Goal: Task Accomplishment & Management: Use online tool/utility

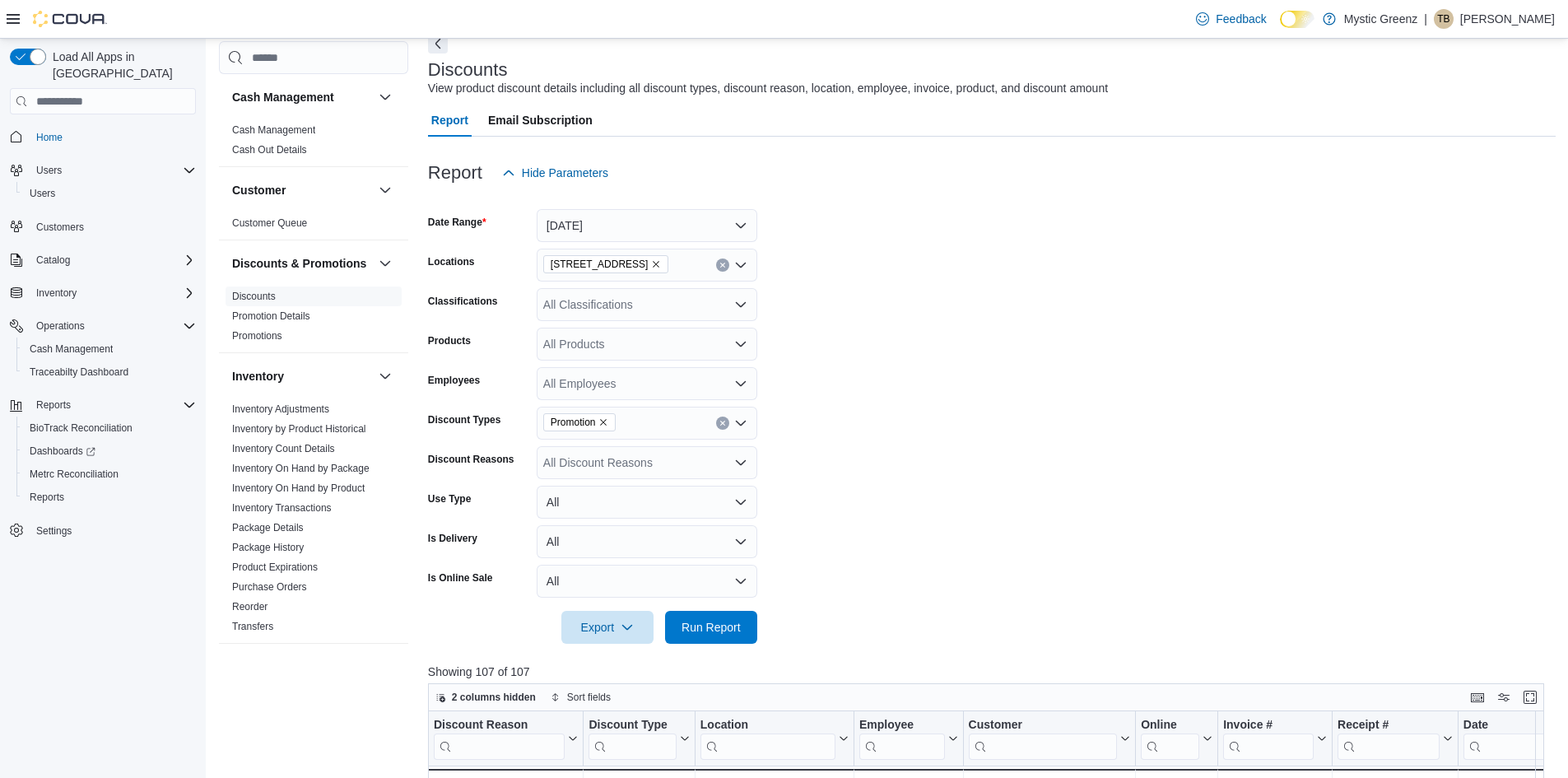
scroll to position [82, 0]
click at [320, 128] on span "Cash Management" at bounding box center [314, 130] width 176 height 20
click at [302, 135] on link "Cash Management" at bounding box center [274, 130] width 83 height 12
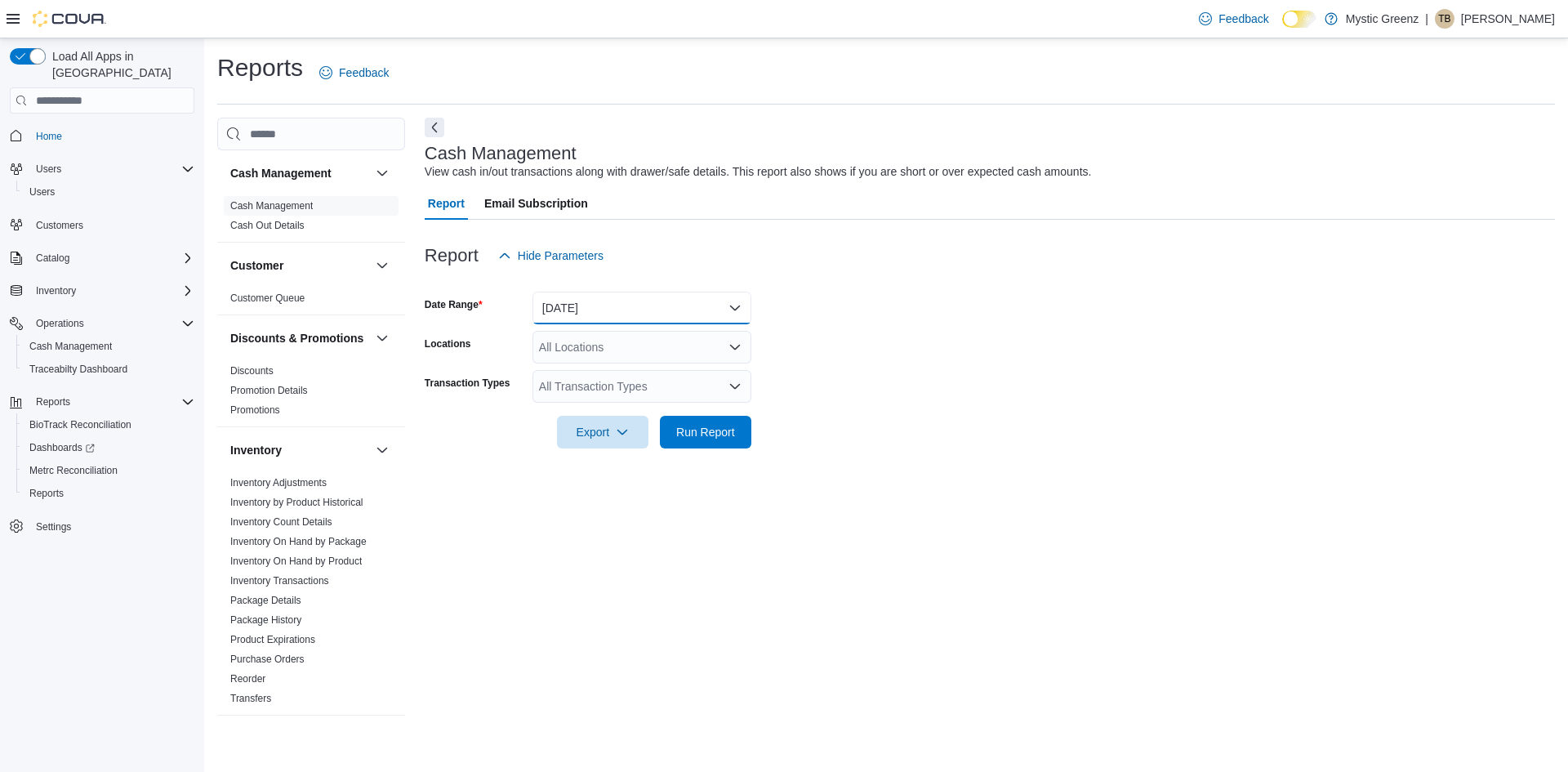
click at [740, 304] on button "Today" at bounding box center [642, 308] width 219 height 32
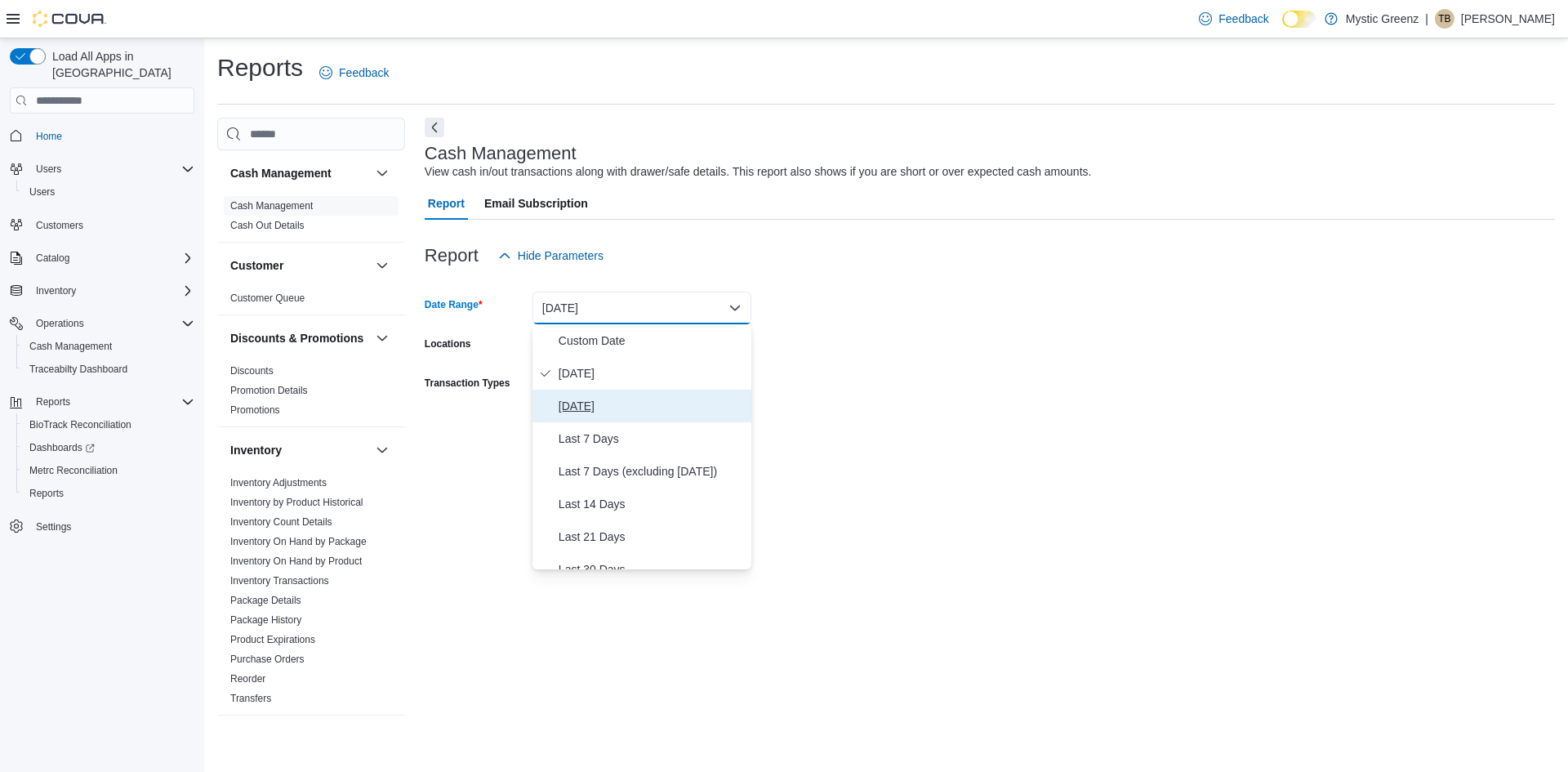
click at [628, 411] on span "Yesterday" at bounding box center [651, 406] width 186 height 20
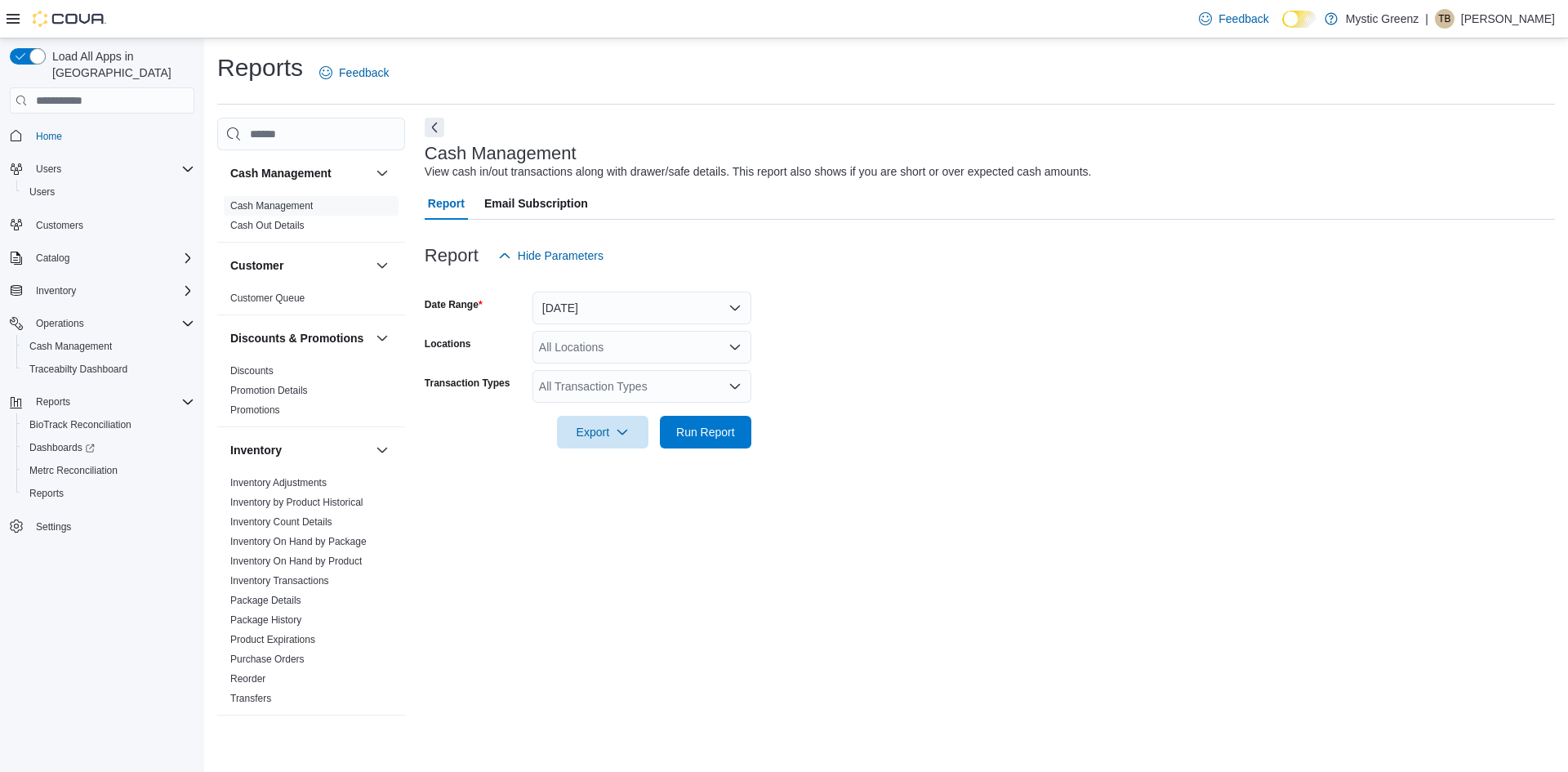
click at [928, 379] on form "Date Range Yesterday Locations All Locations Transaction Types All Transaction …" at bounding box center [990, 360] width 1131 height 176
click at [731, 354] on icon "Open list of options" at bounding box center [734, 346] width 13 height 13
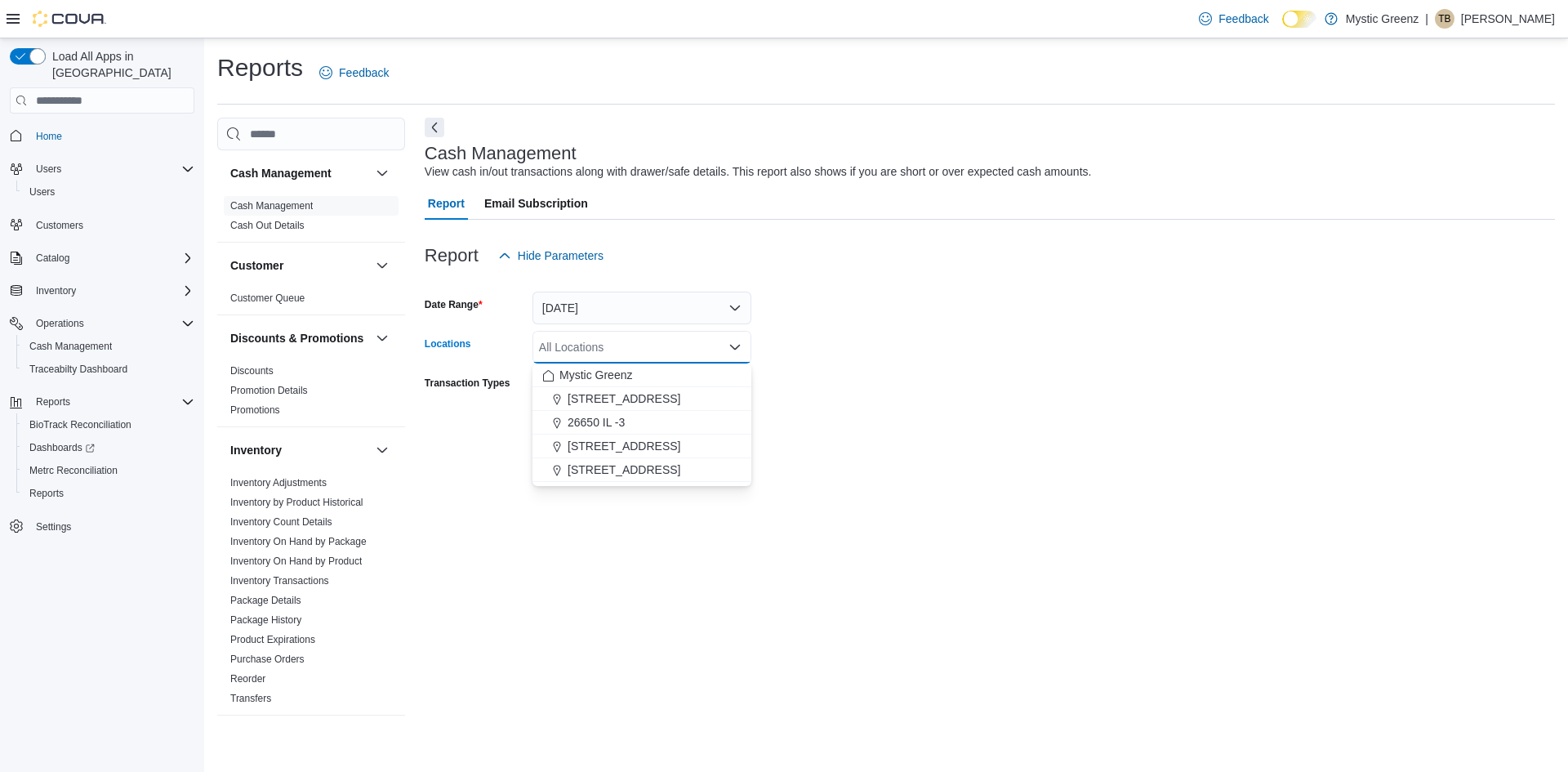
click at [887, 307] on form "Date Range Yesterday Locations All Locations Combo box. Selected. Combo box inp…" at bounding box center [990, 360] width 1131 height 176
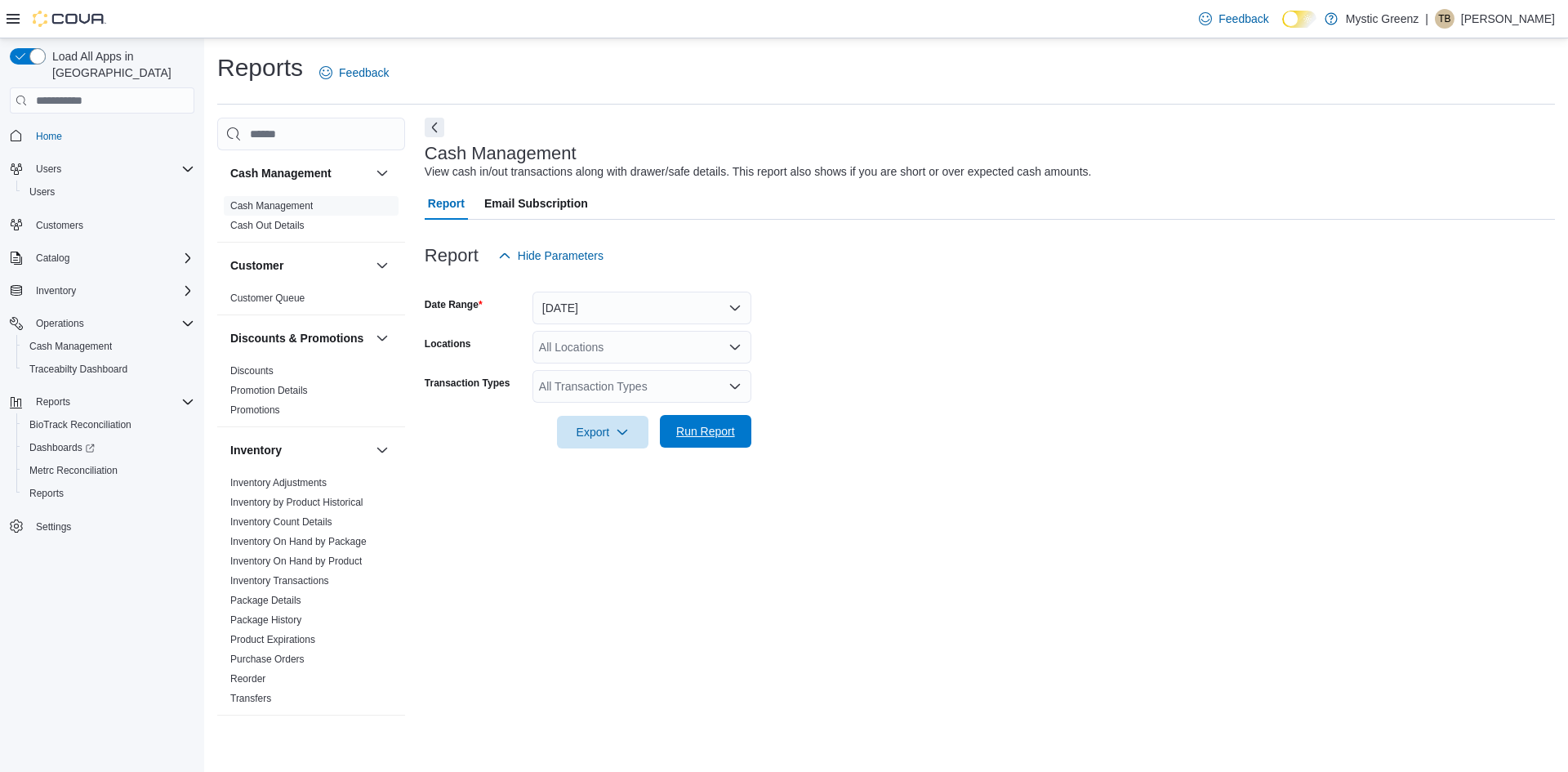
click at [714, 440] on span "Run Report" at bounding box center [706, 431] width 59 height 17
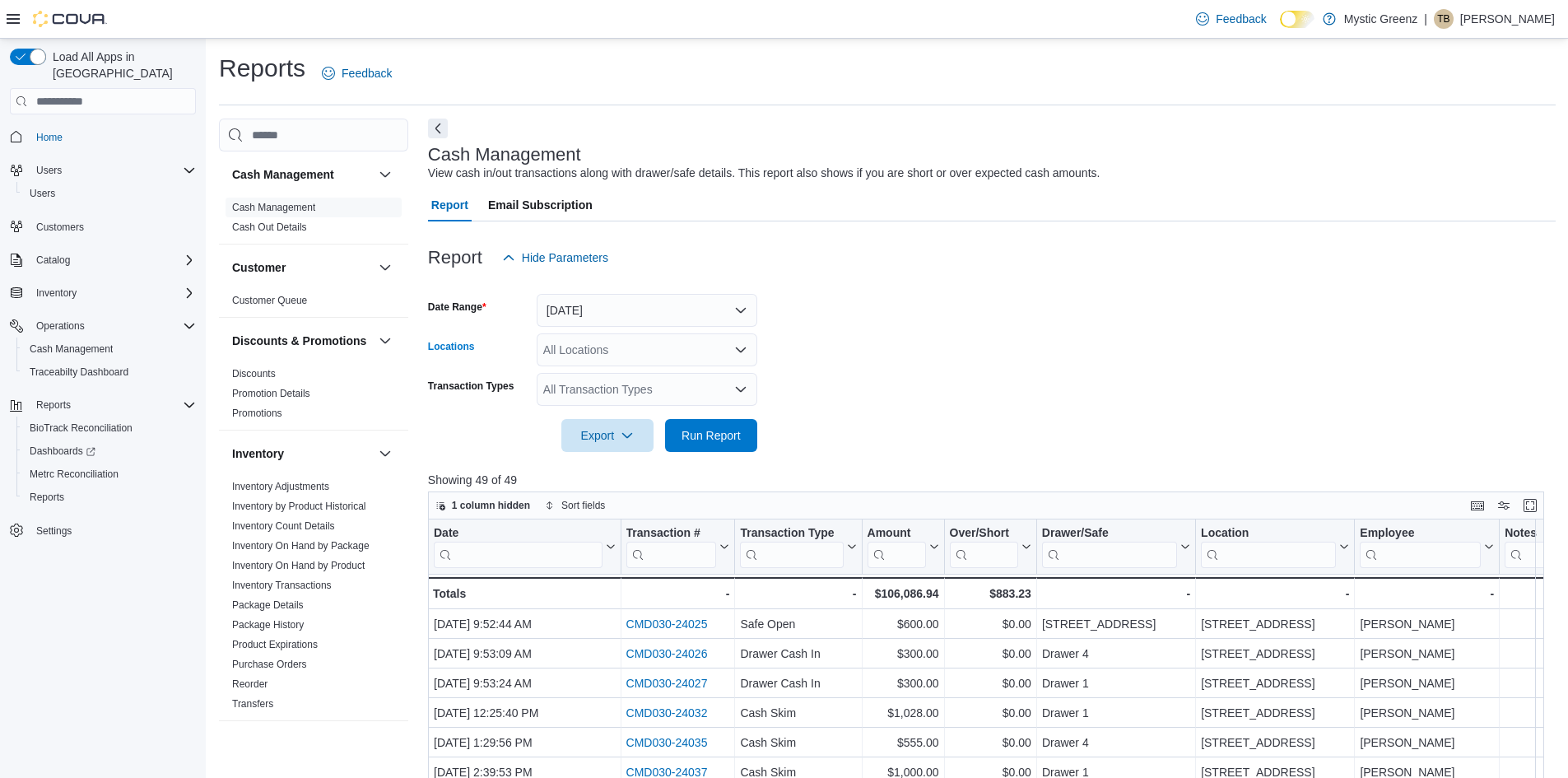
click at [670, 349] on div "All Locations" at bounding box center [647, 349] width 221 height 33
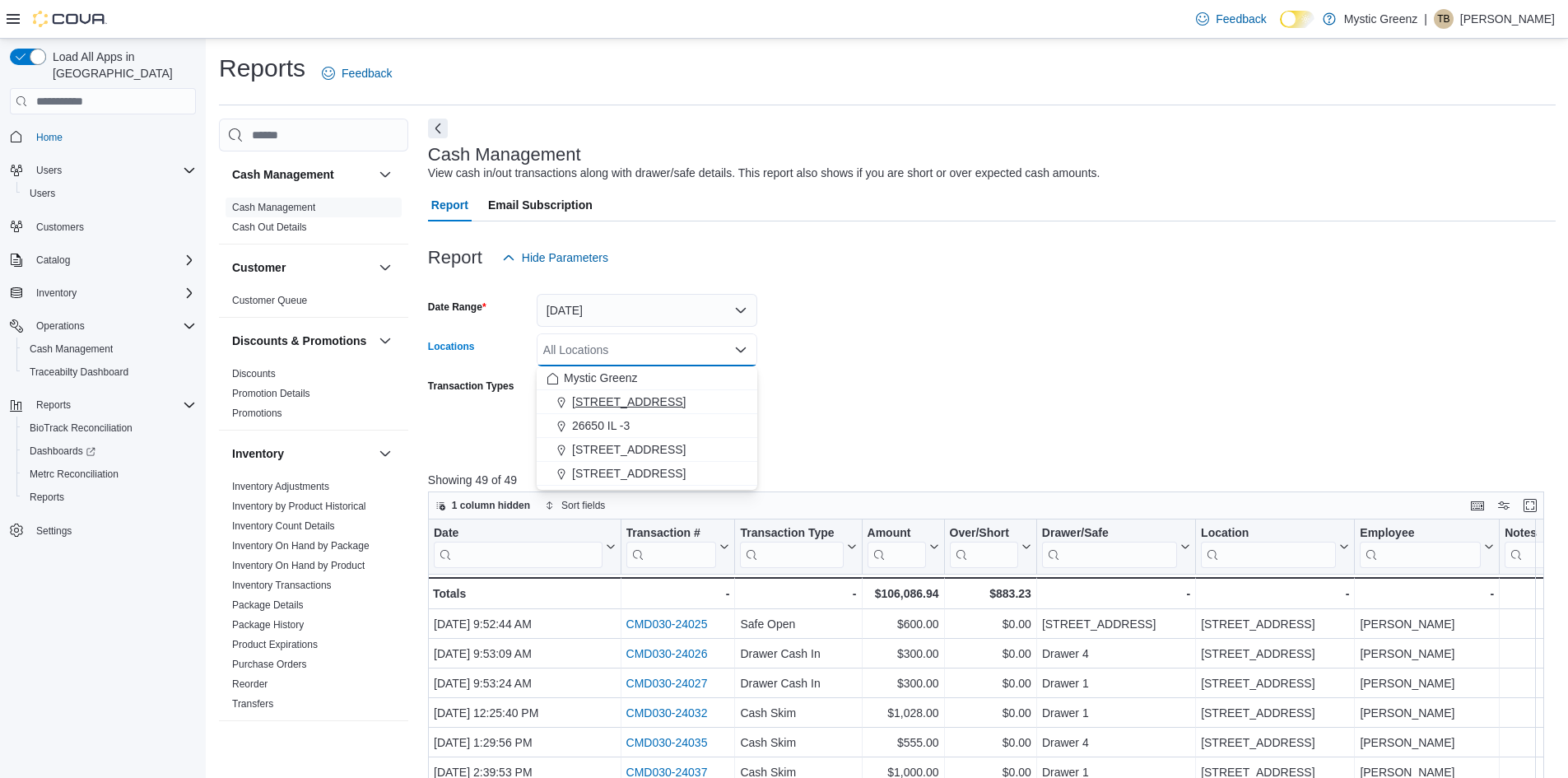
click at [666, 410] on button "1120 Woodlawn Rd" at bounding box center [647, 402] width 221 height 24
click at [866, 377] on form "Date Range Yesterday Locations 1120 Woodlawn Rd Combo box. Selected. 1120 Woodl…" at bounding box center [992, 363] width 1128 height 177
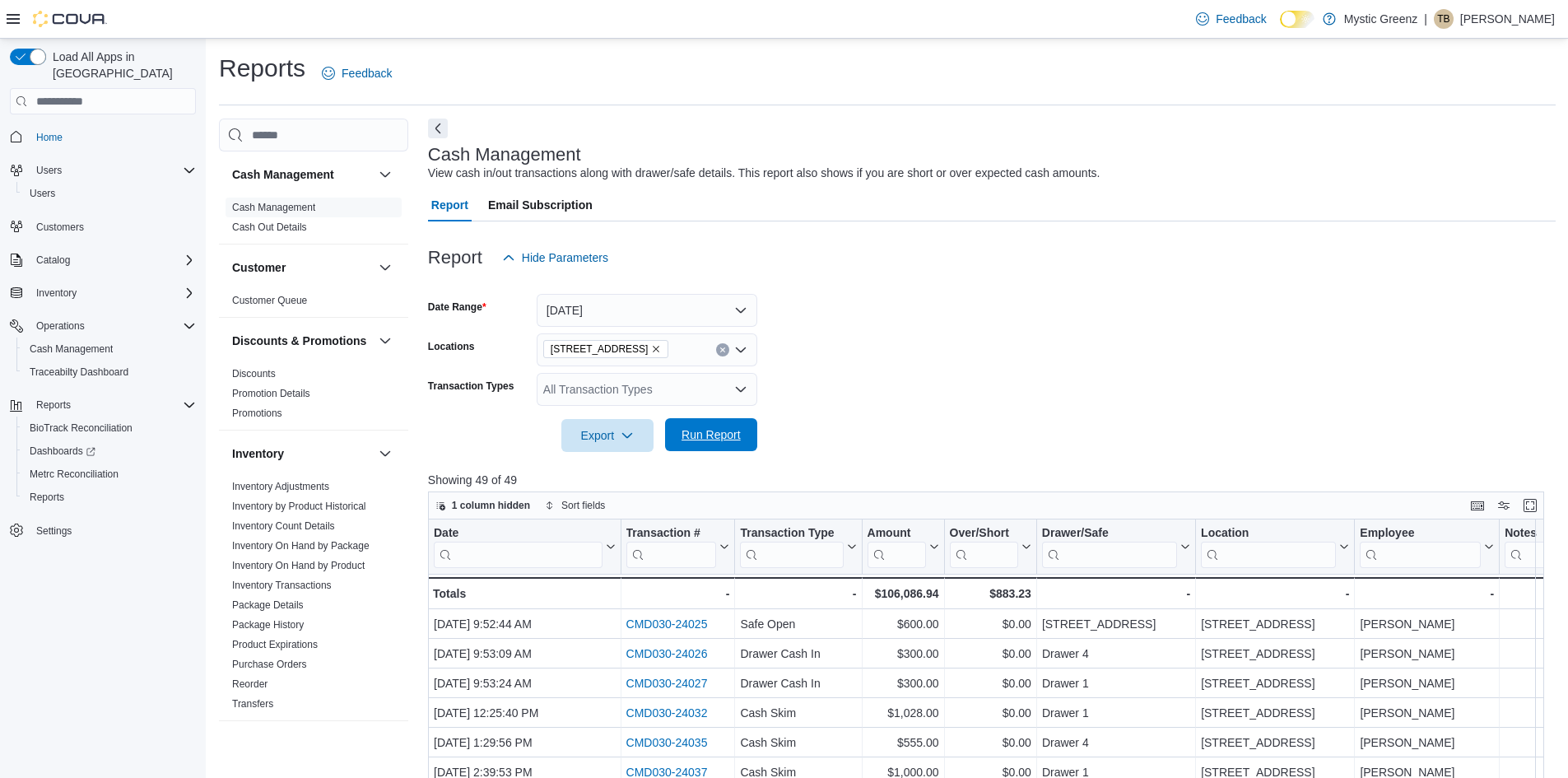
click at [701, 437] on span "Run Report" at bounding box center [712, 434] width 59 height 17
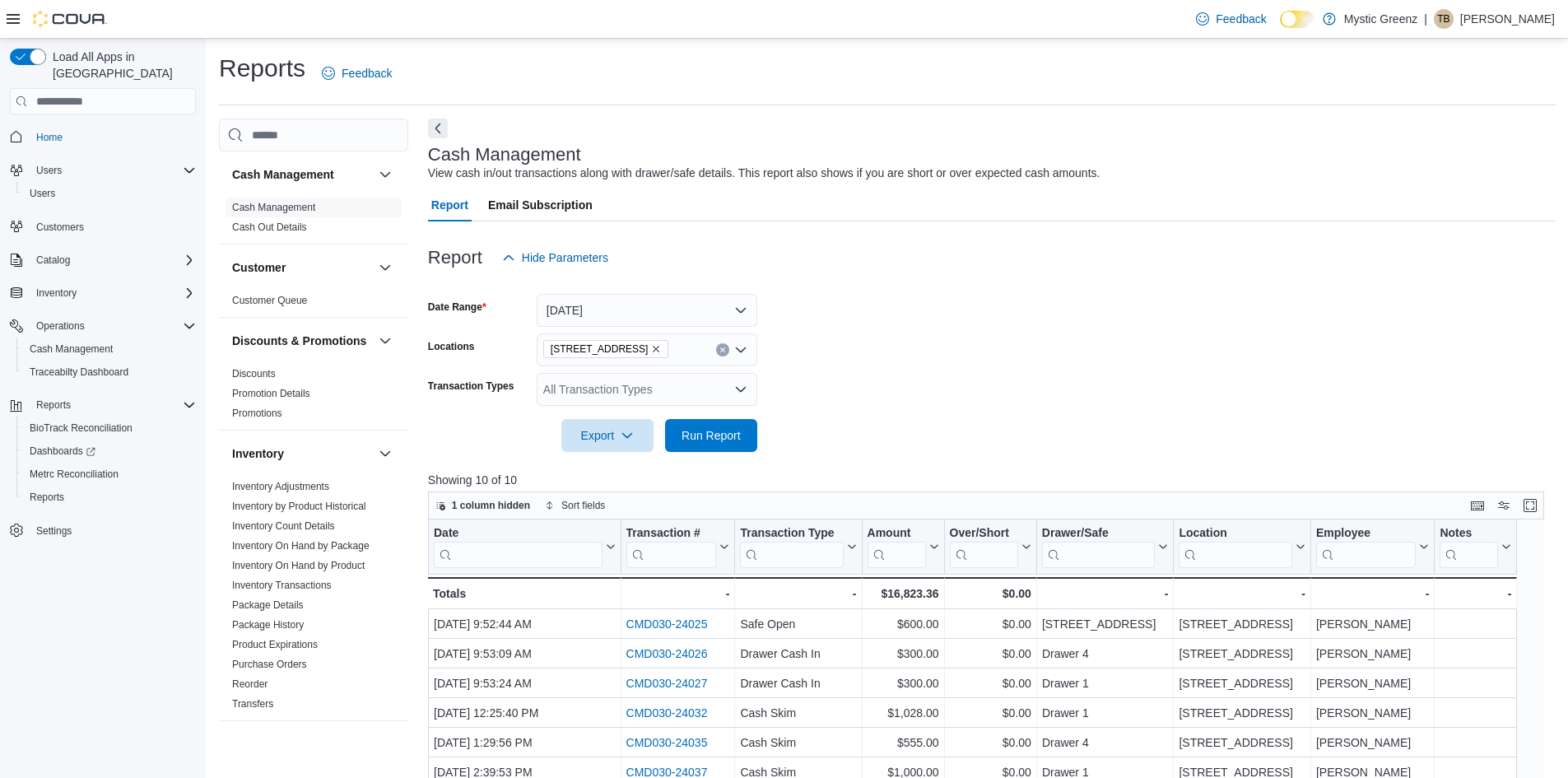
click at [651, 348] on icon "Remove 1120 Woodlawn Rd from selection in this group" at bounding box center [656, 349] width 10 height 10
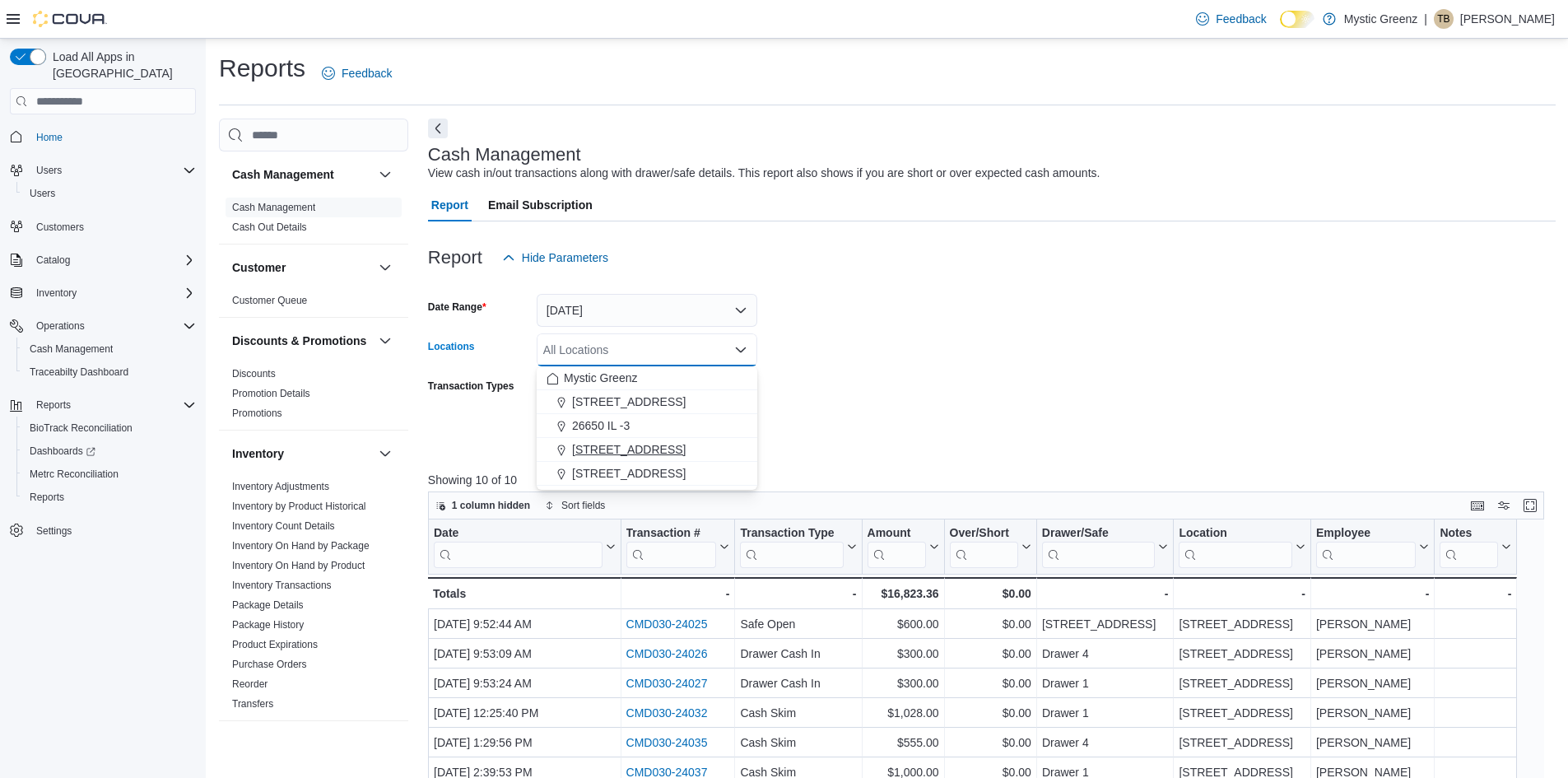
click at [653, 448] on span "360 S Green Mount Rd." at bounding box center [628, 449] width 114 height 17
click at [842, 390] on form "Date Range Yesterday Locations 360 S Green Mount Rd. Combo box. Selected. 360 S…" at bounding box center [992, 363] width 1128 height 177
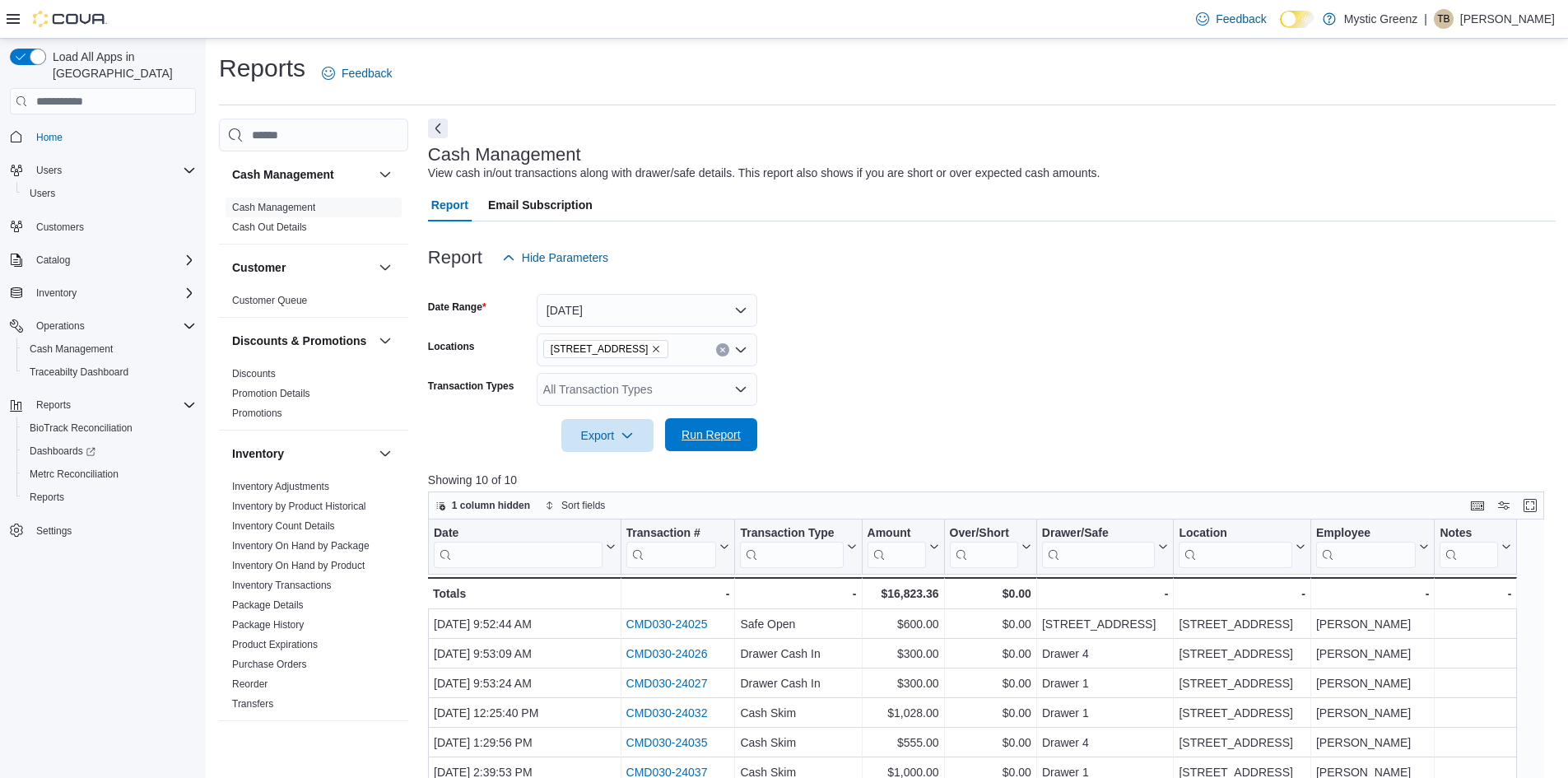
click at [735, 435] on span "Run Report" at bounding box center [712, 434] width 59 height 17
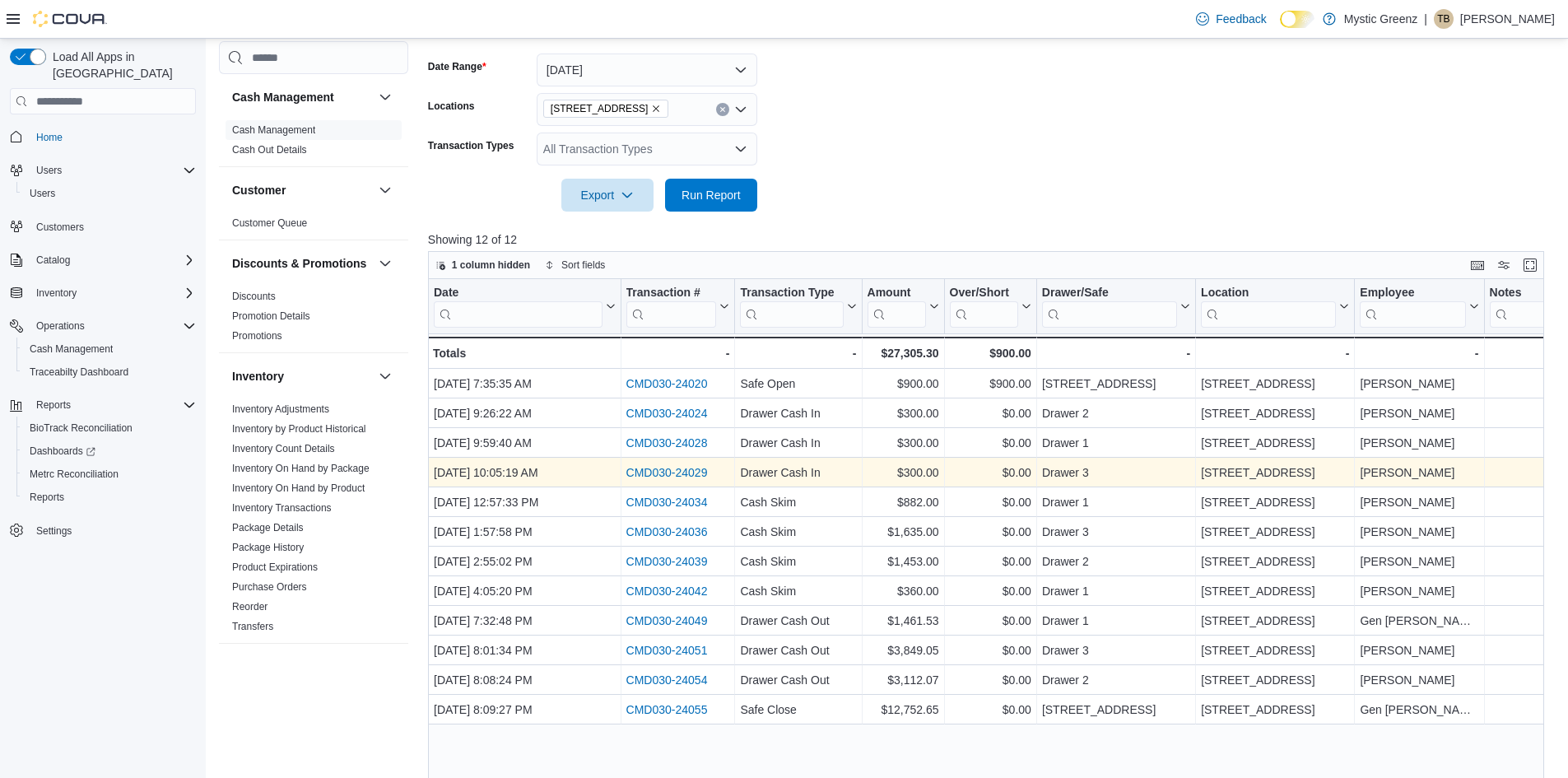
scroll to position [82, 0]
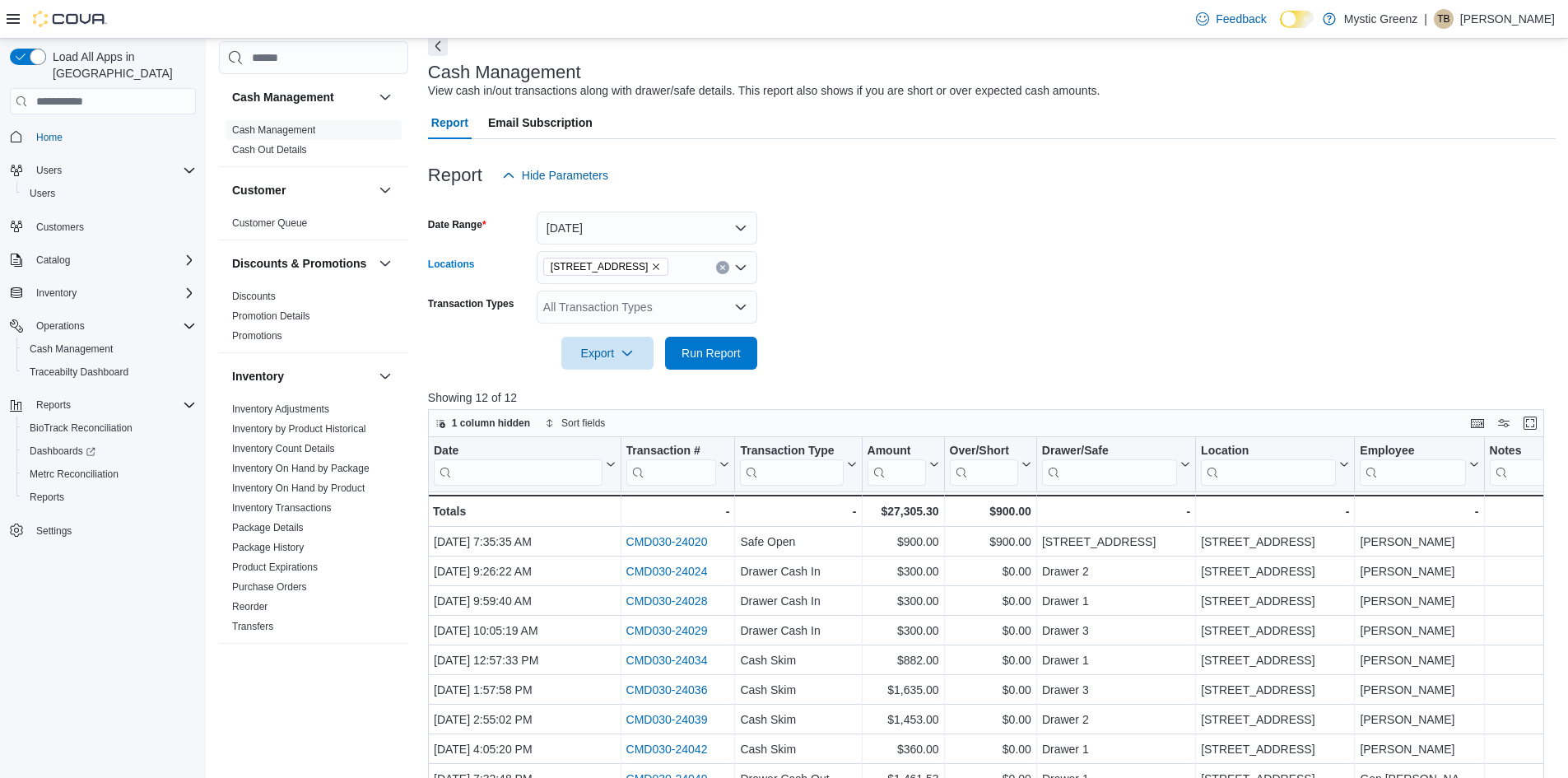
click at [658, 263] on icon "Remove 360 S Green Mount Rd. from selection in this group" at bounding box center [656, 267] width 10 height 10
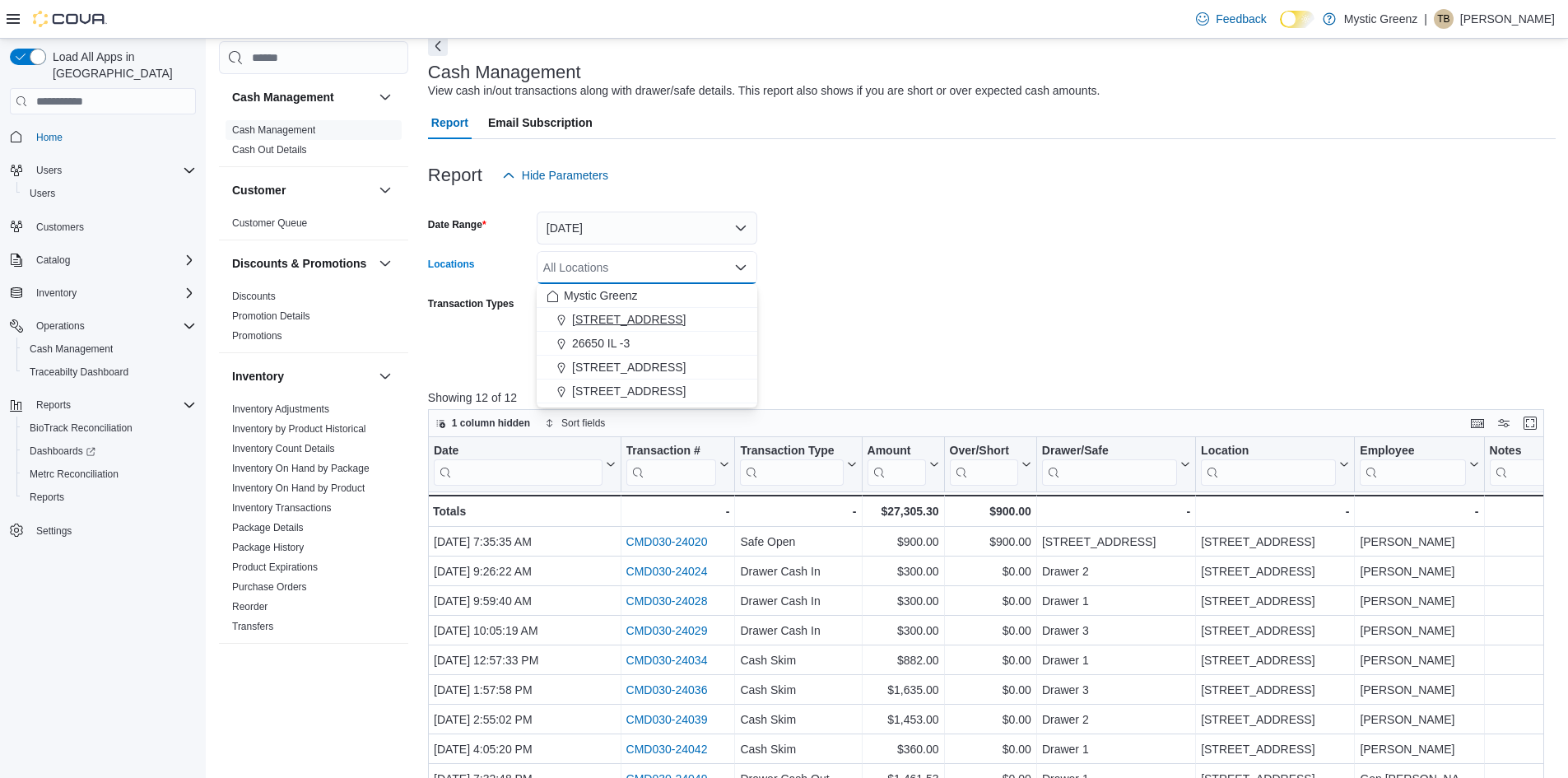
click at [657, 323] on span "1120 Woodlawn Rd" at bounding box center [628, 319] width 114 height 17
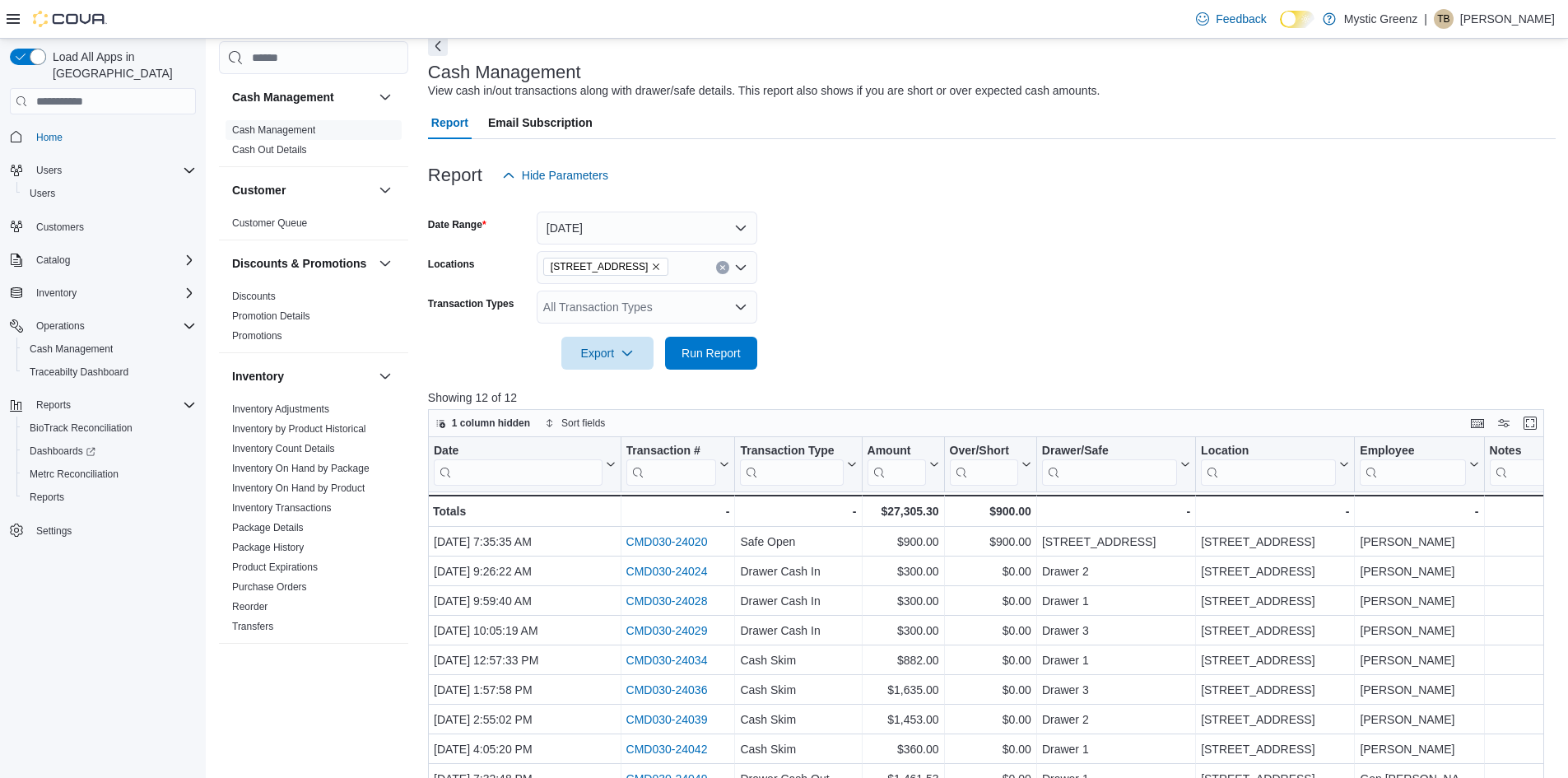
drag, startPoint x: 934, startPoint y: 300, endPoint x: 847, endPoint y: 344, distance: 97.5
click at [920, 311] on form "Date Range Yesterday Locations 1120 Woodlawn Rd Transaction Types All Transacti…" at bounding box center [992, 280] width 1128 height 177
click at [722, 362] on span "Run Report" at bounding box center [711, 352] width 72 height 33
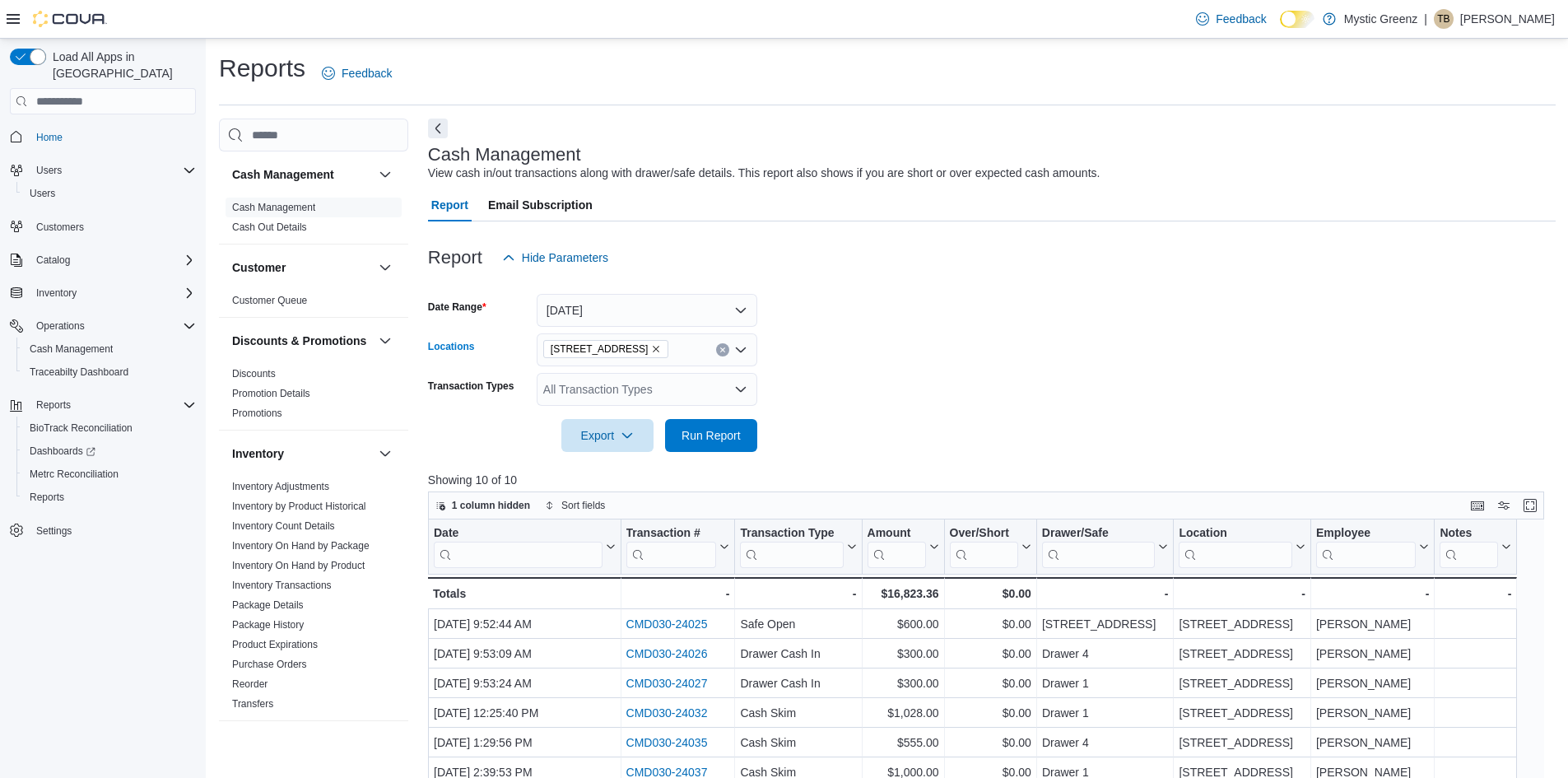
click at [651, 349] on icon "Remove 1120 Woodlawn Rd from selection in this group" at bounding box center [656, 349] width 10 height 10
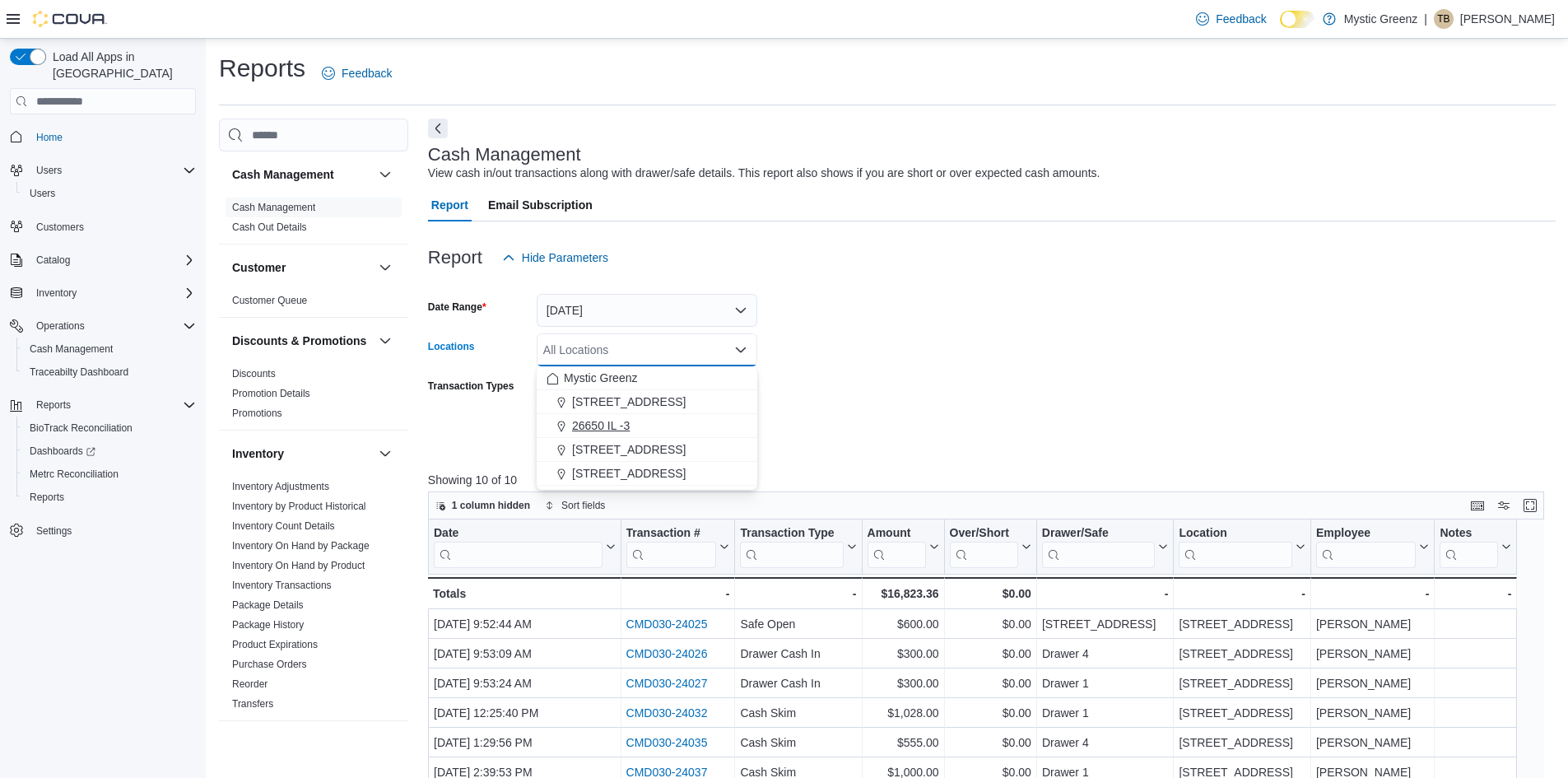
click at [629, 430] on span "26650 IL -3" at bounding box center [601, 425] width 57 height 17
click at [952, 398] on form "Date Range Yesterday Locations 26650 IL -3 Combo box. Selected. 26650 IL -3. Pr…" at bounding box center [992, 363] width 1128 height 177
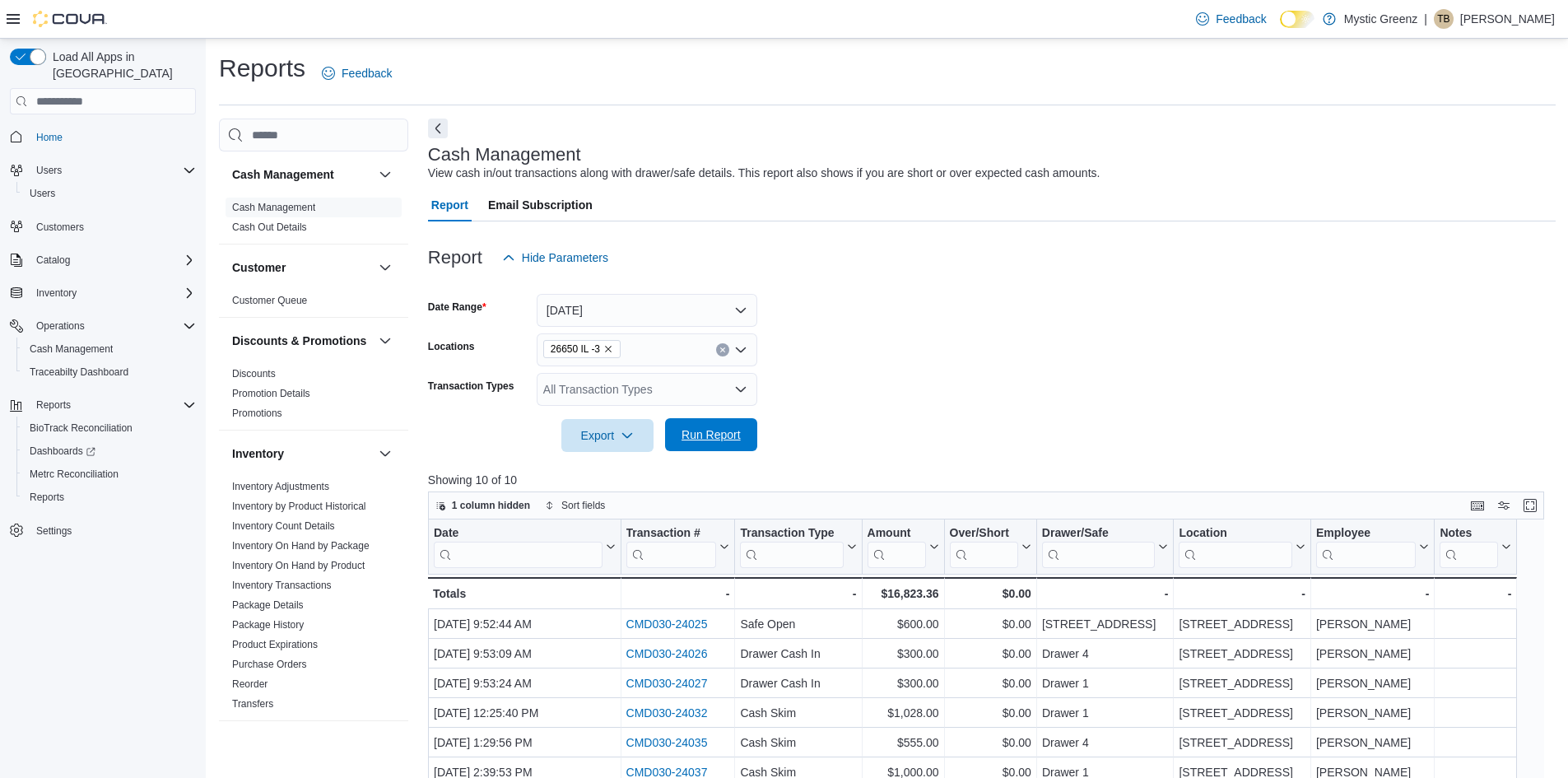
click at [693, 429] on span "Run Report" at bounding box center [712, 434] width 59 height 17
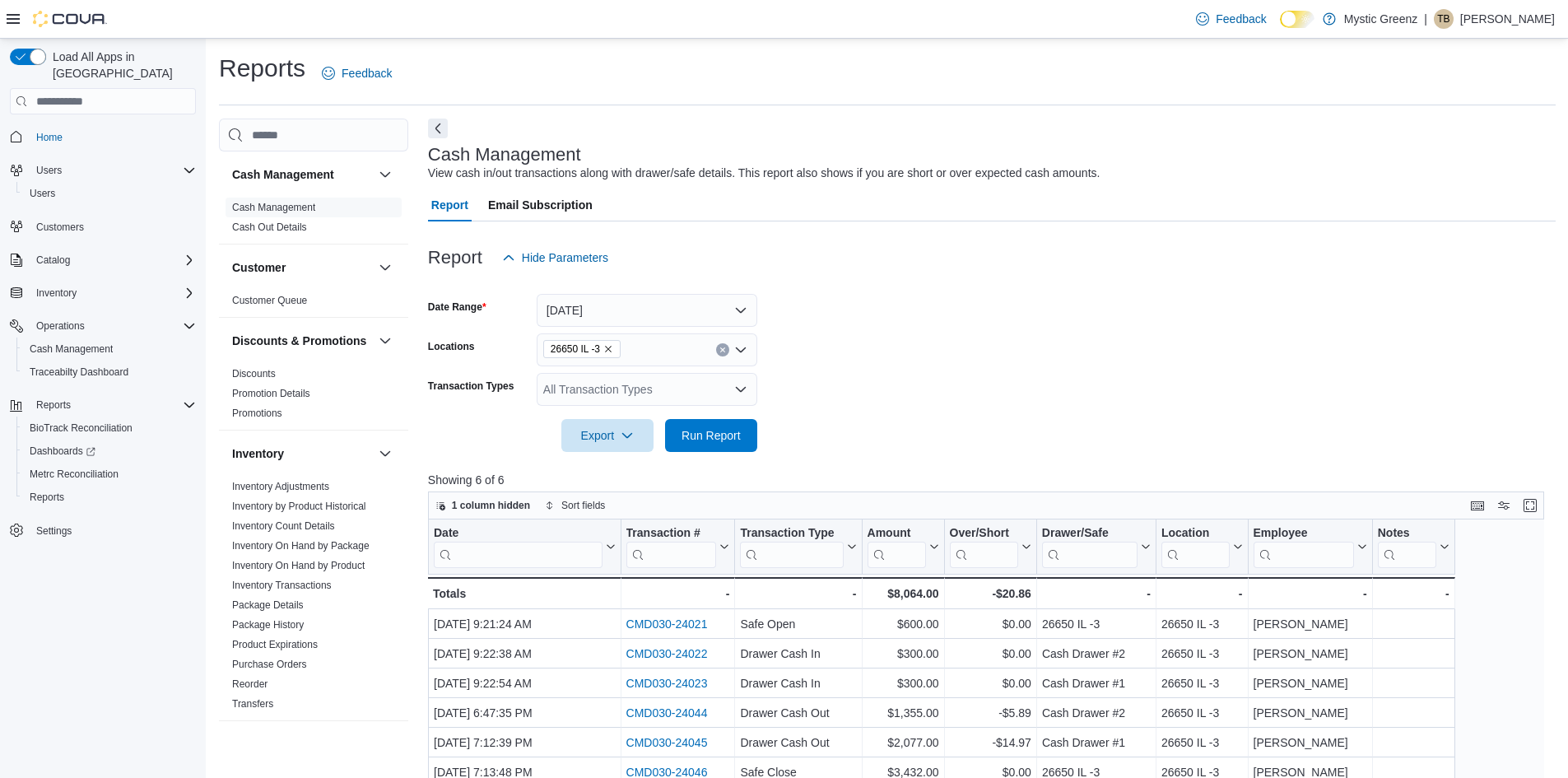
click at [615, 348] on span "26650 IL -3" at bounding box center [582, 349] width 77 height 18
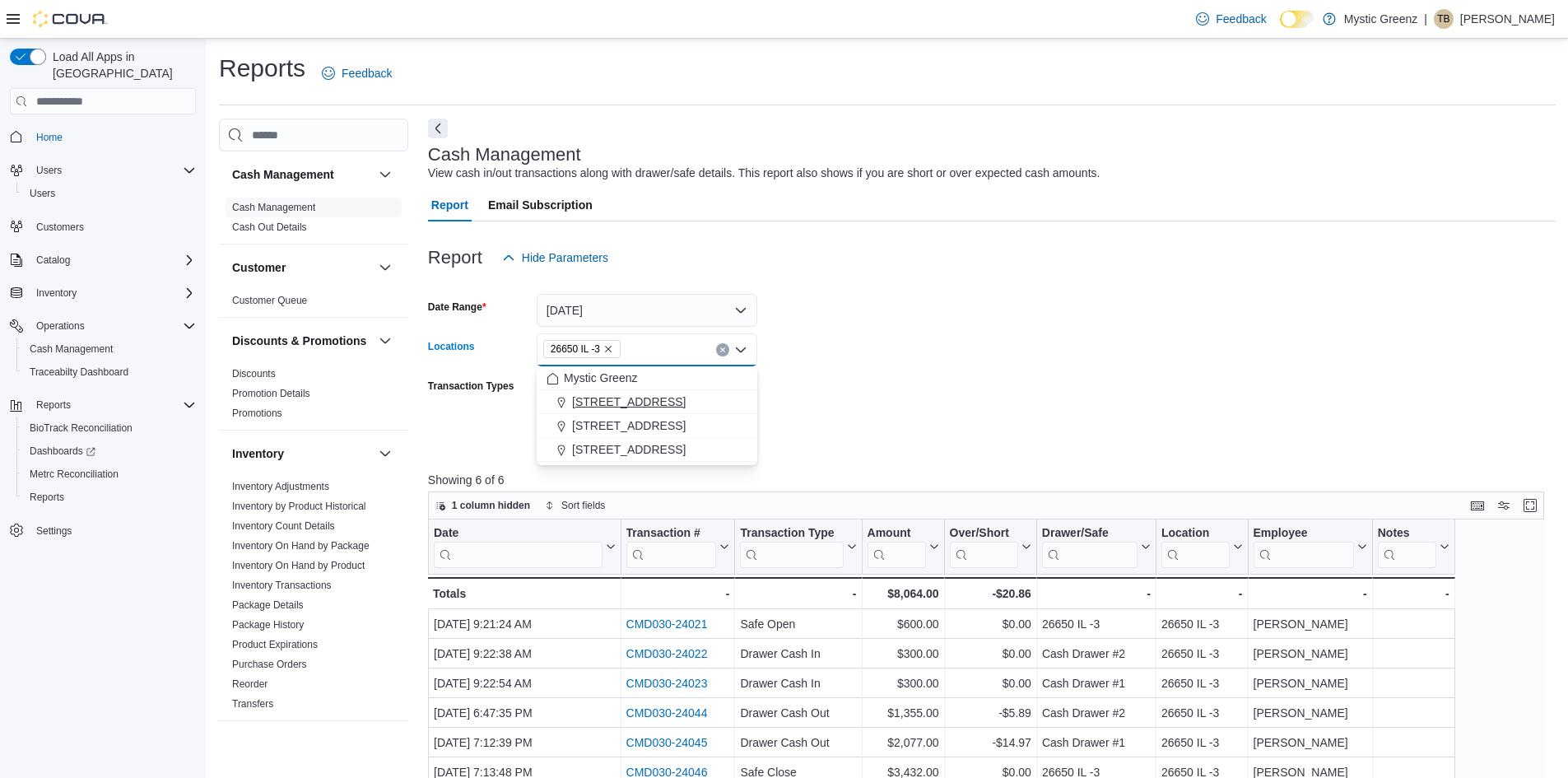
click at [663, 418] on span "360 S Green Mount Rd." at bounding box center [628, 425] width 114 height 17
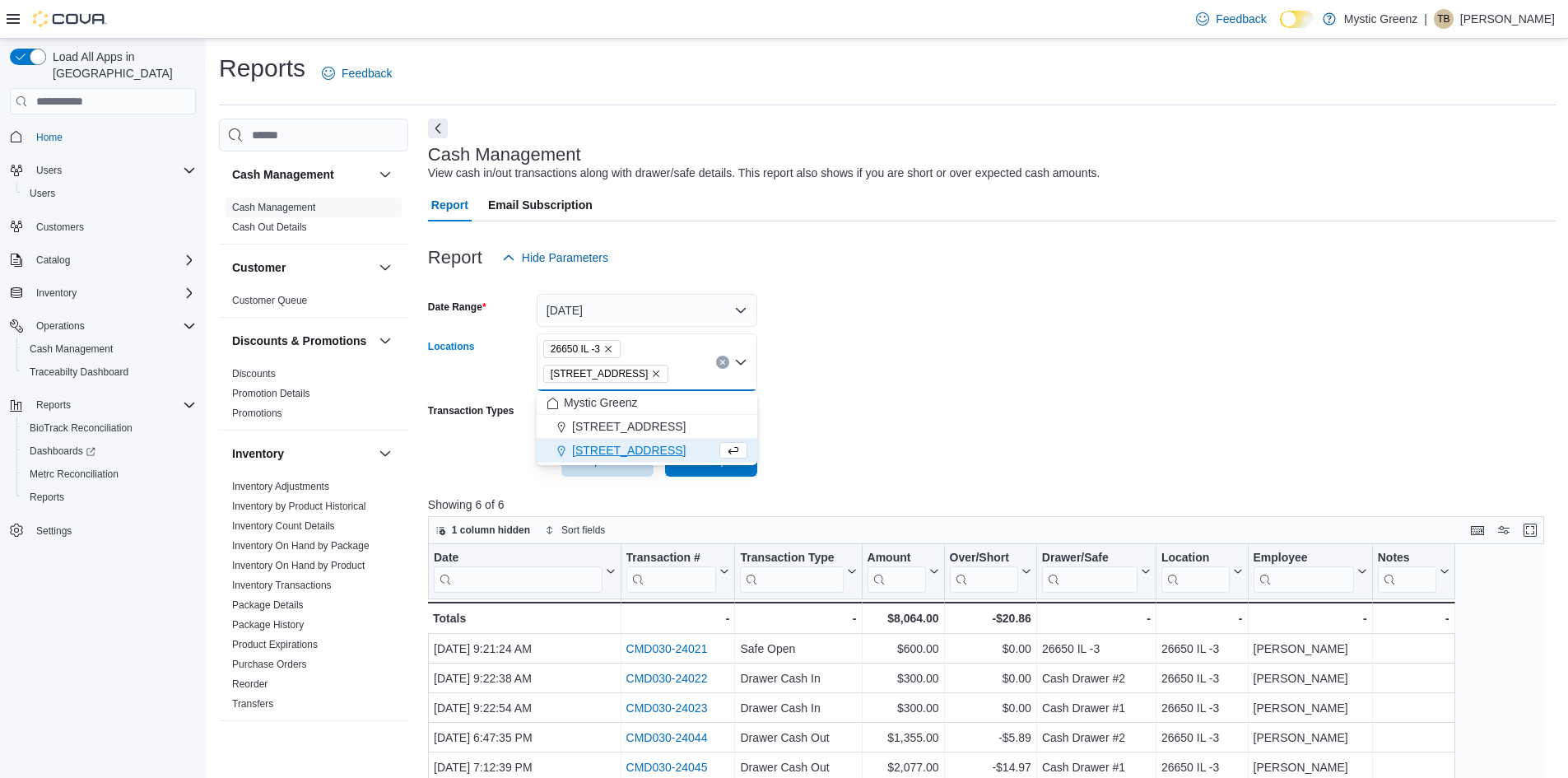
click at [610, 348] on icon "Remove 26650 IL -3 from selection in this group" at bounding box center [608, 349] width 7 height 7
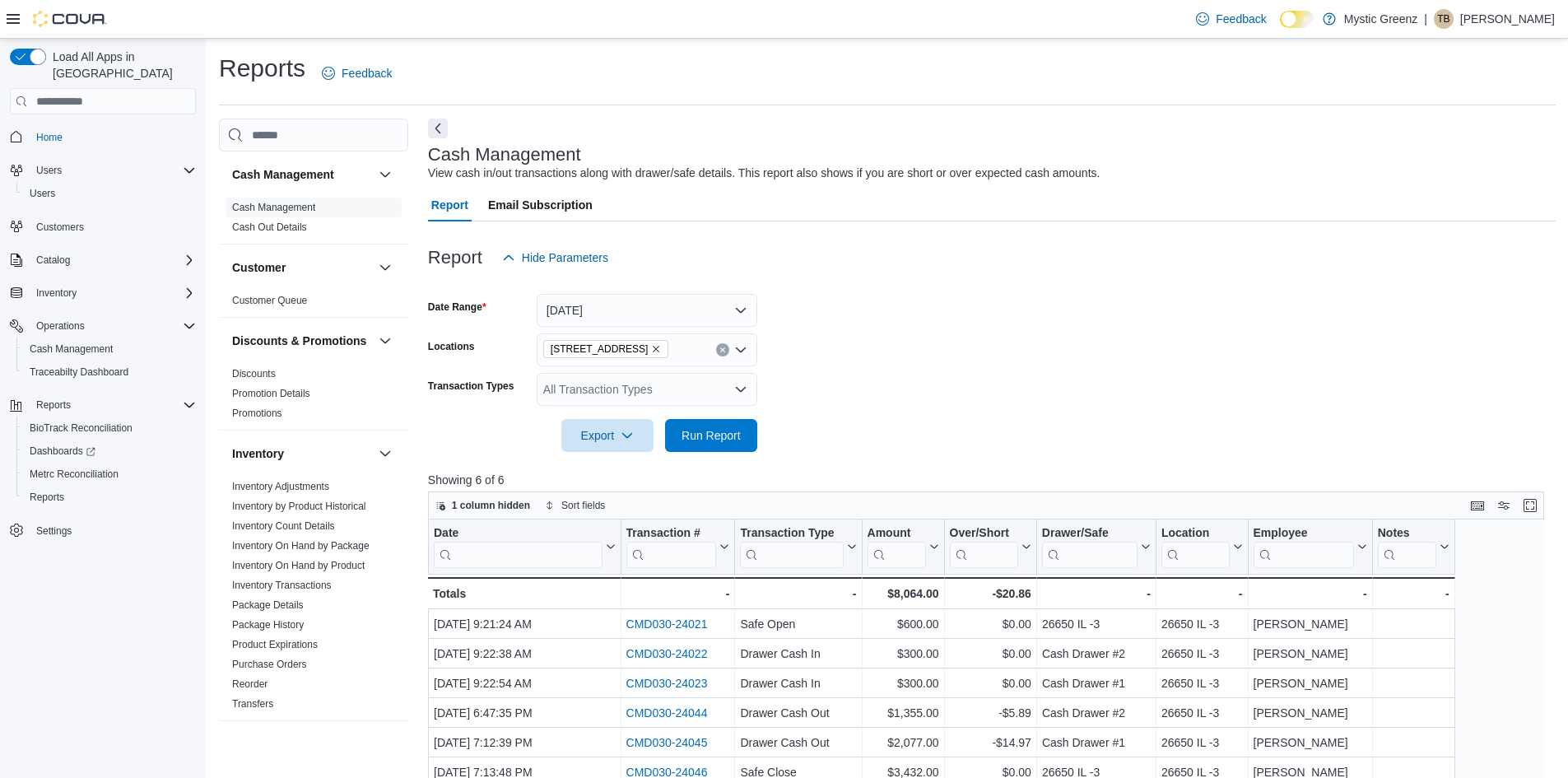
drag, startPoint x: 990, startPoint y: 328, endPoint x: 970, endPoint y: 338, distance: 22.4
click at [991, 329] on form "Date Range Yesterday Locations 360 S Green Mount Rd. Transaction Types All Tran…" at bounding box center [992, 363] width 1128 height 177
click at [719, 440] on span "Run Report" at bounding box center [712, 434] width 59 height 17
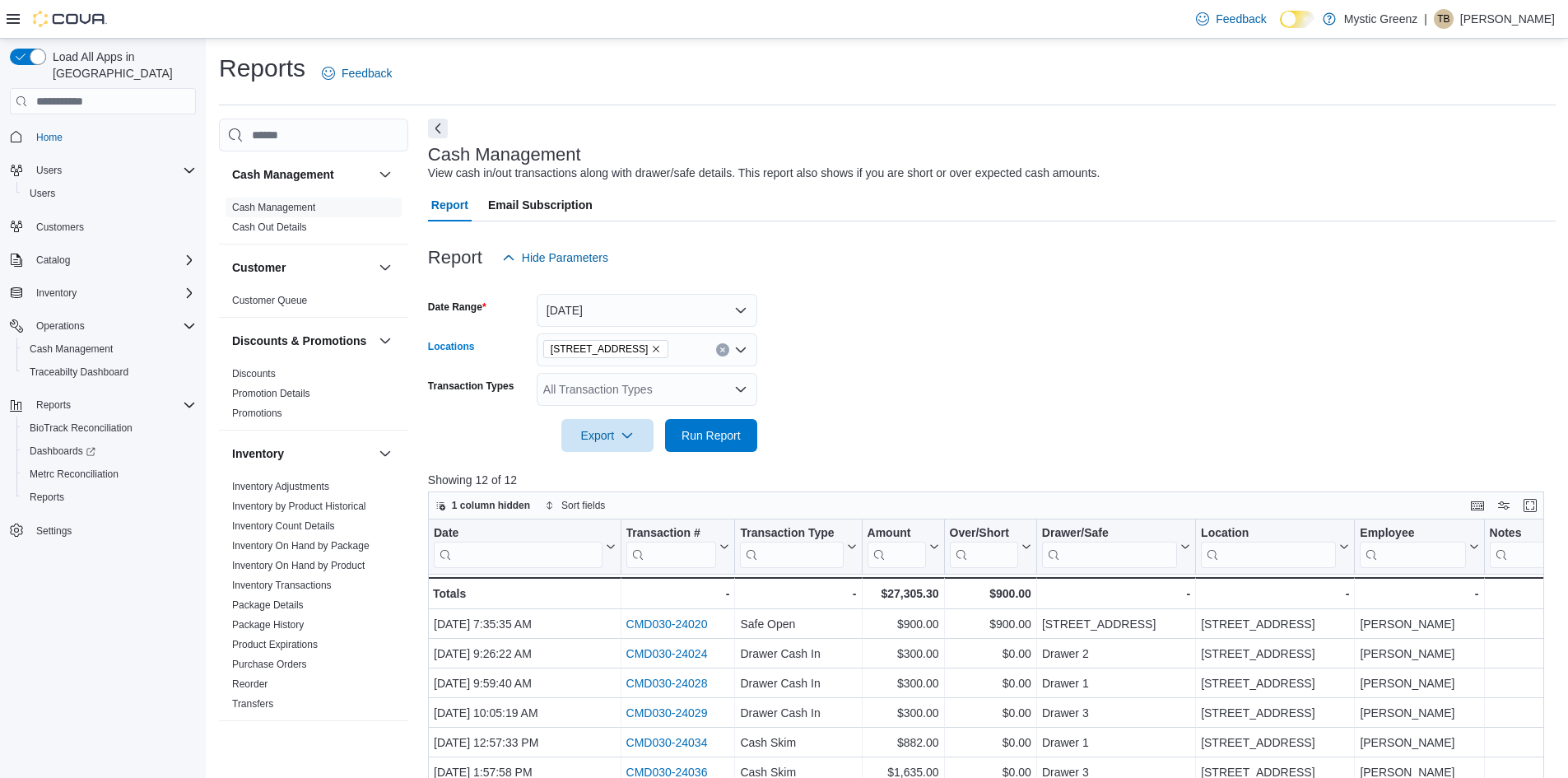
click at [661, 351] on icon "Remove 360 S Green Mount Rd. from selection in this group" at bounding box center [656, 349] width 10 height 10
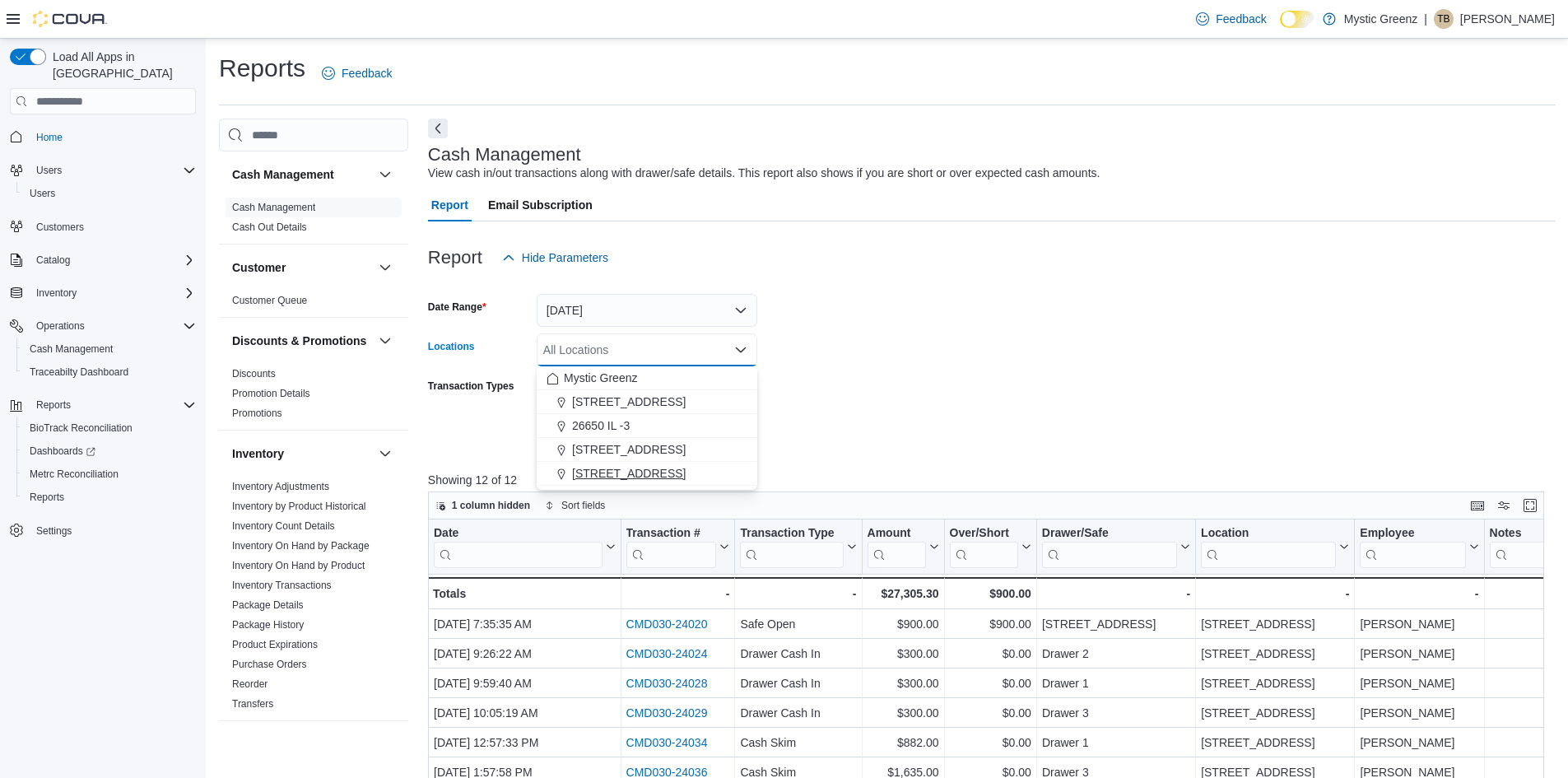
click at [639, 474] on span "5045 Indus Drive" at bounding box center [628, 473] width 114 height 17
click at [911, 402] on form "Date Range Yesterday Locations 5045 Indus Drive Combo box. Selected. 5045 Indus…" at bounding box center [992, 363] width 1128 height 177
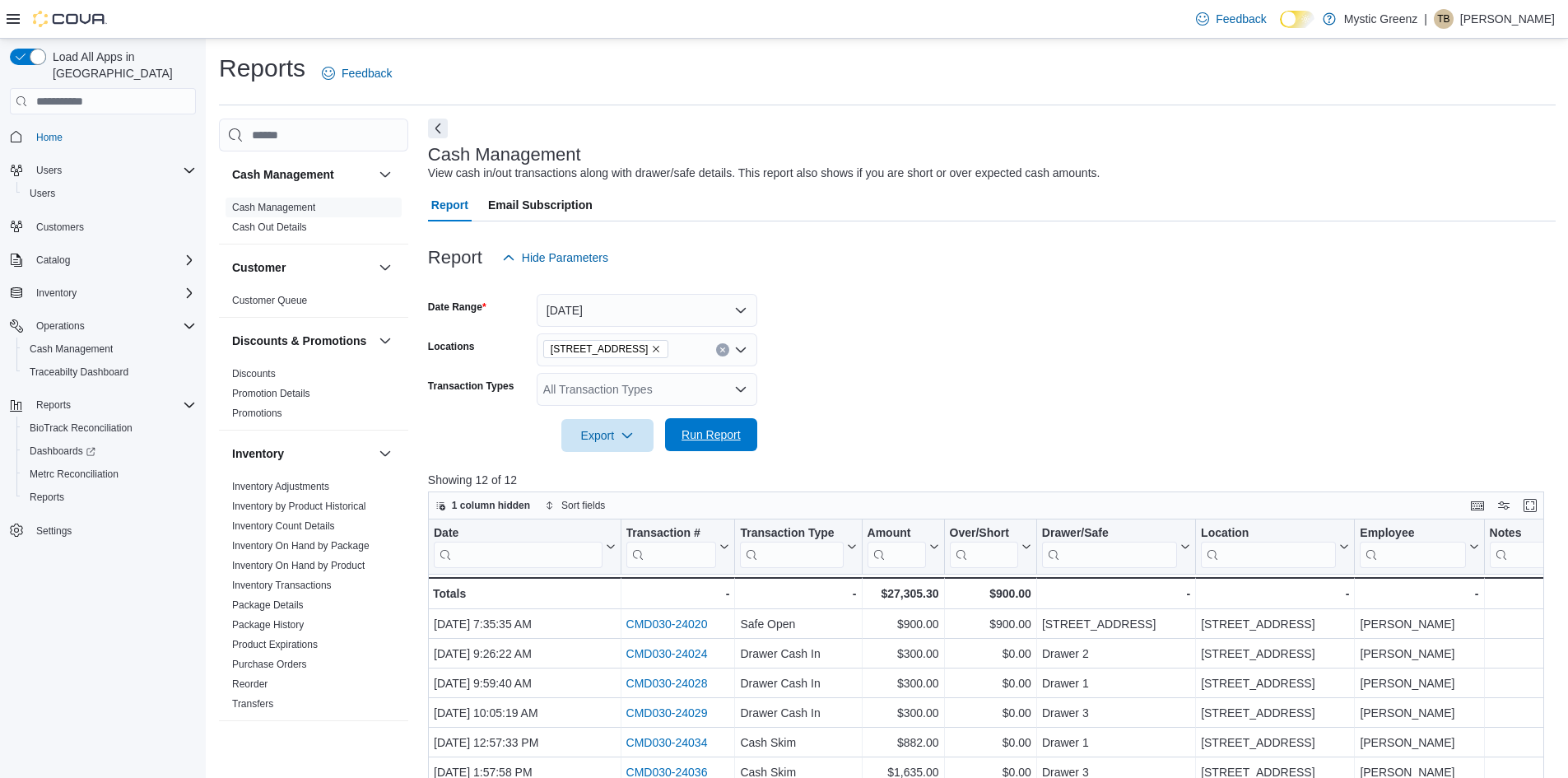
click at [741, 426] on span "Run Report" at bounding box center [711, 434] width 72 height 33
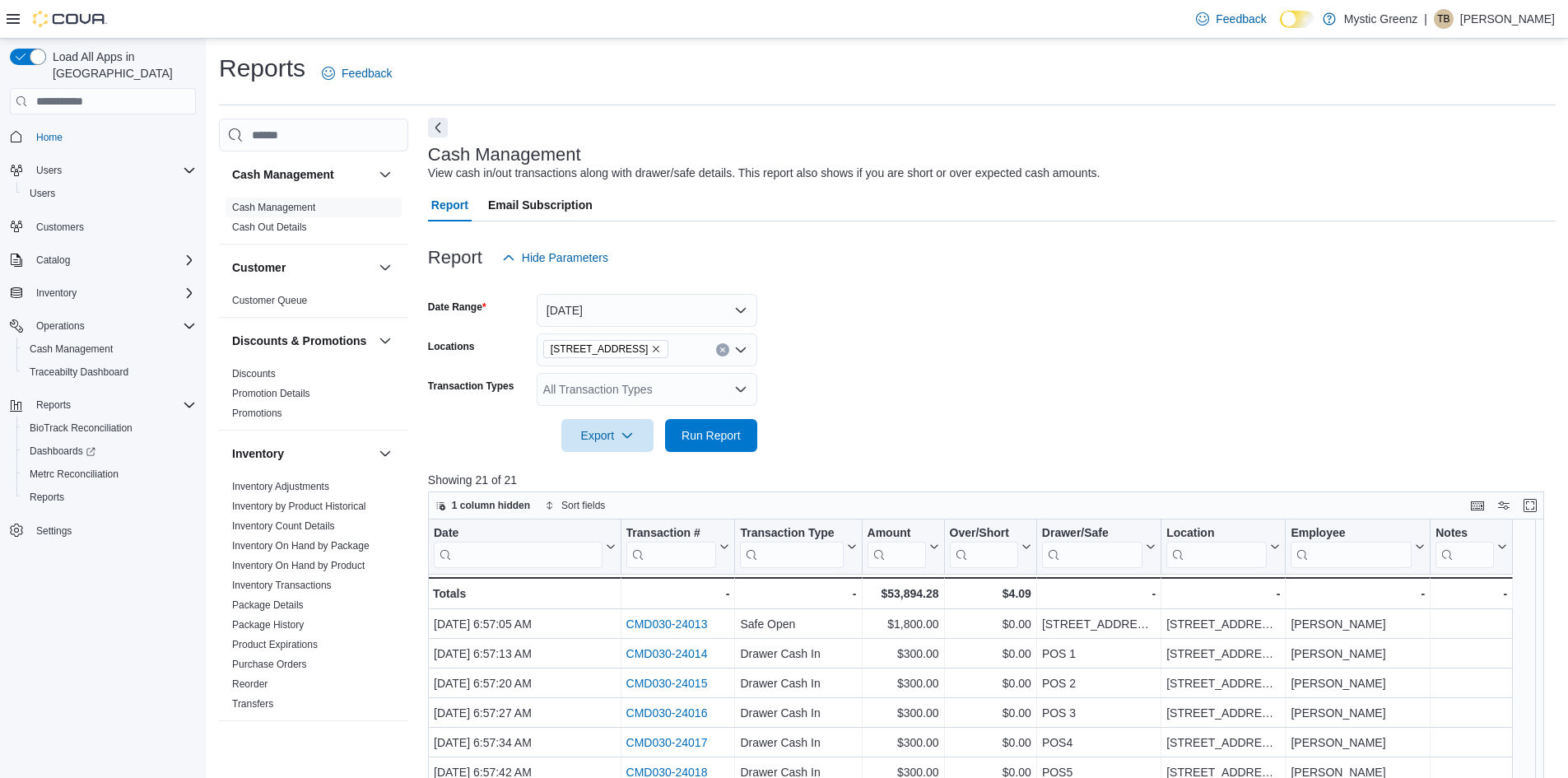
click at [439, 128] on button "Next" at bounding box center [438, 128] width 20 height 20
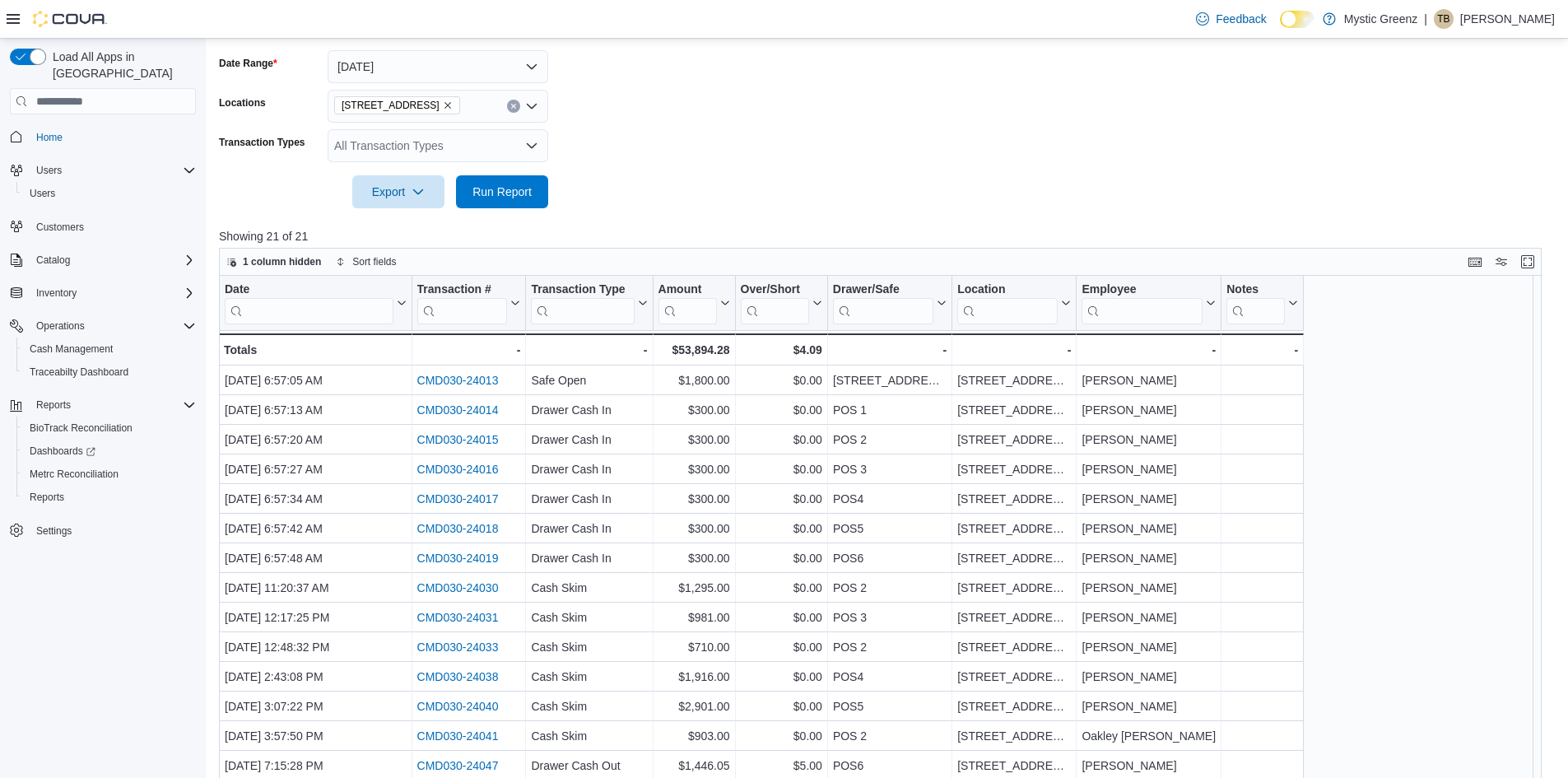
scroll to position [247, 0]
click at [443, 103] on icon "Remove 5045 Indus Drive from selection in this group" at bounding box center [448, 102] width 10 height 10
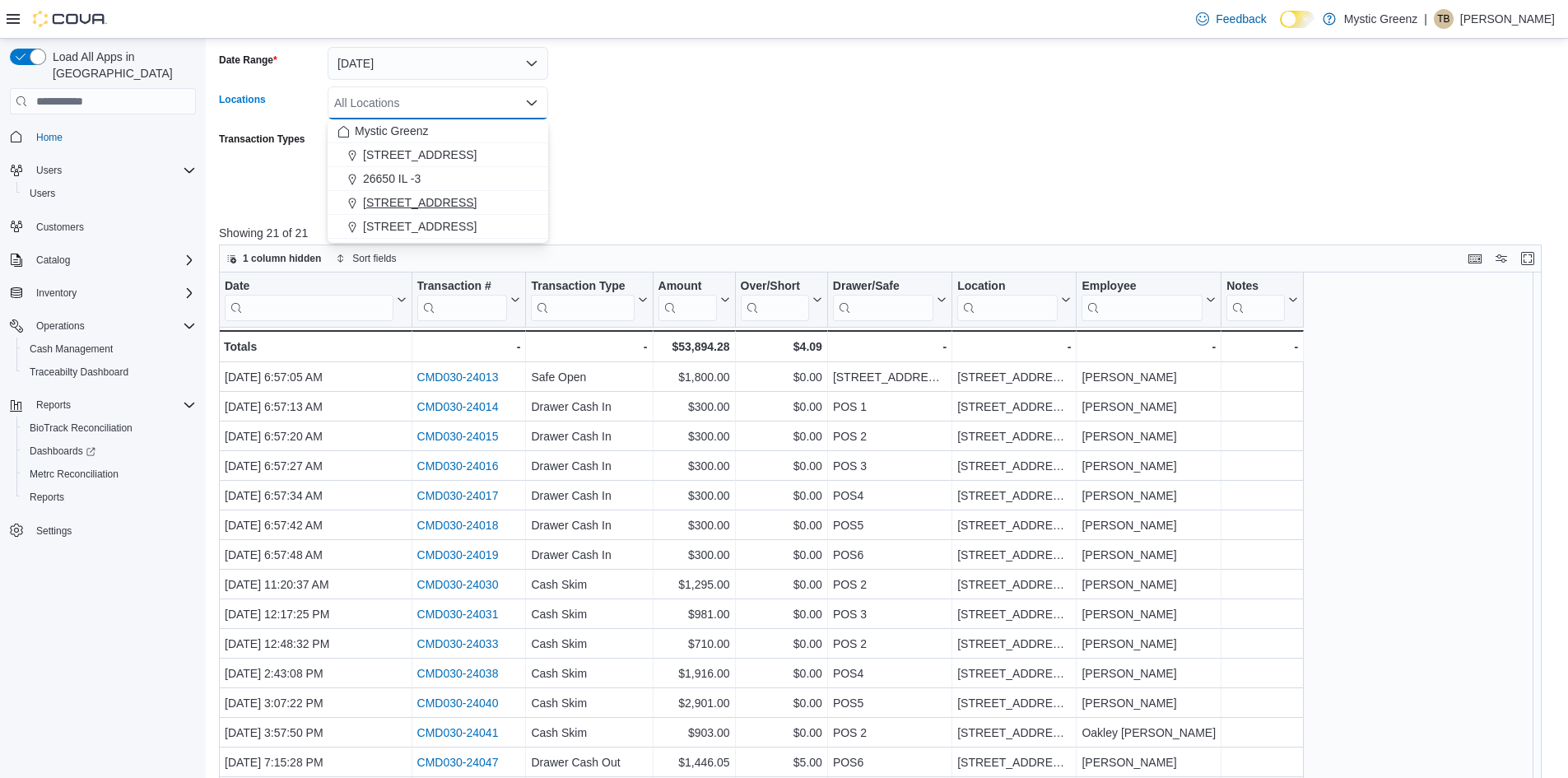
click at [446, 211] on button "360 S Green Mount Rd." at bounding box center [438, 203] width 221 height 24
click at [892, 163] on div at bounding box center [887, 165] width 1336 height 13
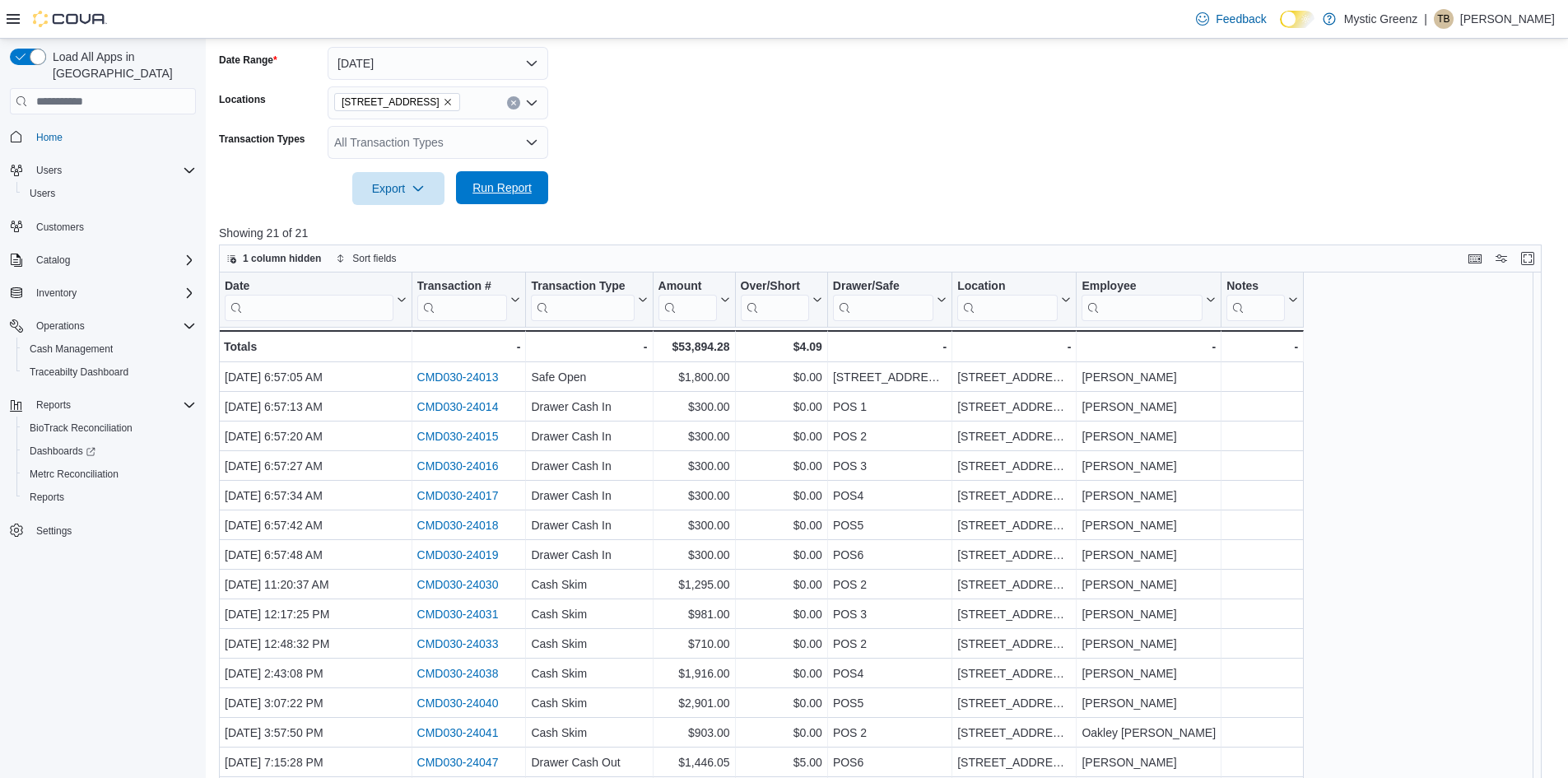
click at [499, 177] on span "Run Report" at bounding box center [502, 187] width 72 height 33
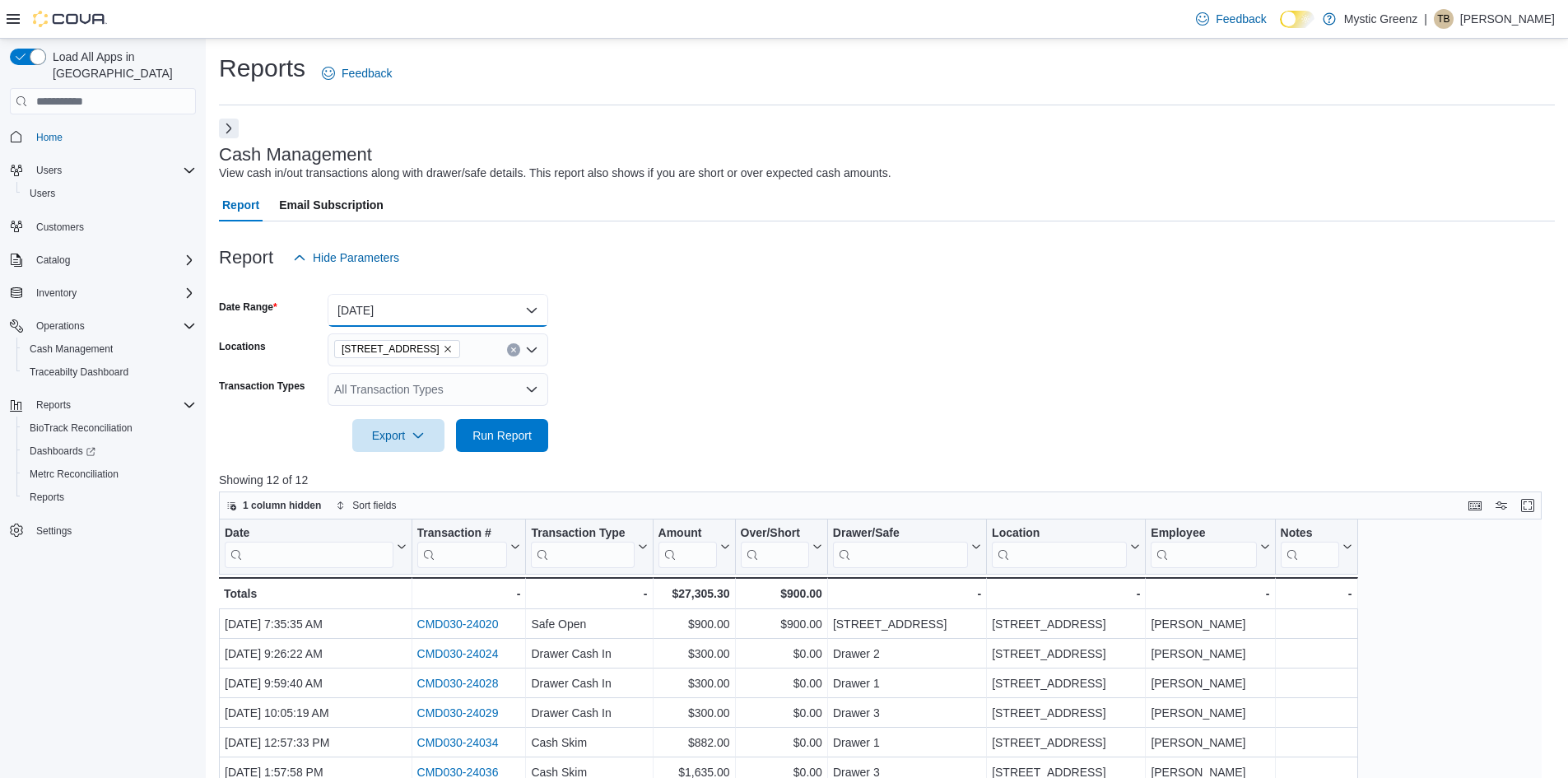
click at [537, 303] on button "Yesterday" at bounding box center [438, 310] width 221 height 33
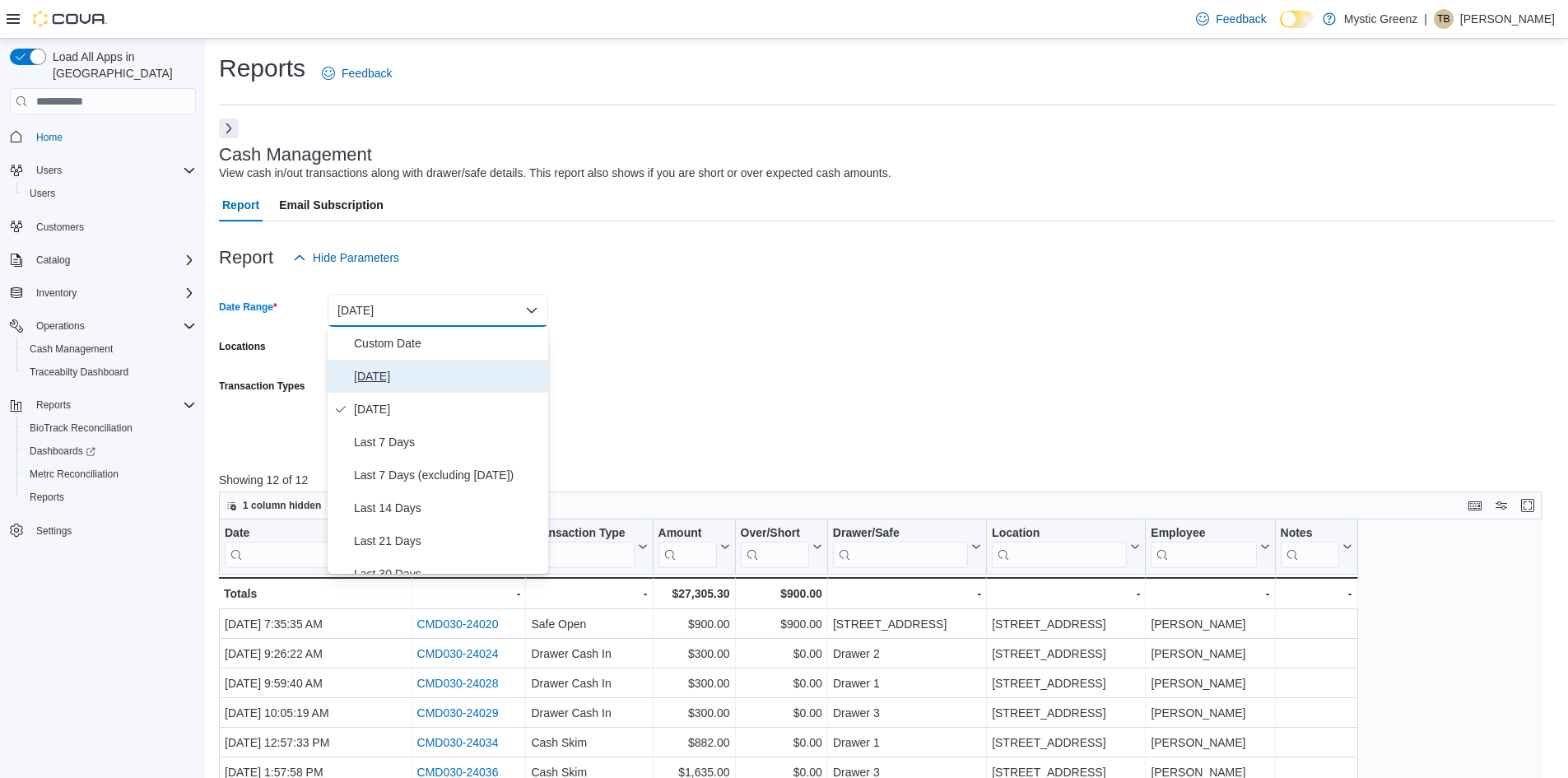
click at [384, 380] on span "Today" at bounding box center [447, 377] width 187 height 20
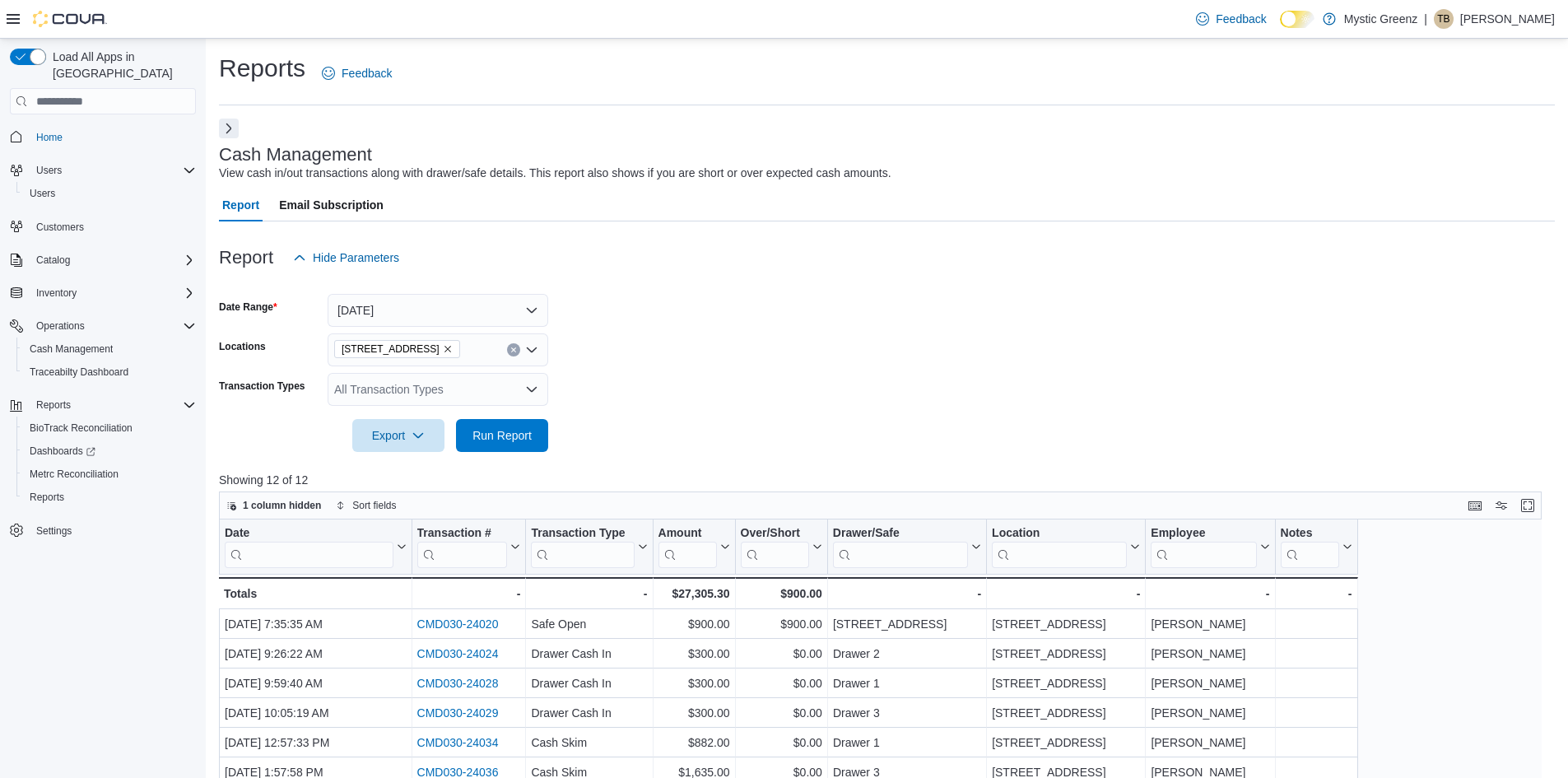
click at [662, 371] on form "Date Range Today Locations 360 S Green Mount Rd. Transaction Types All Transact…" at bounding box center [887, 363] width 1336 height 177
click at [486, 455] on div at bounding box center [887, 462] width 1336 height 20
click at [490, 440] on span "Run Report" at bounding box center [503, 434] width 59 height 17
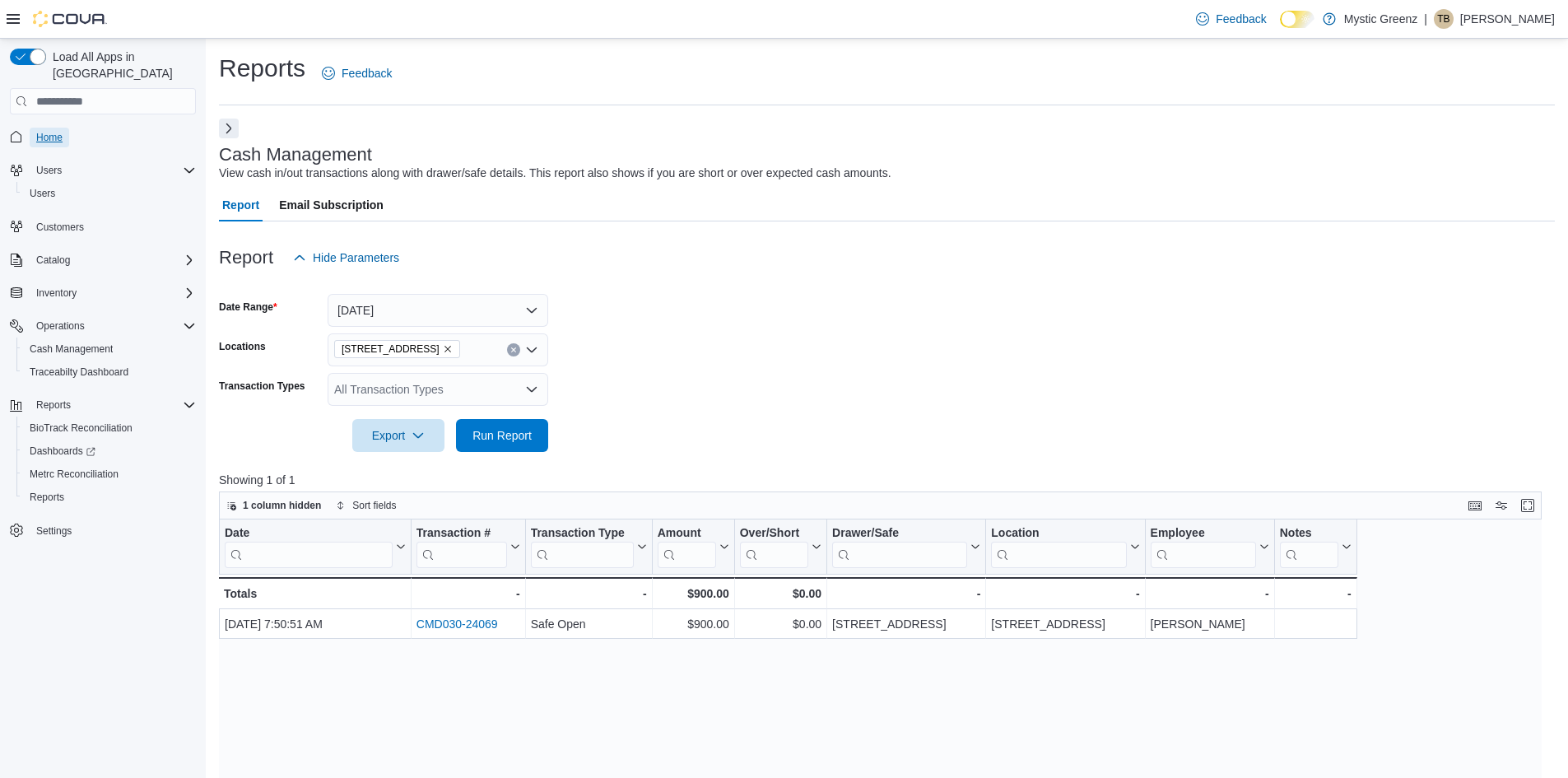
click at [61, 131] on span "Home" at bounding box center [50, 137] width 27 height 13
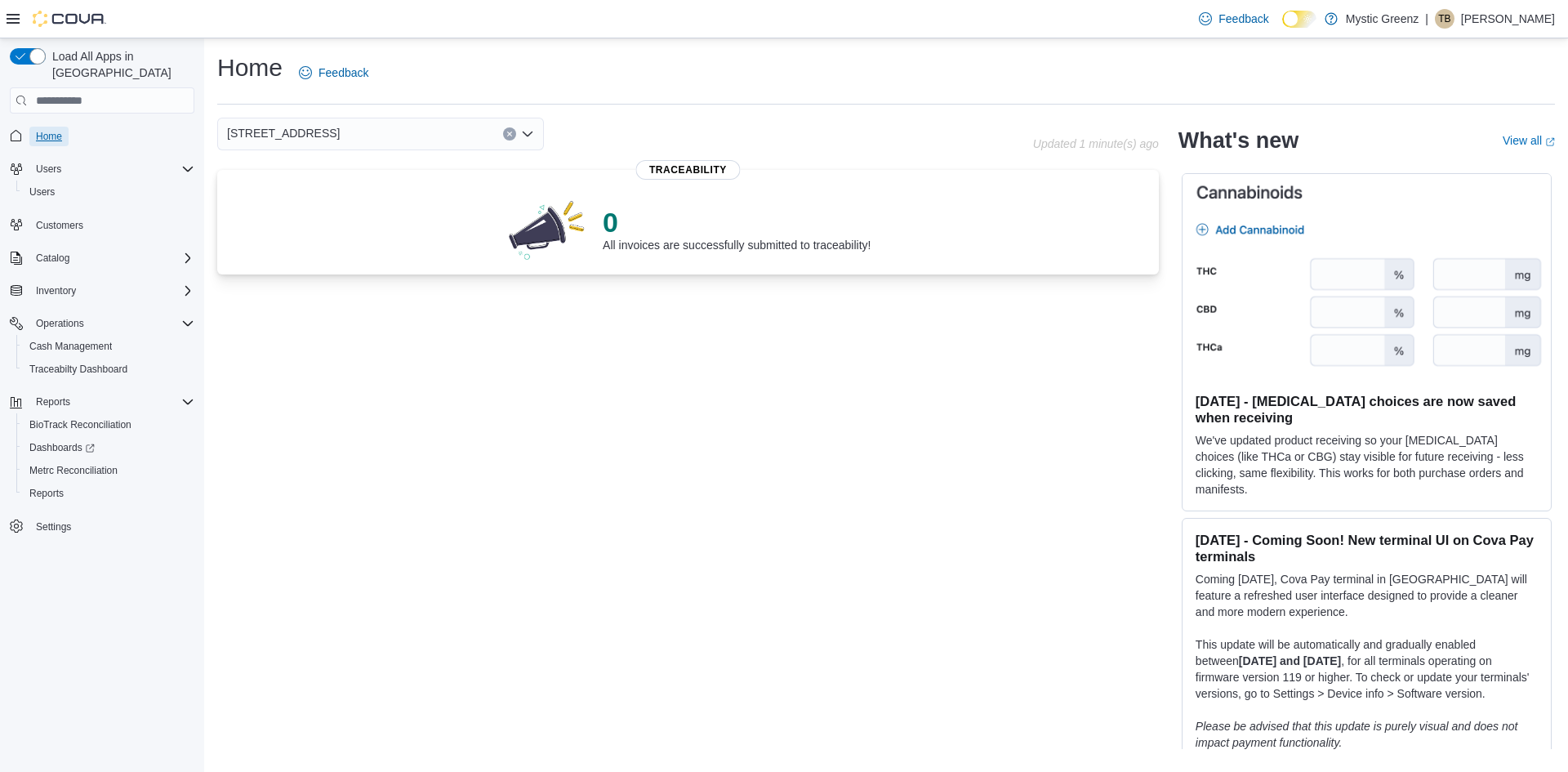
click at [67, 127] on link "Home" at bounding box center [49, 137] width 39 height 20
click at [62, 284] on span "Inventory" at bounding box center [56, 290] width 40 height 13
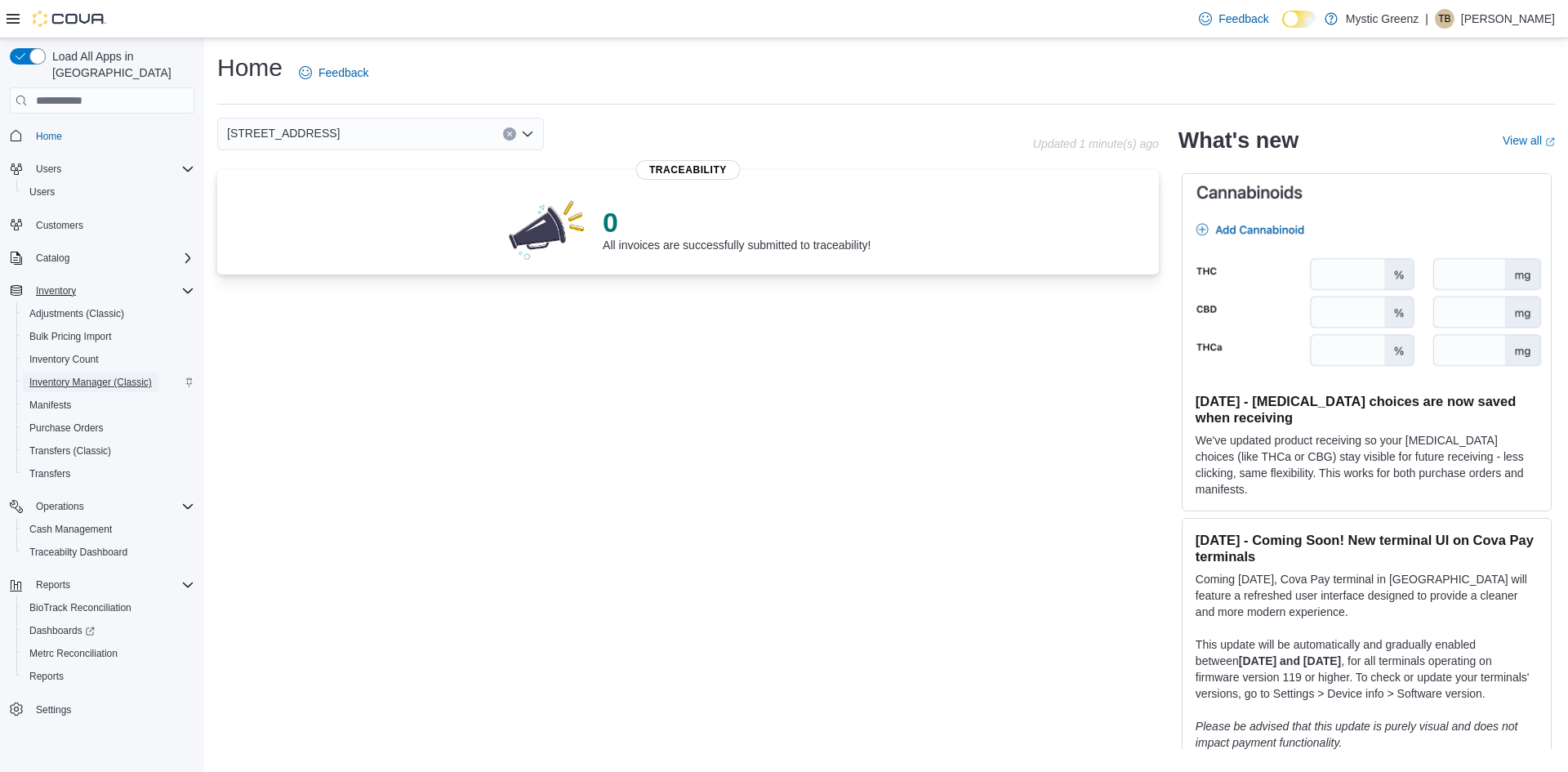
click at [141, 376] on span "Inventory Manager (Classic)" at bounding box center [90, 382] width 123 height 13
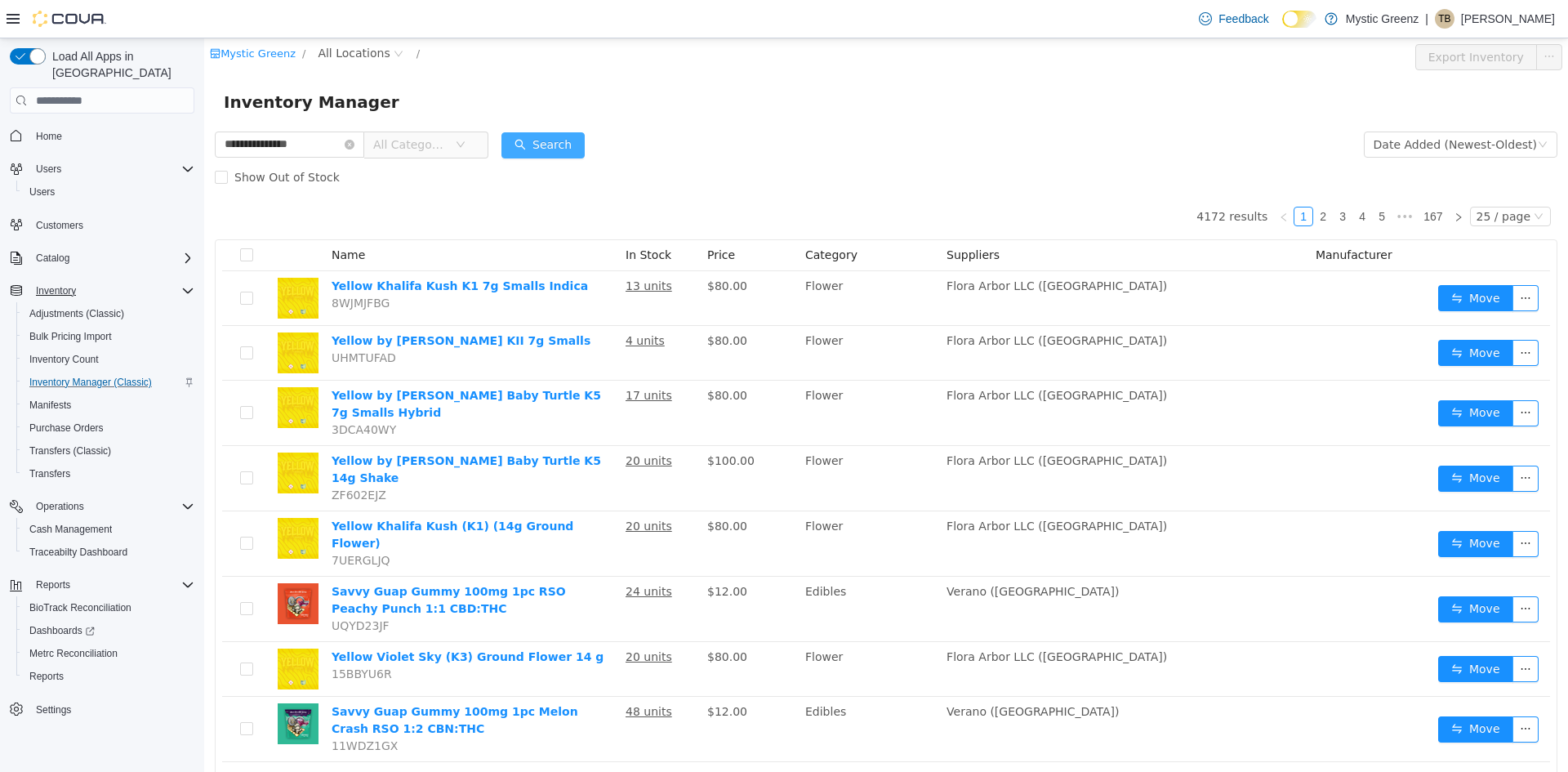
type input "**********"
click at [548, 143] on button "Search" at bounding box center [543, 146] width 84 height 27
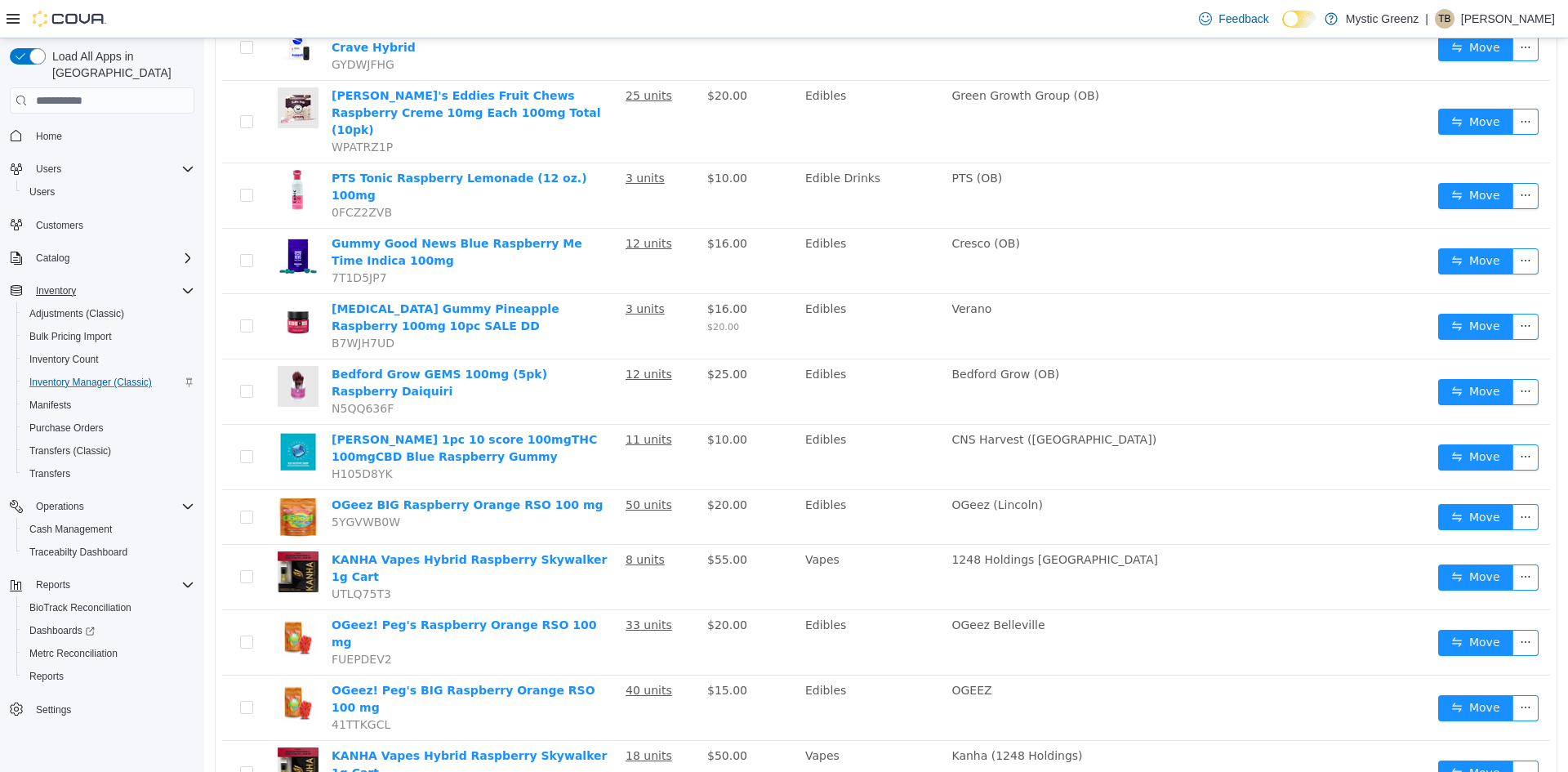
scroll to position [1038, 0]
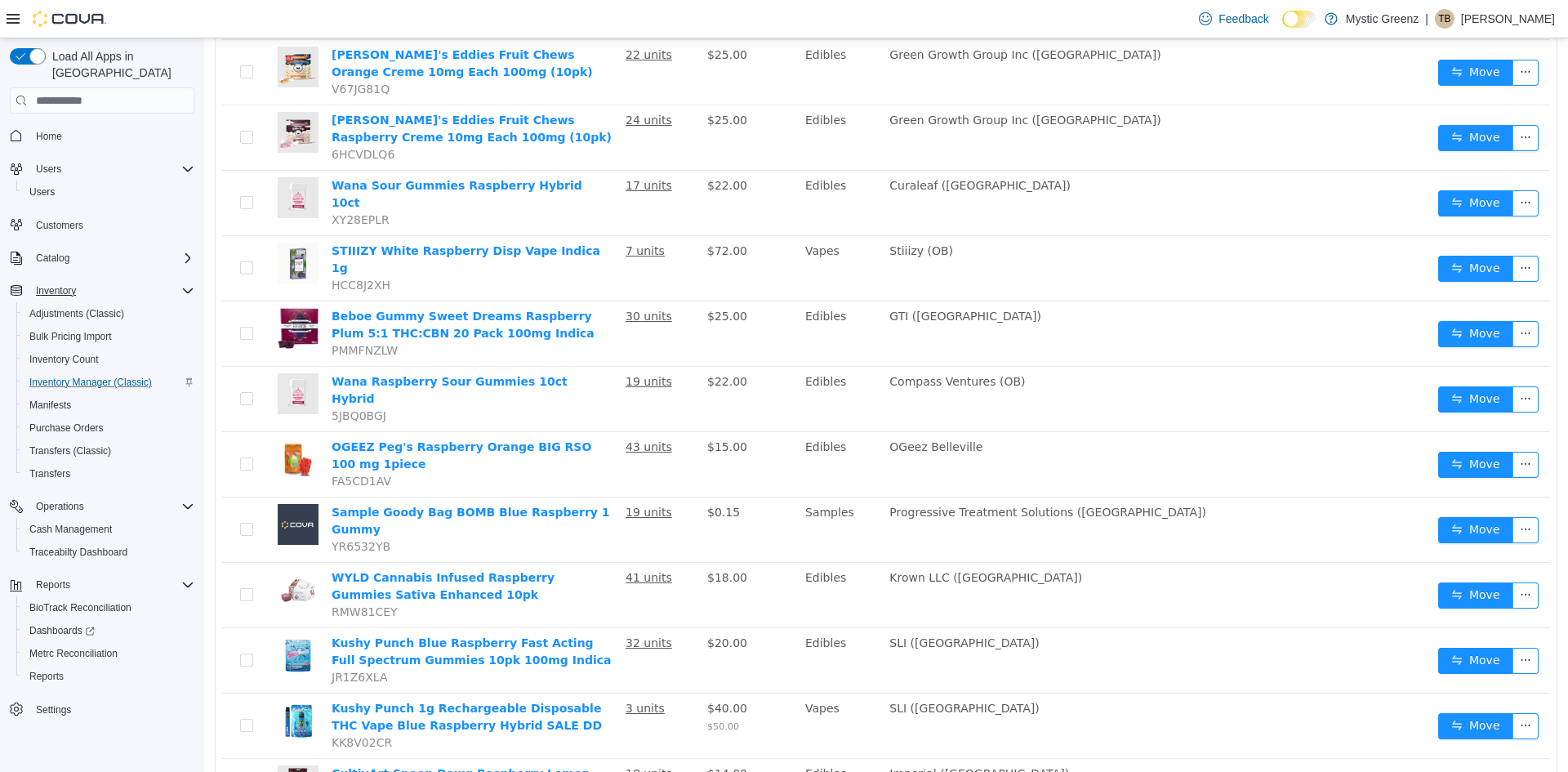
scroll to position [465, 0]
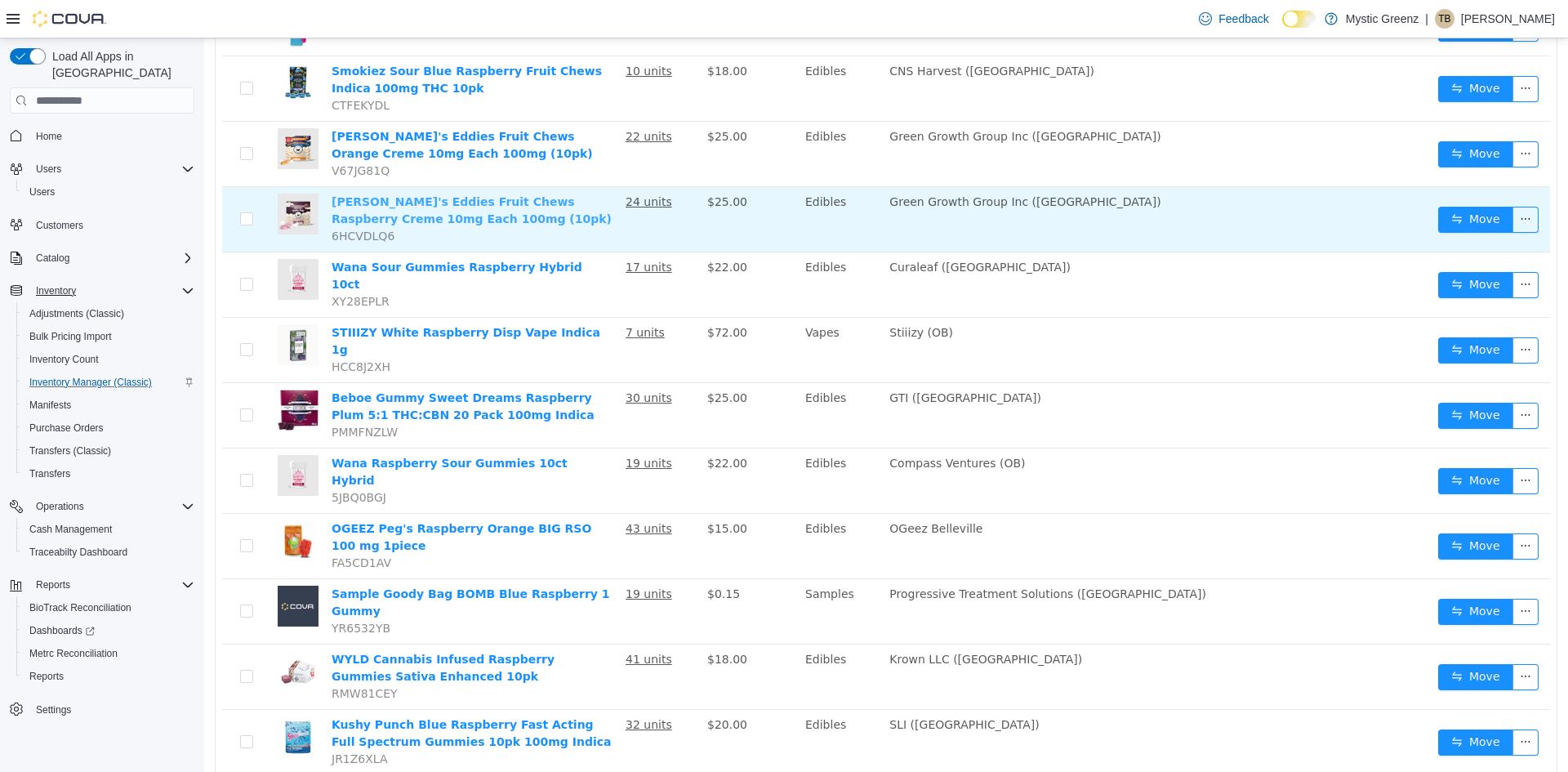
click at [509, 198] on link "Betty's Eddies Fruit Chews Raspberry Creme 10mg Each 100mg (10pk)" at bounding box center [471, 210] width 280 height 30
click at [512, 196] on link "Betty's Eddies Fruit Chews Raspberry Creme 10mg Each 100mg (10pk)" at bounding box center [471, 210] width 280 height 30
drag, startPoint x: 450, startPoint y: 206, endPoint x: 320, endPoint y: 205, distance: 130.0
click at [320, 205] on tr "Betty's Eddies Fruit Chews Raspberry Creme 10mg Each 100mg (10pk) 6HCVDLQ6 24 u…" at bounding box center [886, 219] width 1328 height 65
copy tr "Betty's Eddies Fruit Chews Raspberry Creme 10mg Each 100mg (10pk)"
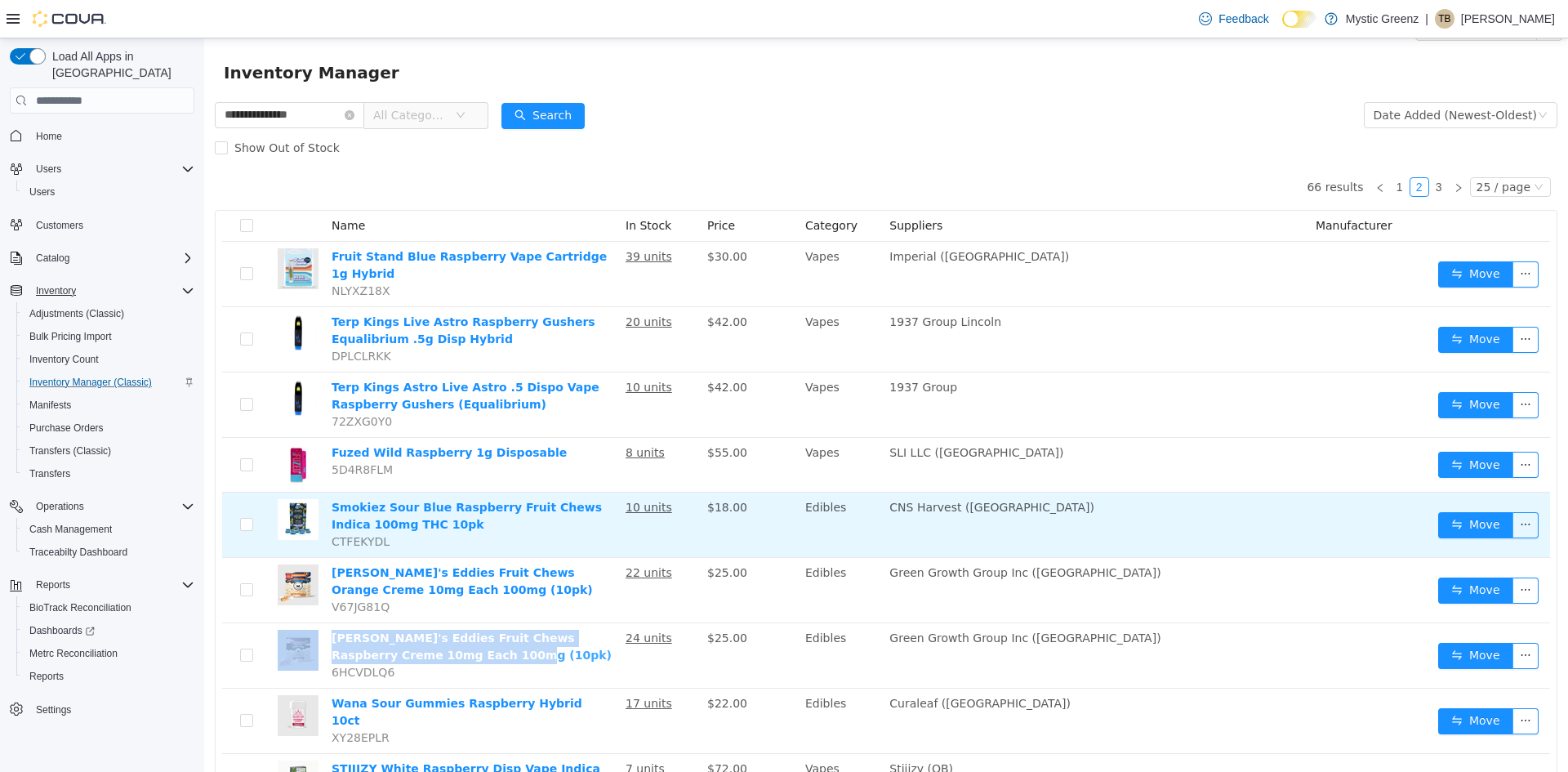
scroll to position [0, 0]
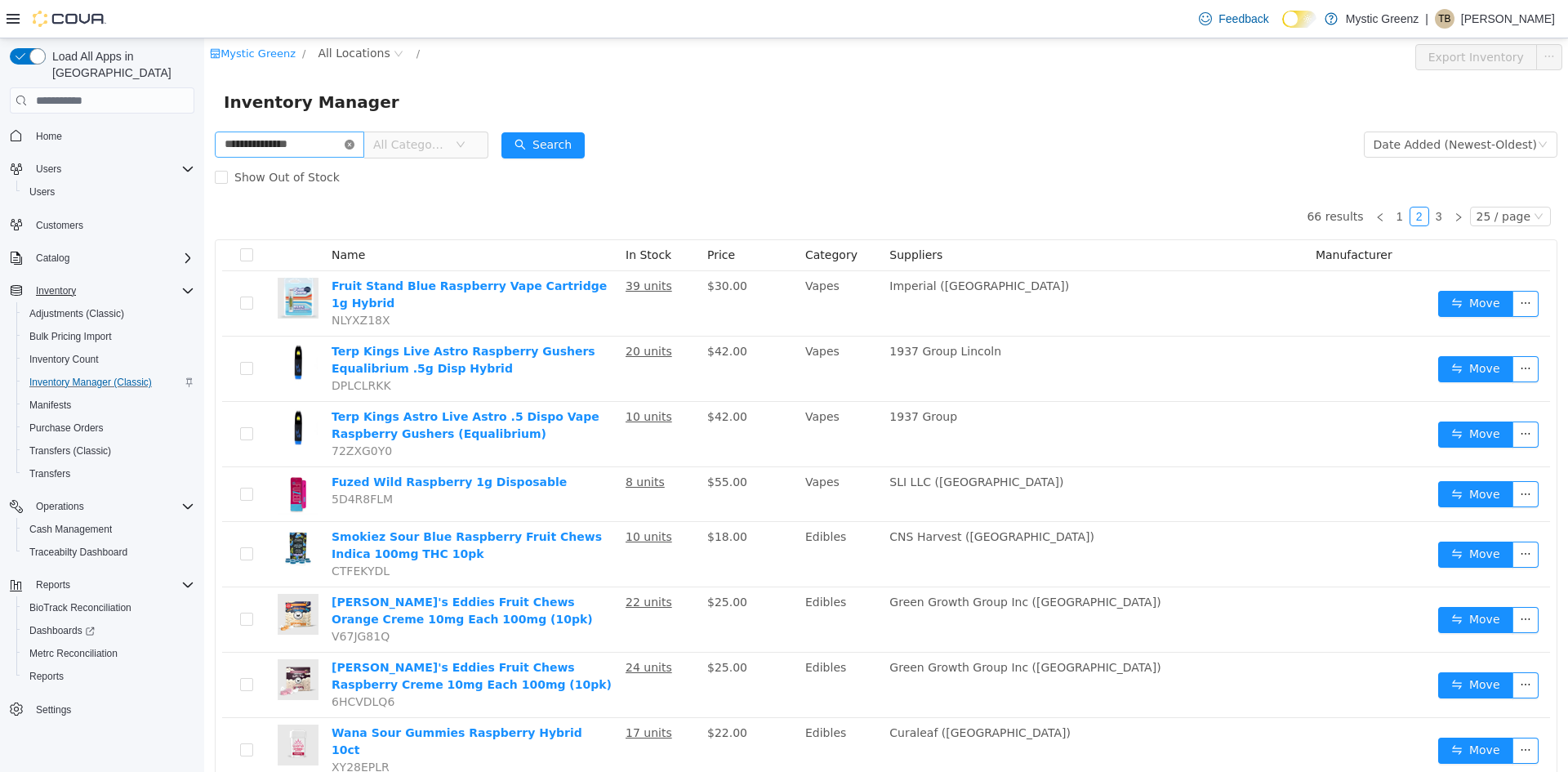
click at [354, 141] on icon "icon: close-circle" at bounding box center [350, 145] width 10 height 10
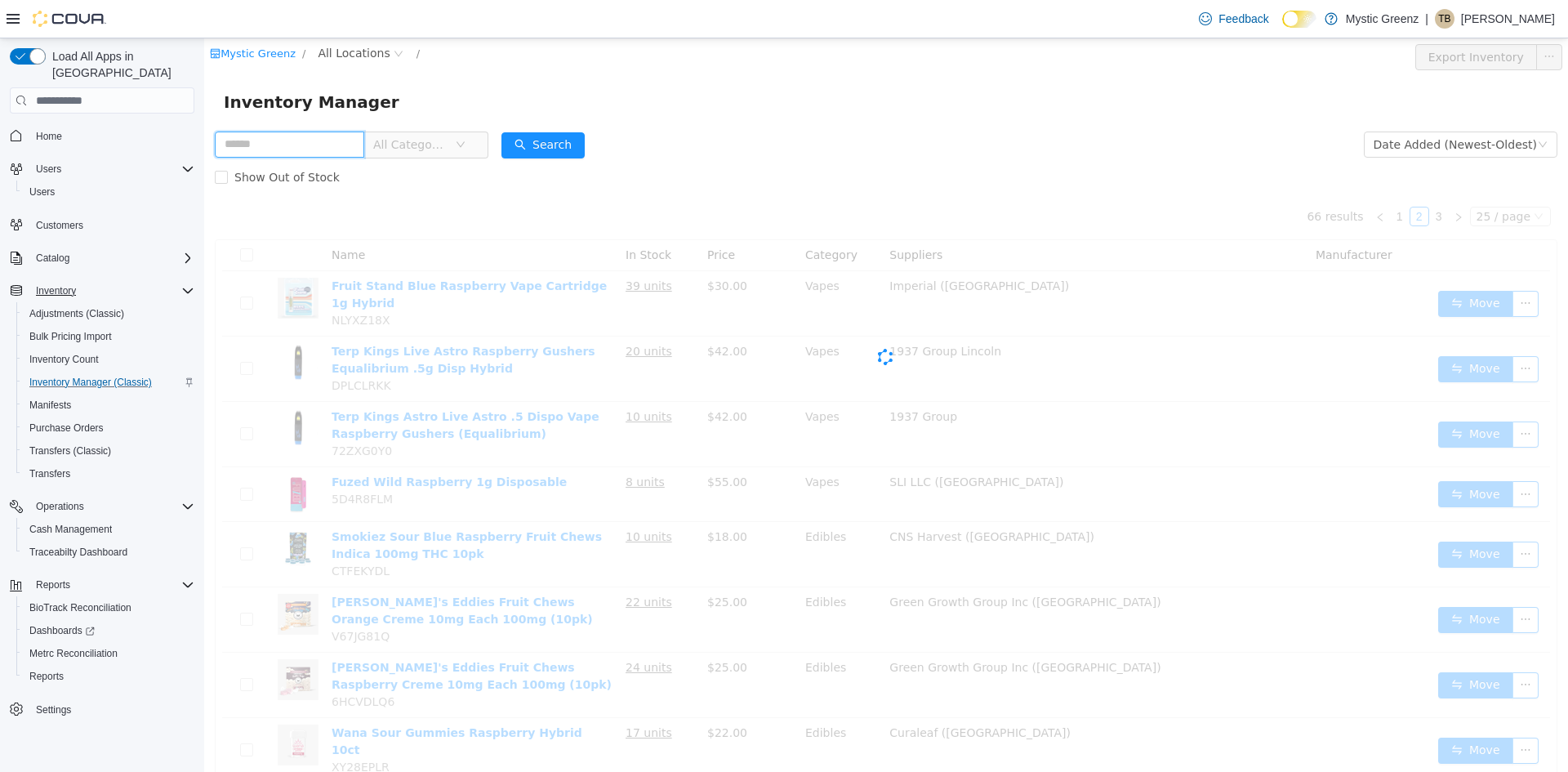
click at [283, 145] on input "text" at bounding box center [289, 145] width 149 height 27
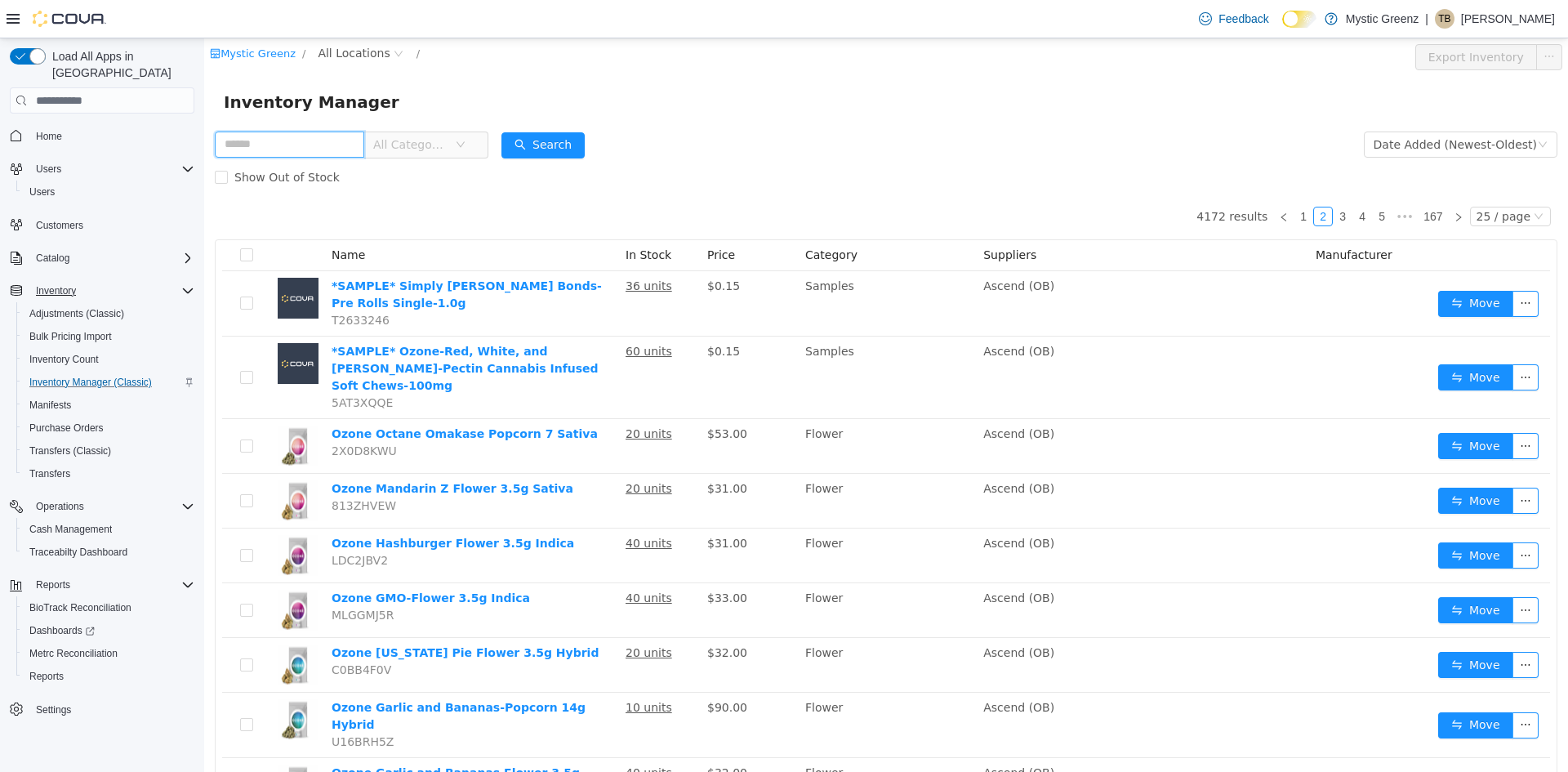
paste input "**********"
type input "**********"
click at [554, 148] on button "Search" at bounding box center [558, 146] width 84 height 27
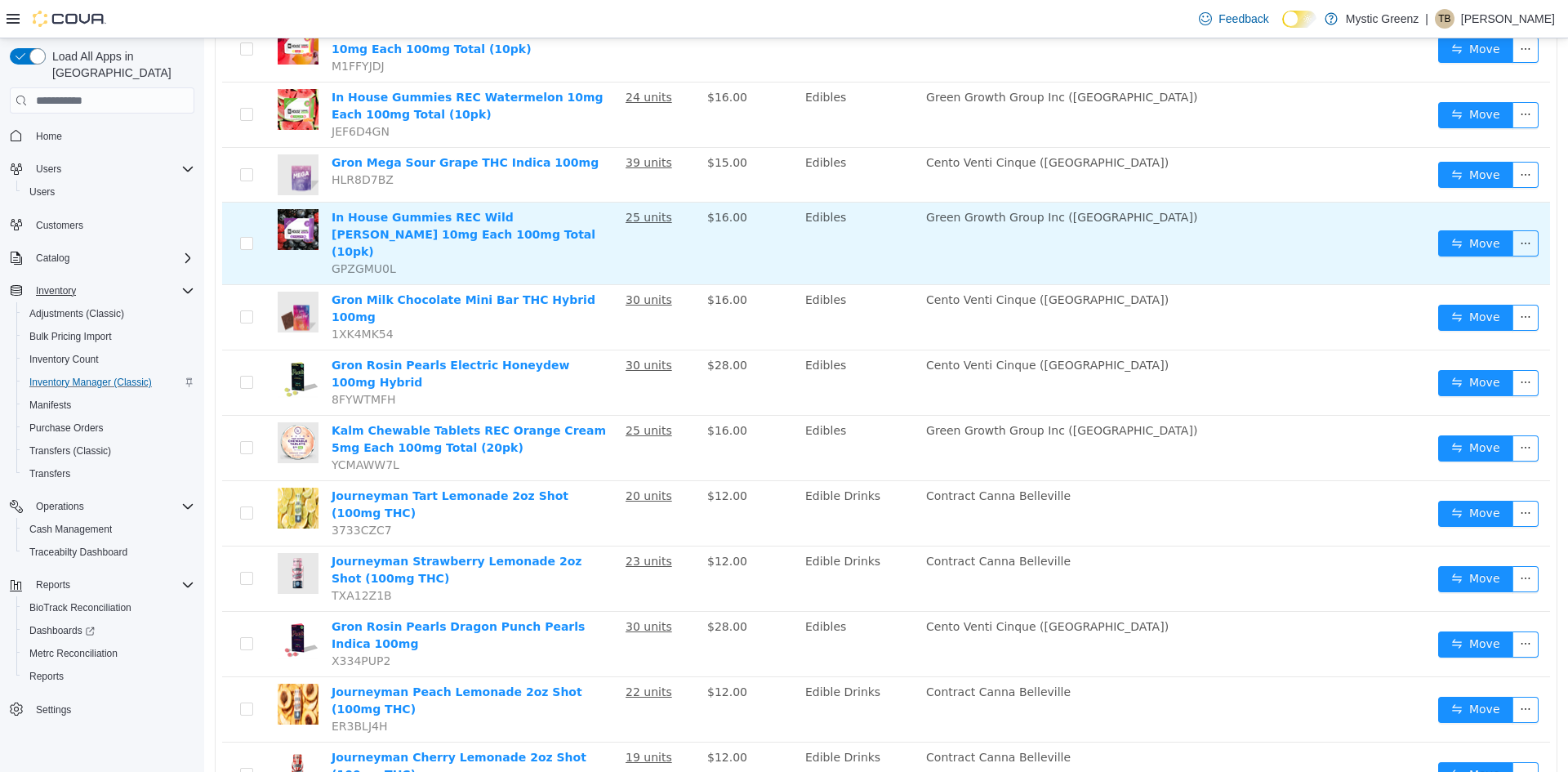
scroll to position [1073, 0]
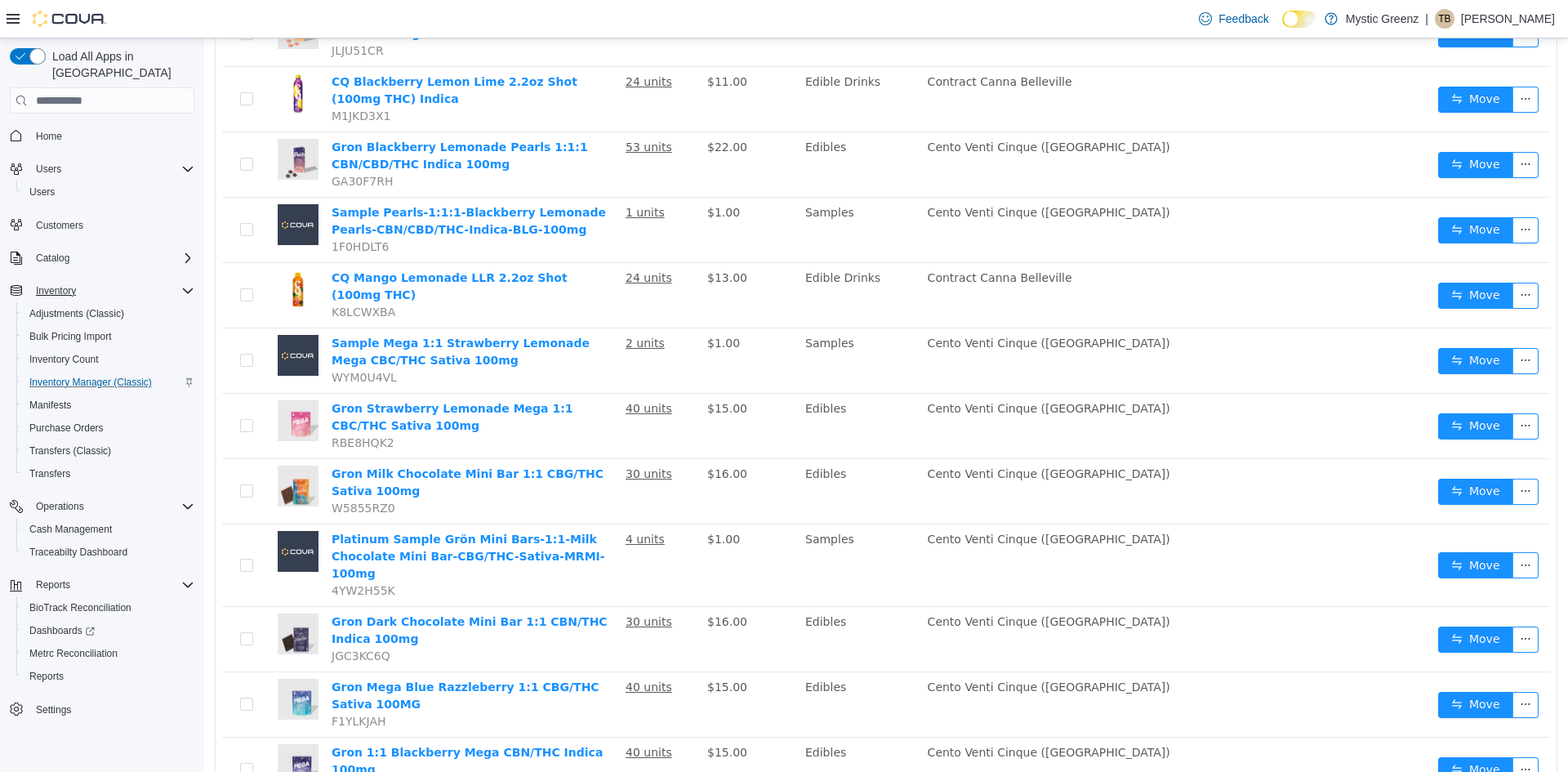
scroll to position [1126, 0]
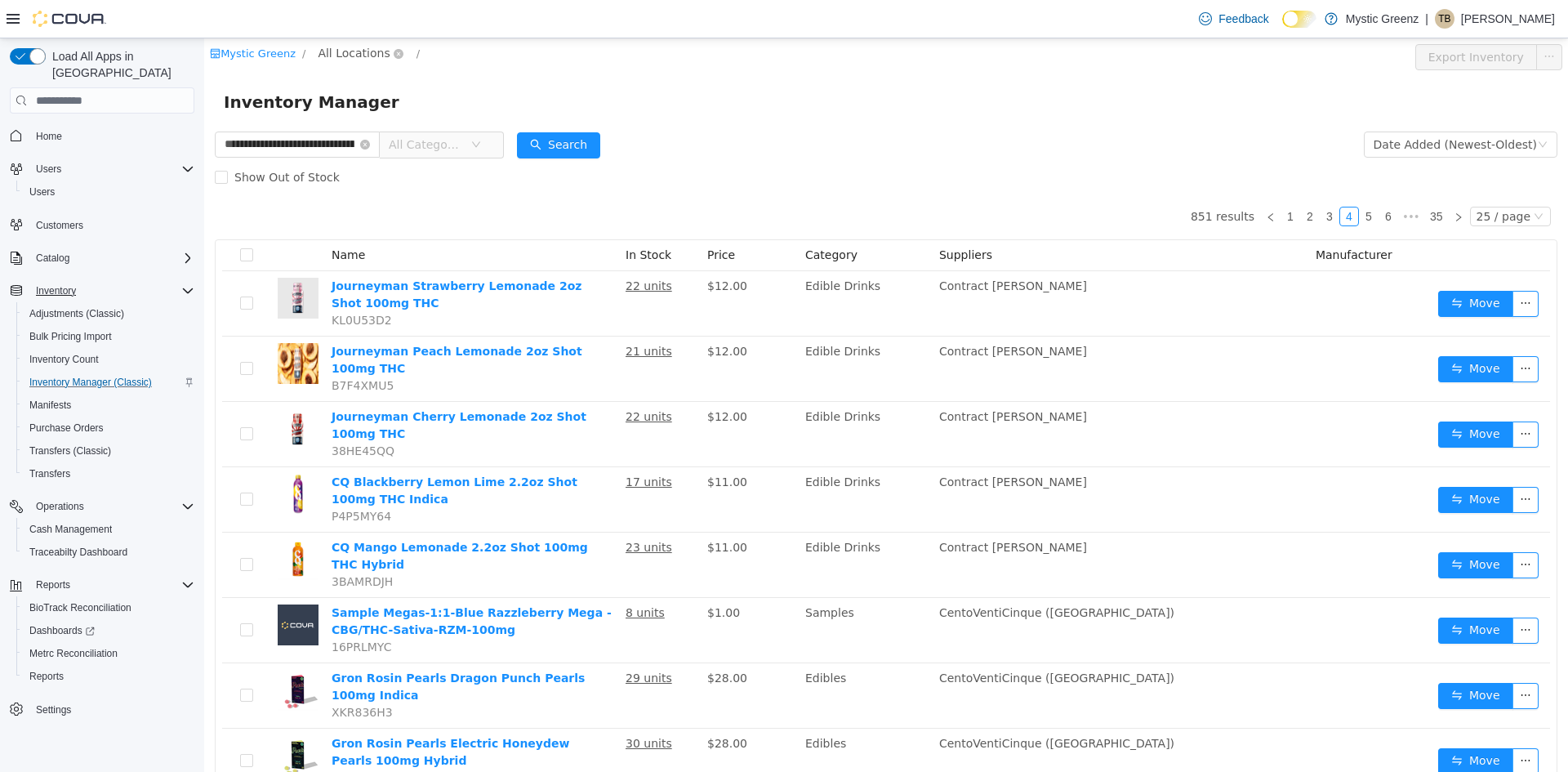
click at [344, 47] on span "All Locations" at bounding box center [353, 53] width 72 height 18
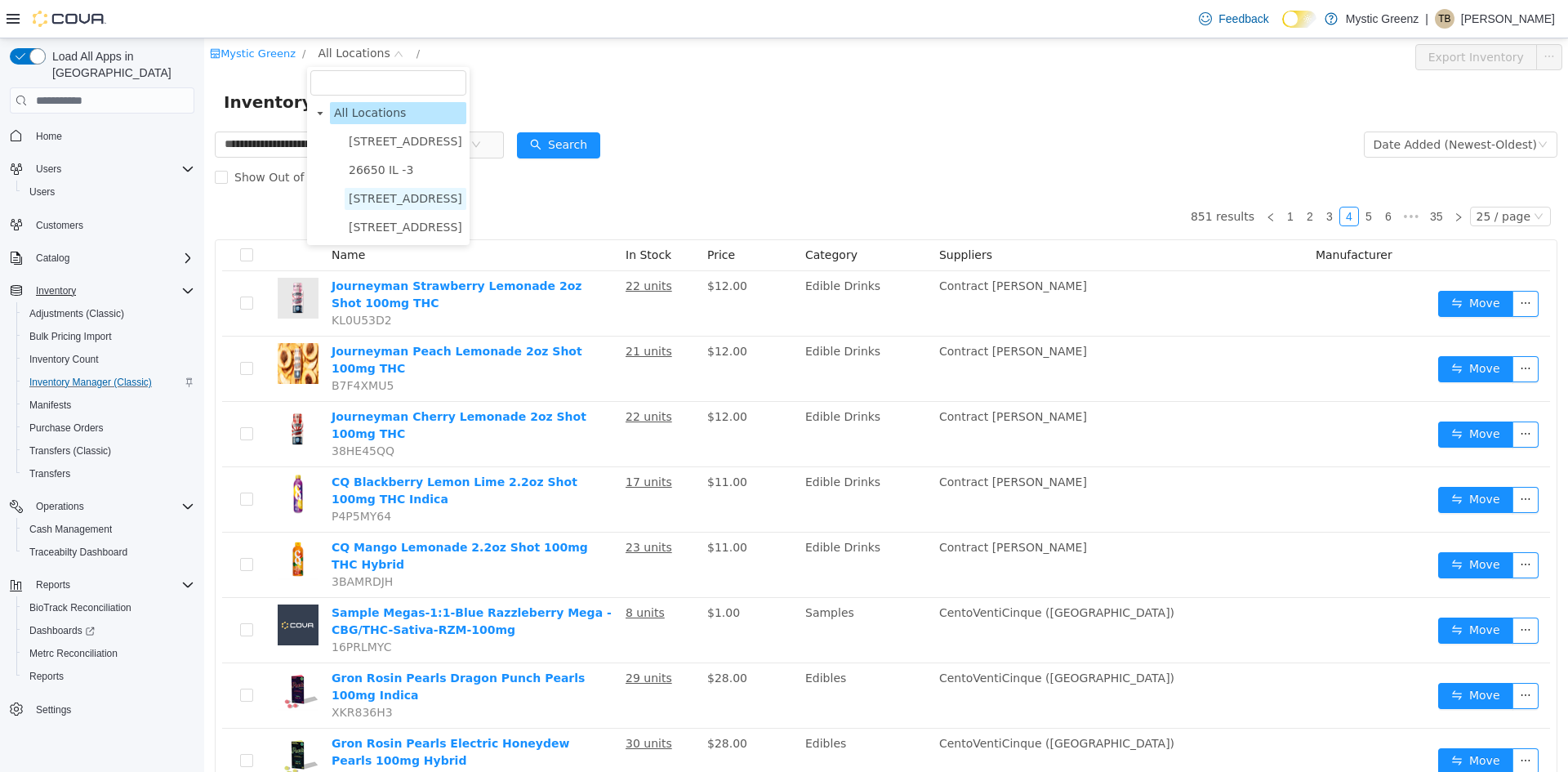
click at [423, 205] on span "360 S Green Mount Rd." at bounding box center [405, 198] width 113 height 13
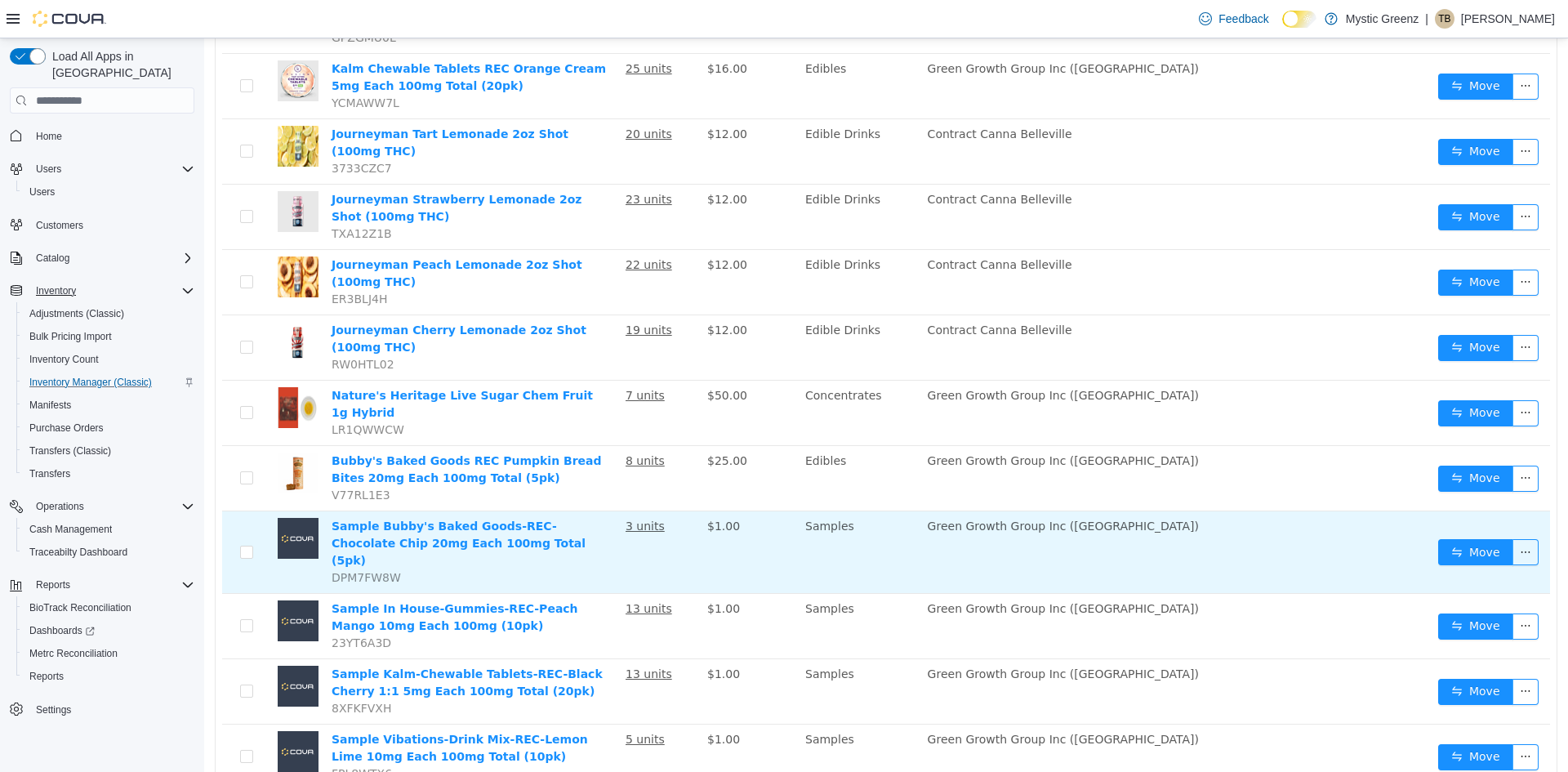
scroll to position [1137, 0]
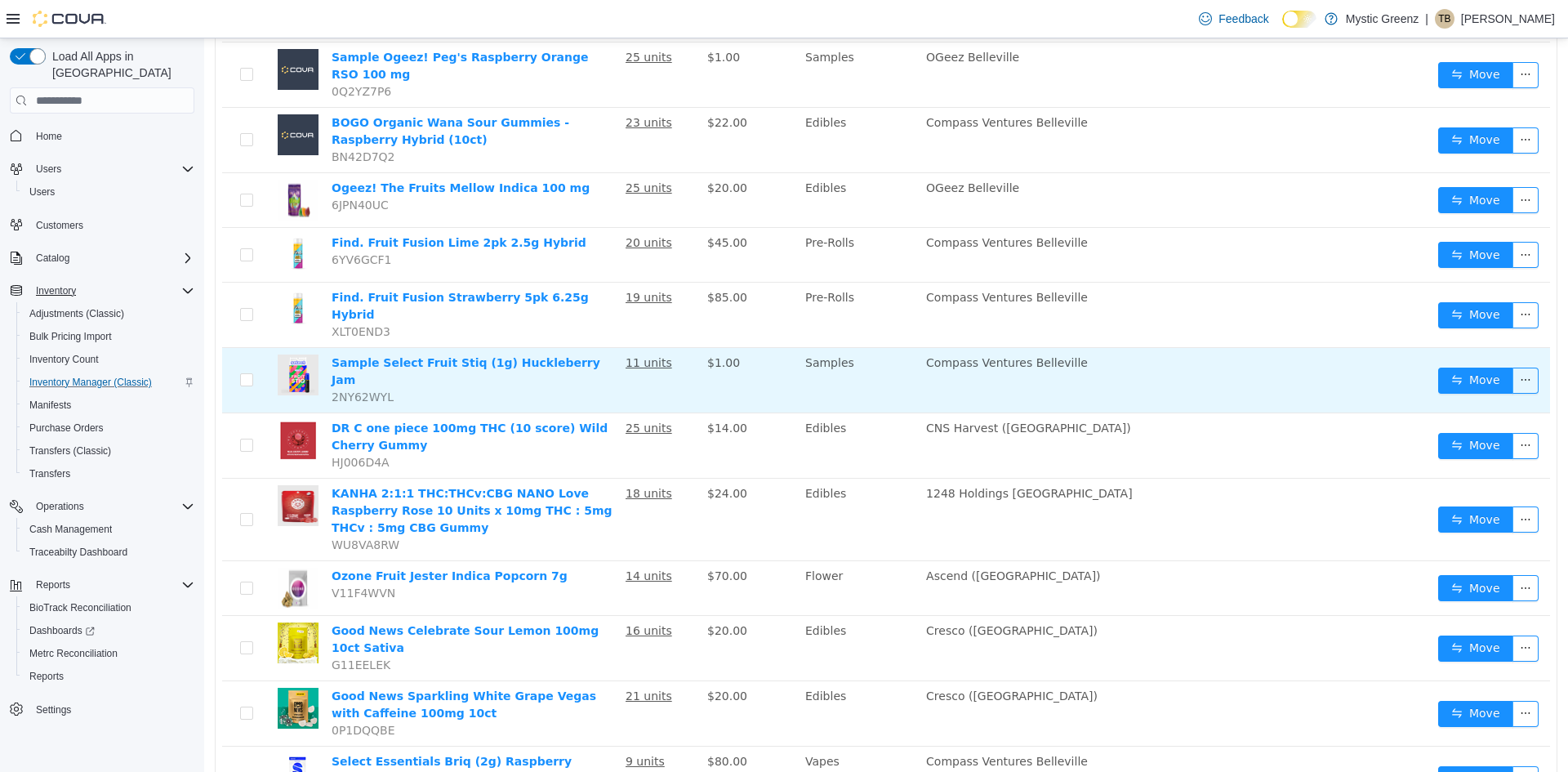
scroll to position [1080, 0]
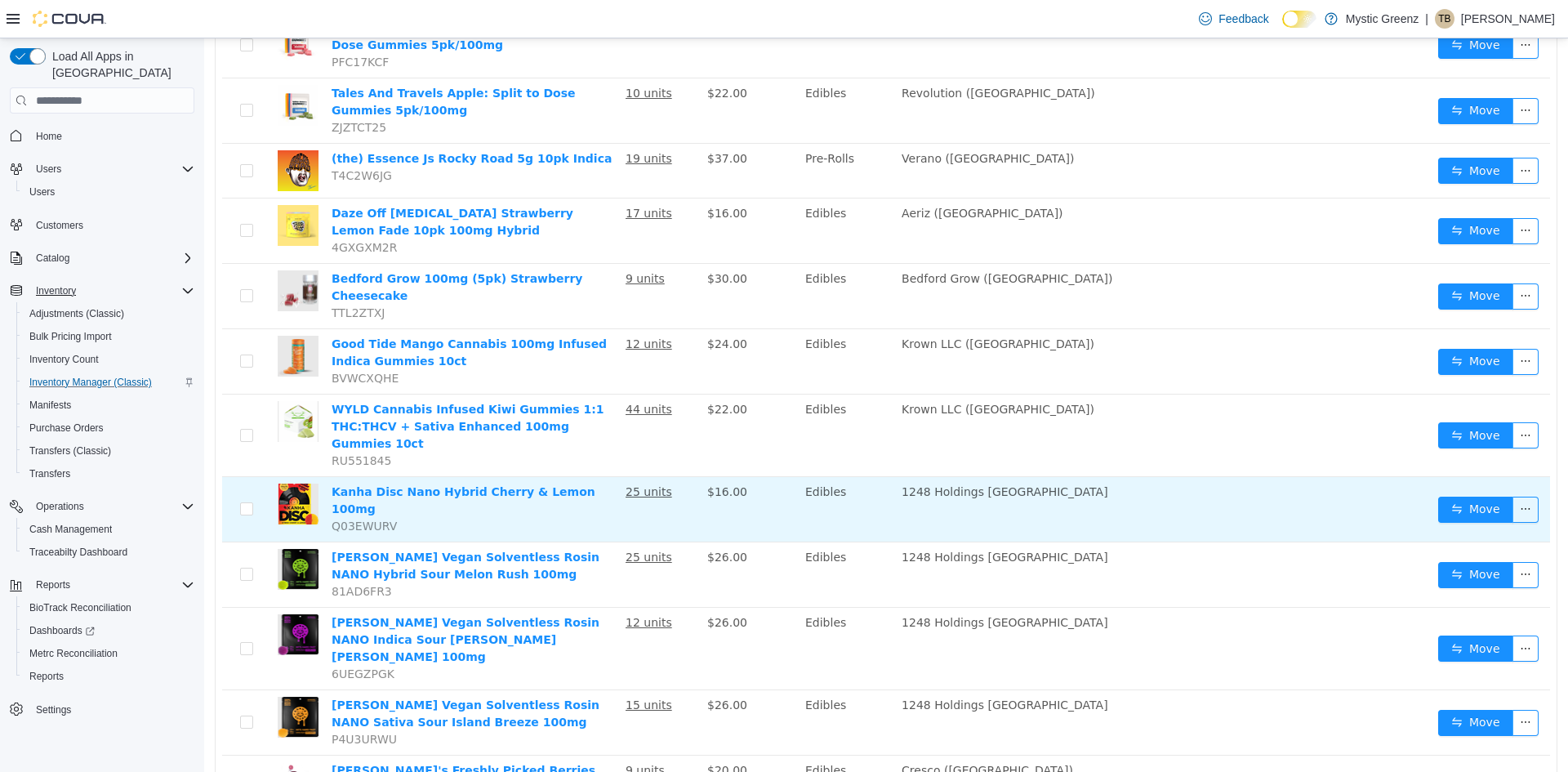
scroll to position [1126, 0]
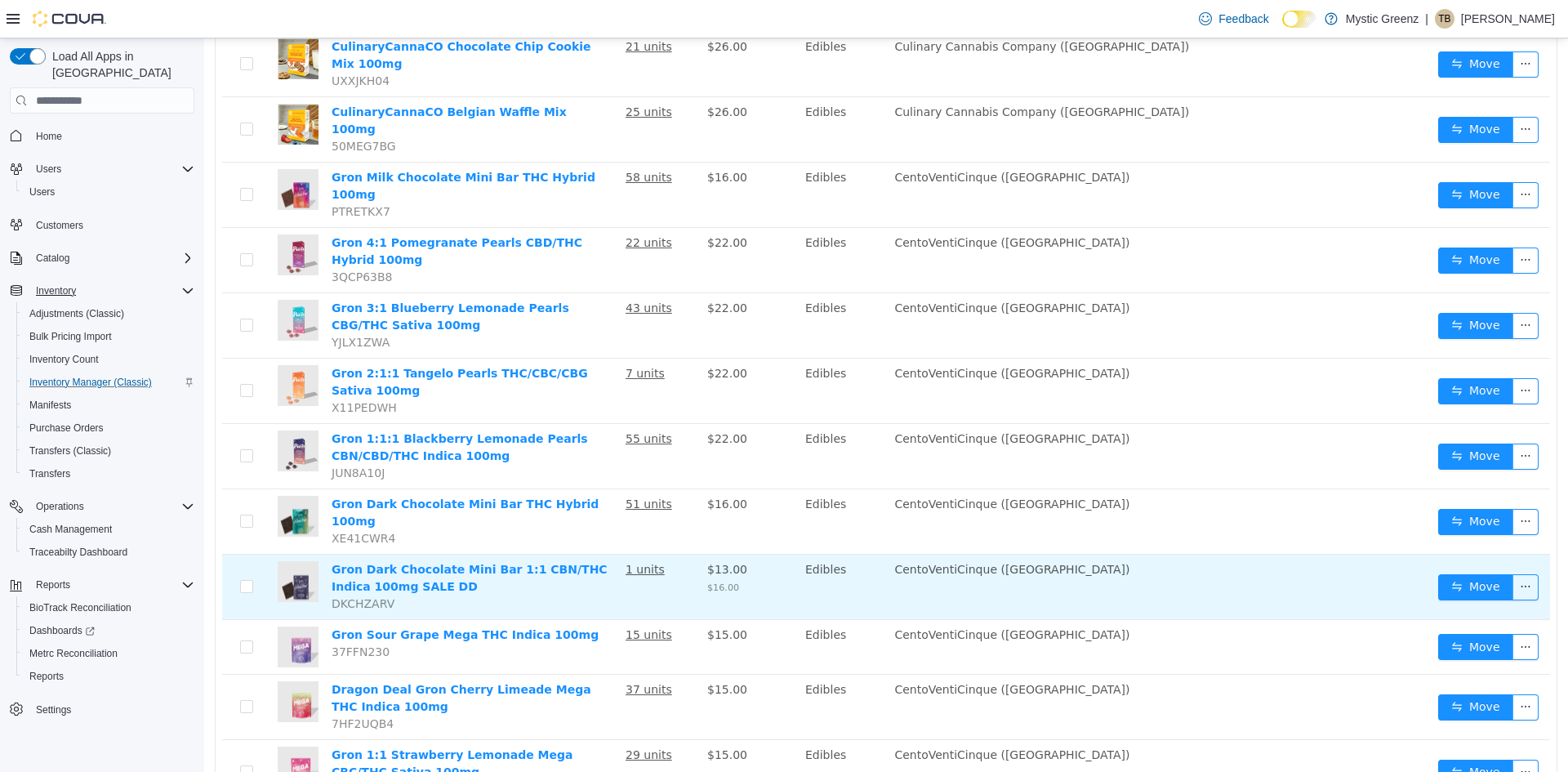
scroll to position [1020, 0]
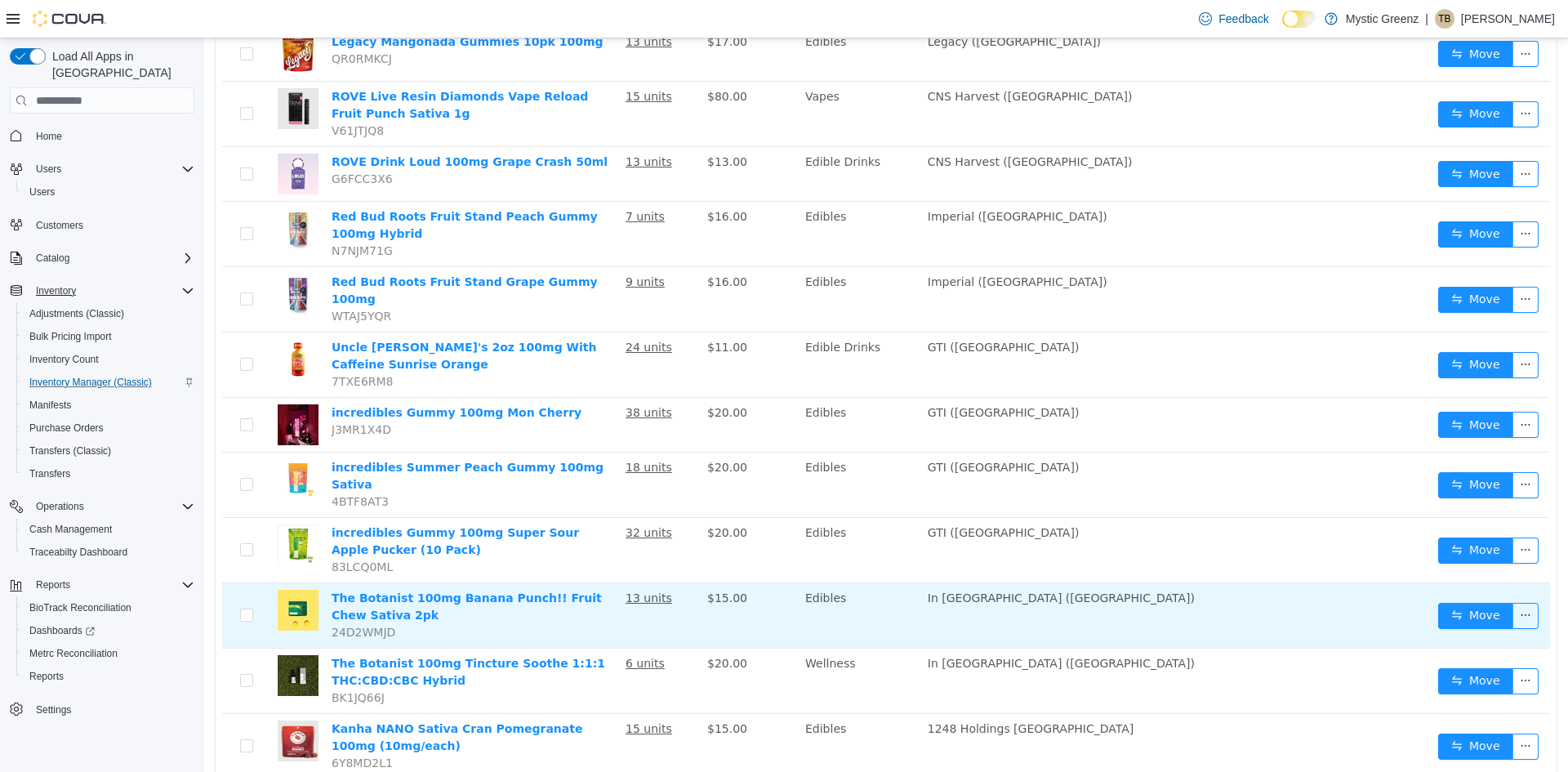
scroll to position [1041, 0]
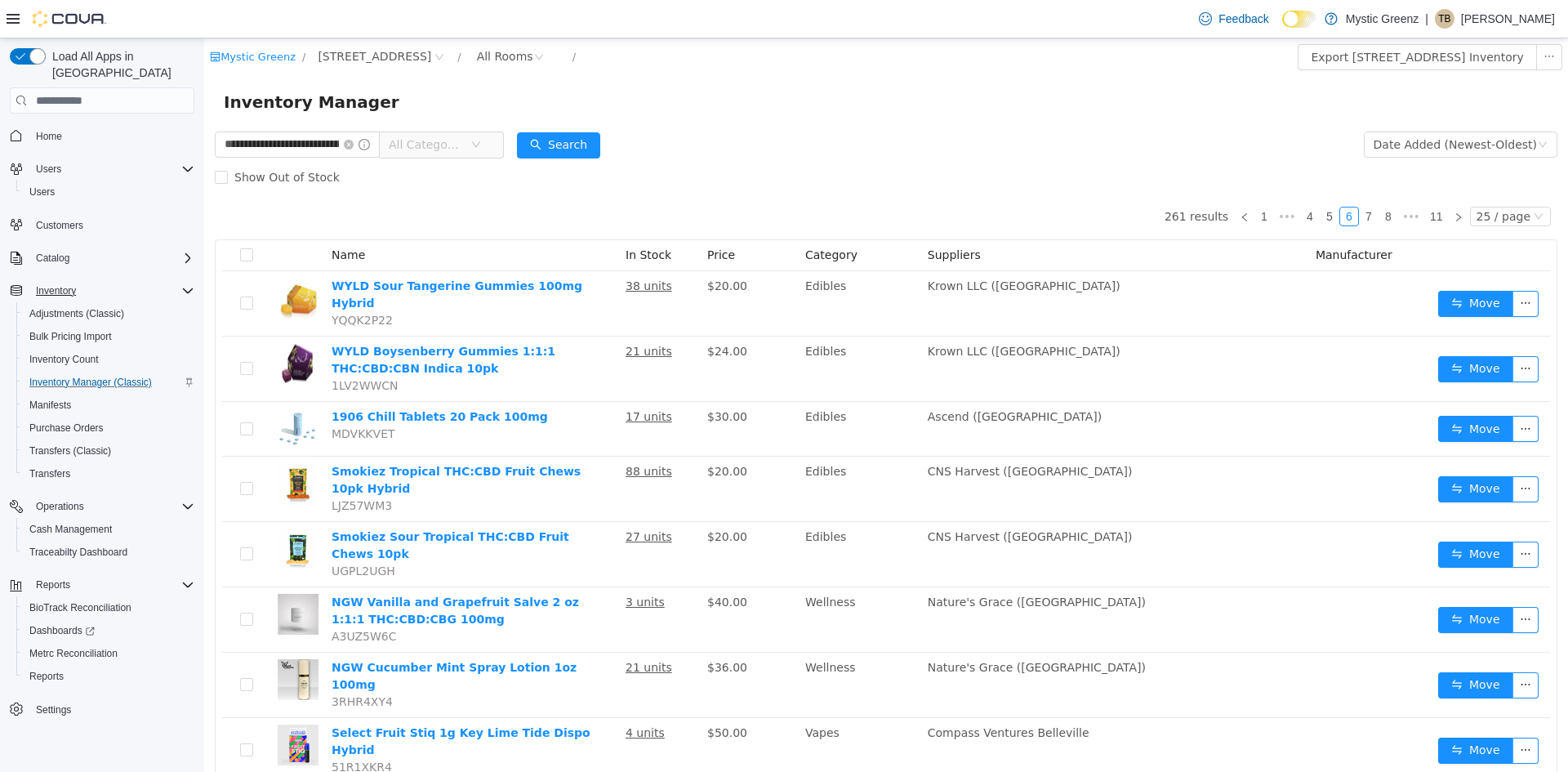
click at [486, 142] on span "All Categories" at bounding box center [435, 145] width 112 height 27
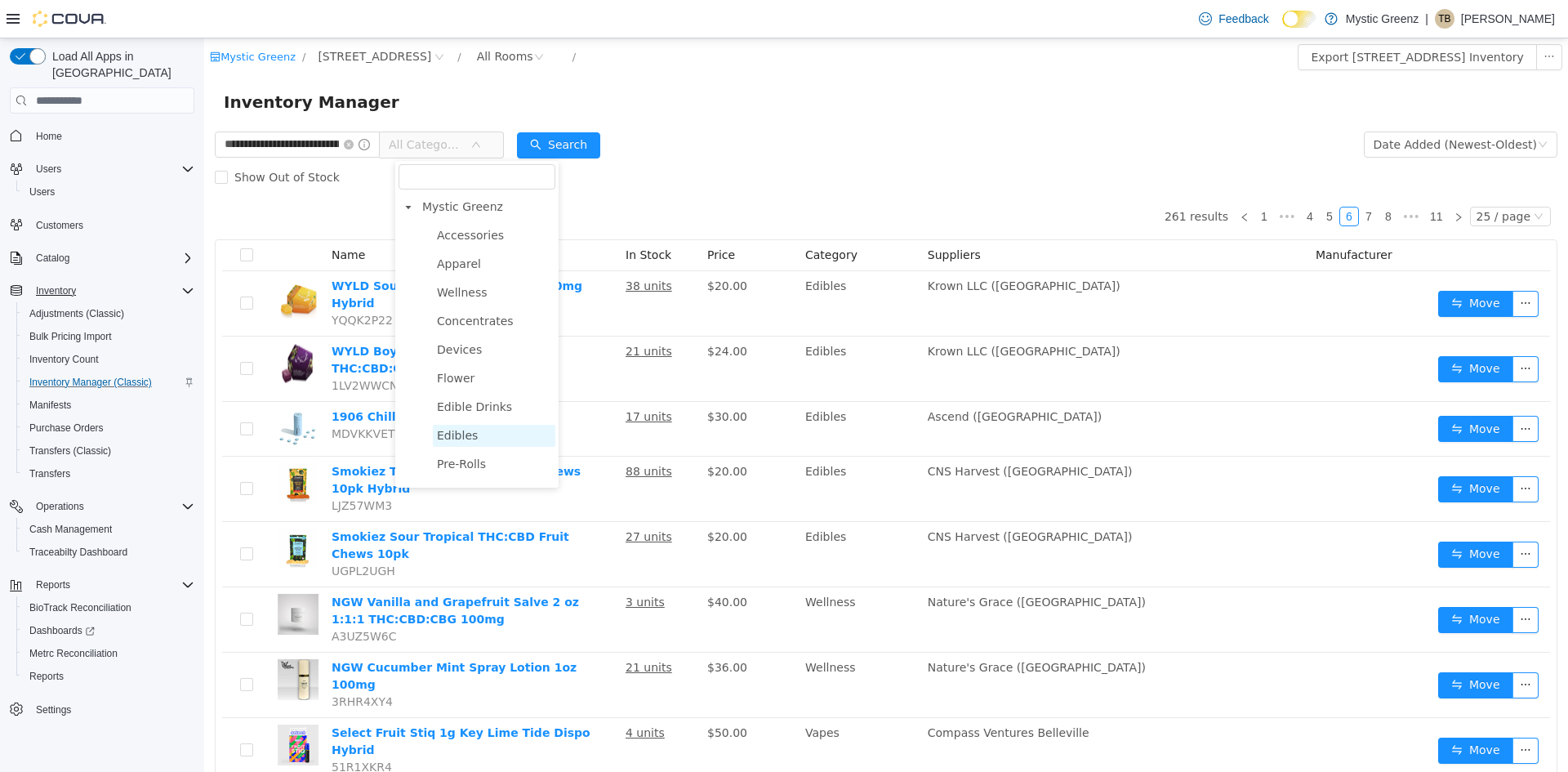
click at [487, 443] on span "Edibles" at bounding box center [494, 436] width 123 height 22
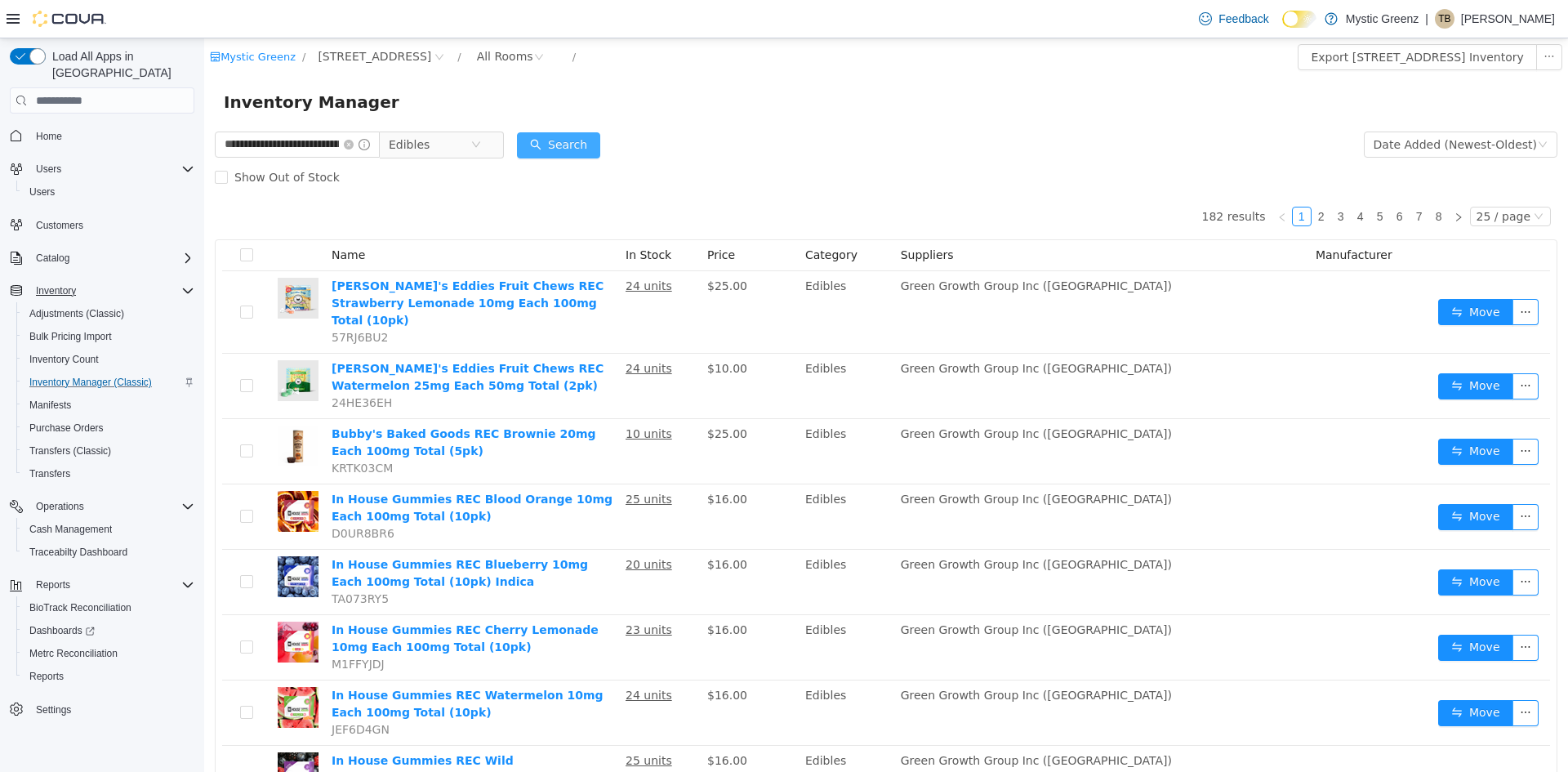
click at [575, 134] on button "Search" at bounding box center [558, 146] width 84 height 27
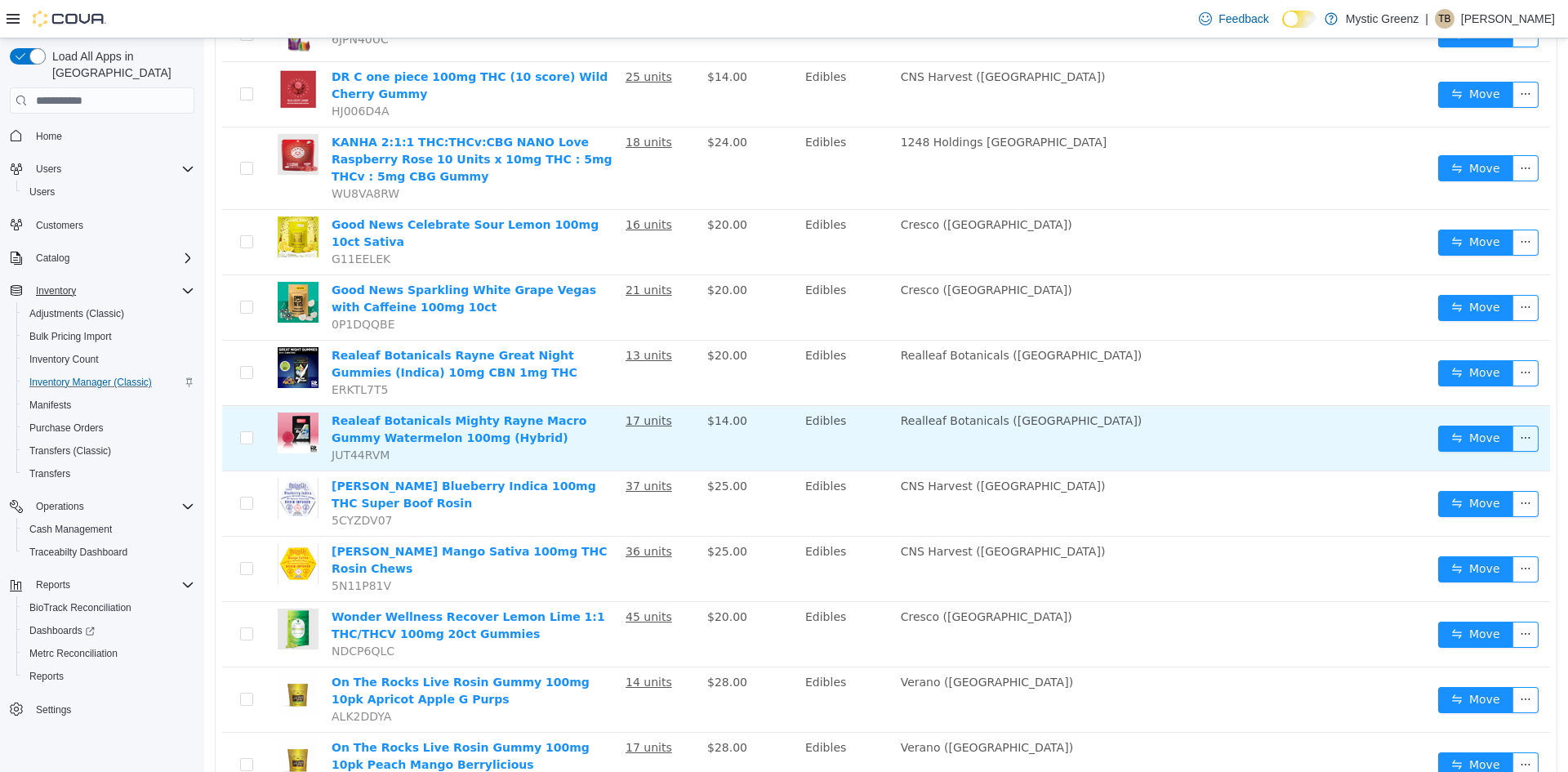
scroll to position [1155, 0]
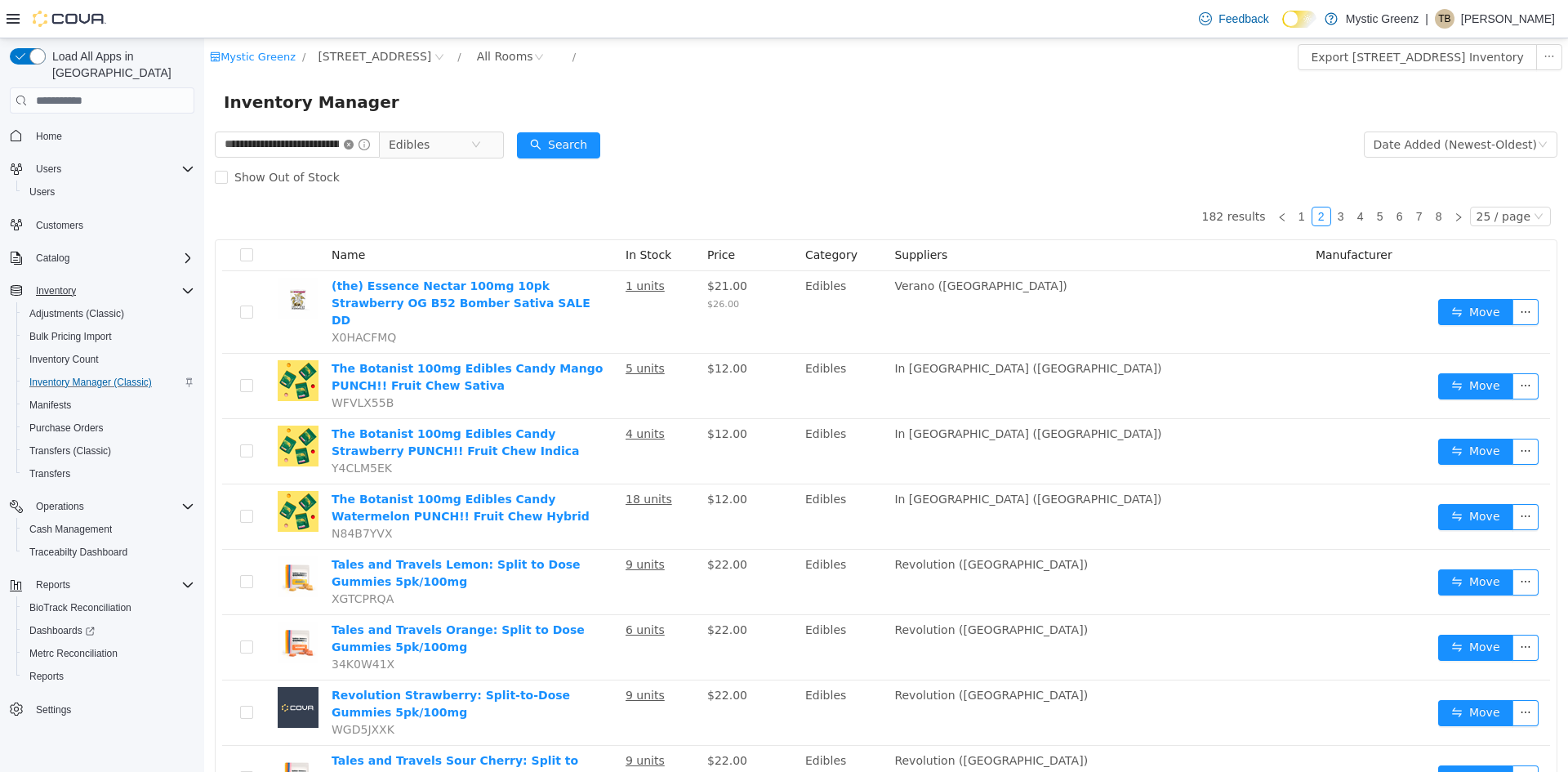
click at [354, 144] on icon "icon: close-circle" at bounding box center [349, 145] width 10 height 10
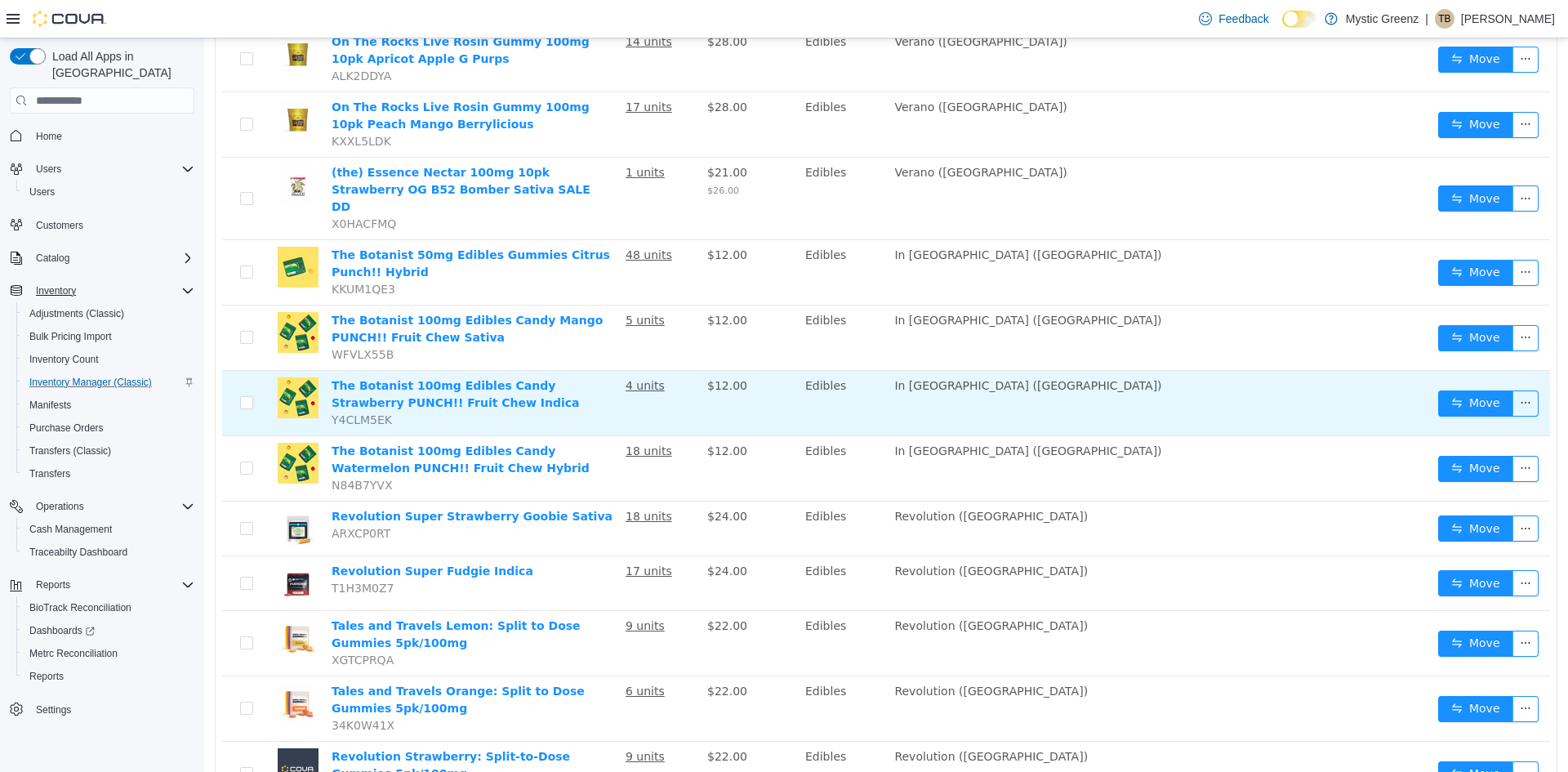
scroll to position [1105, 0]
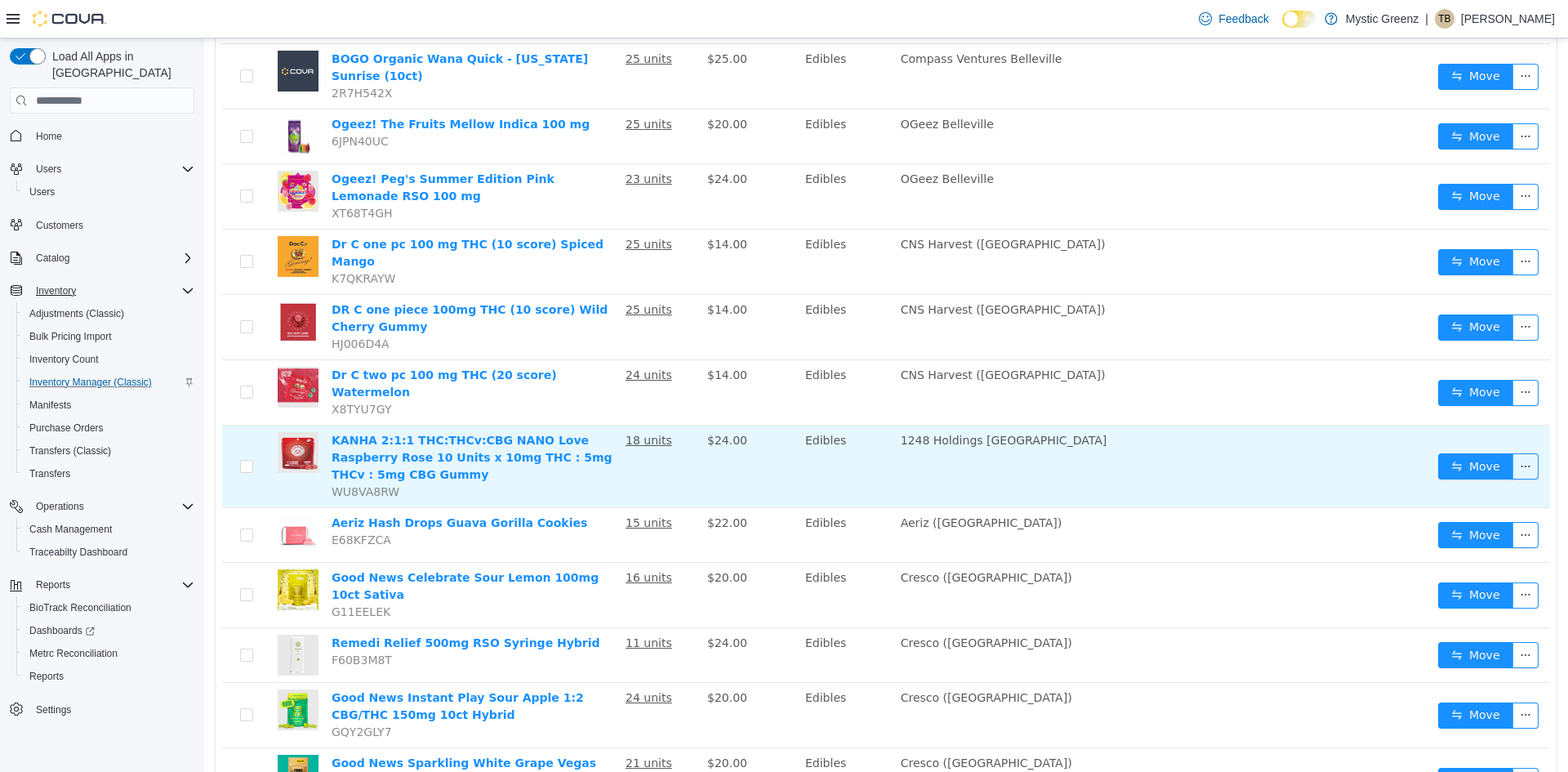
scroll to position [1111, 0]
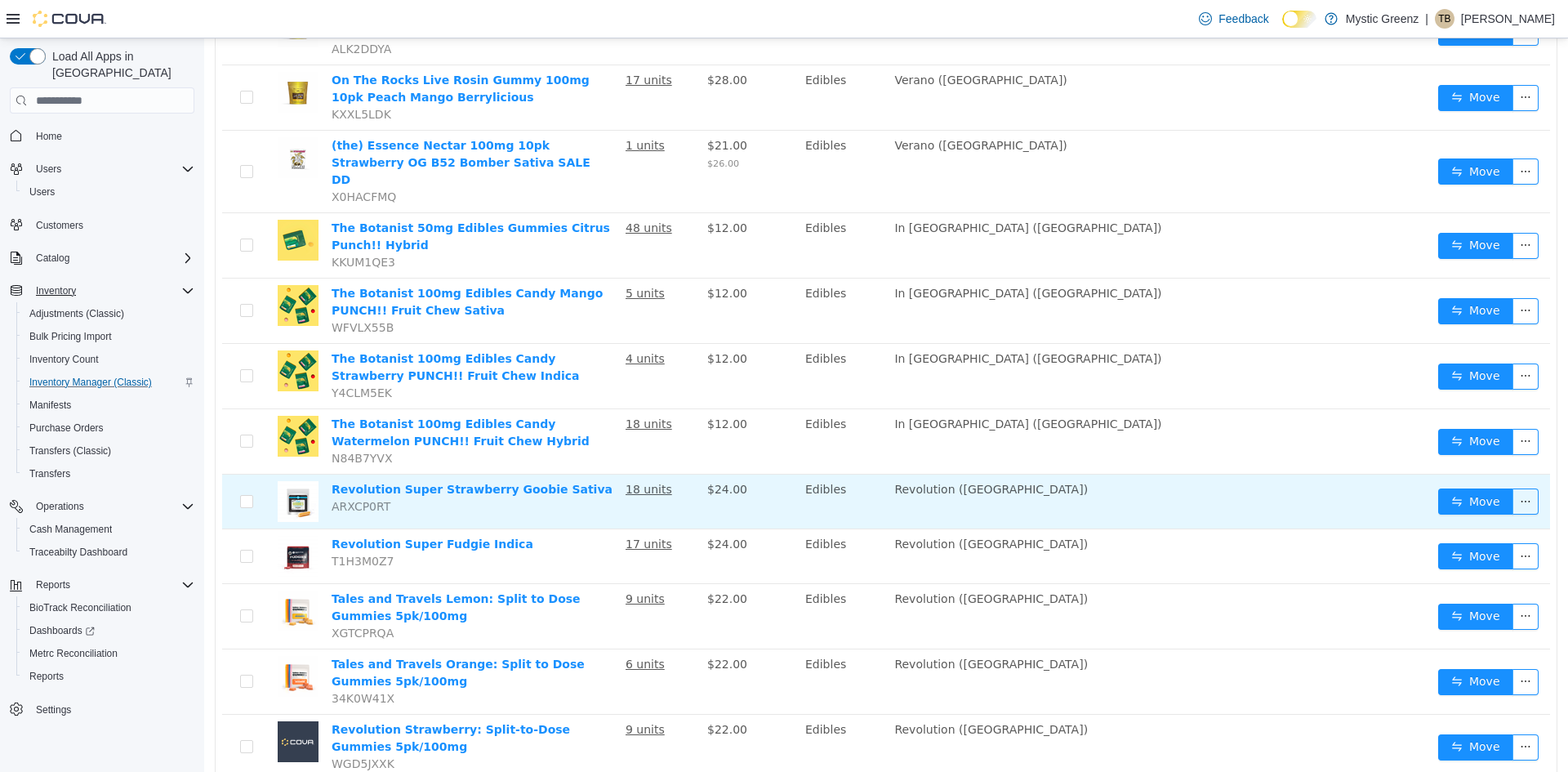
scroll to position [1105, 0]
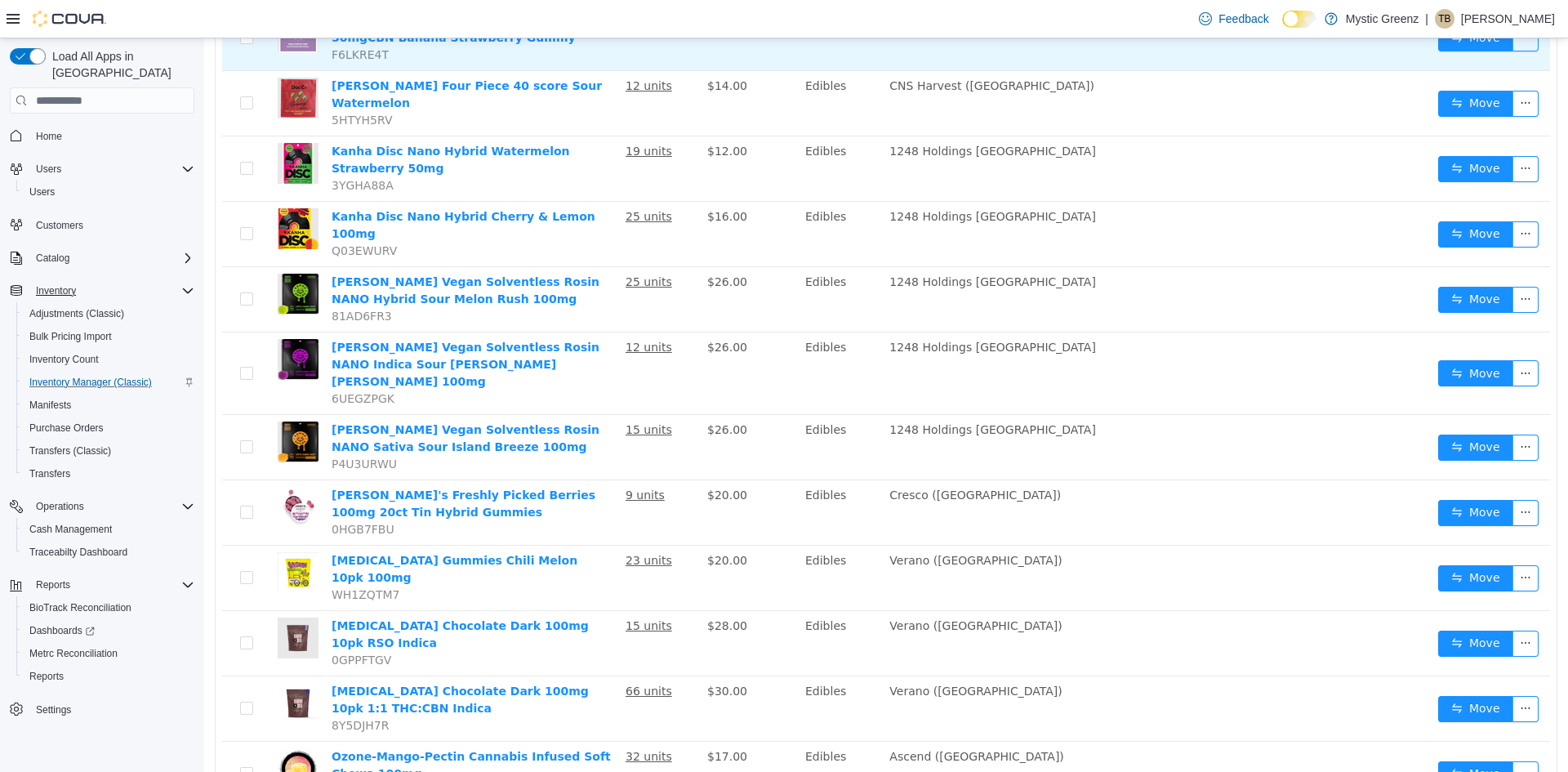
scroll to position [1084, 0]
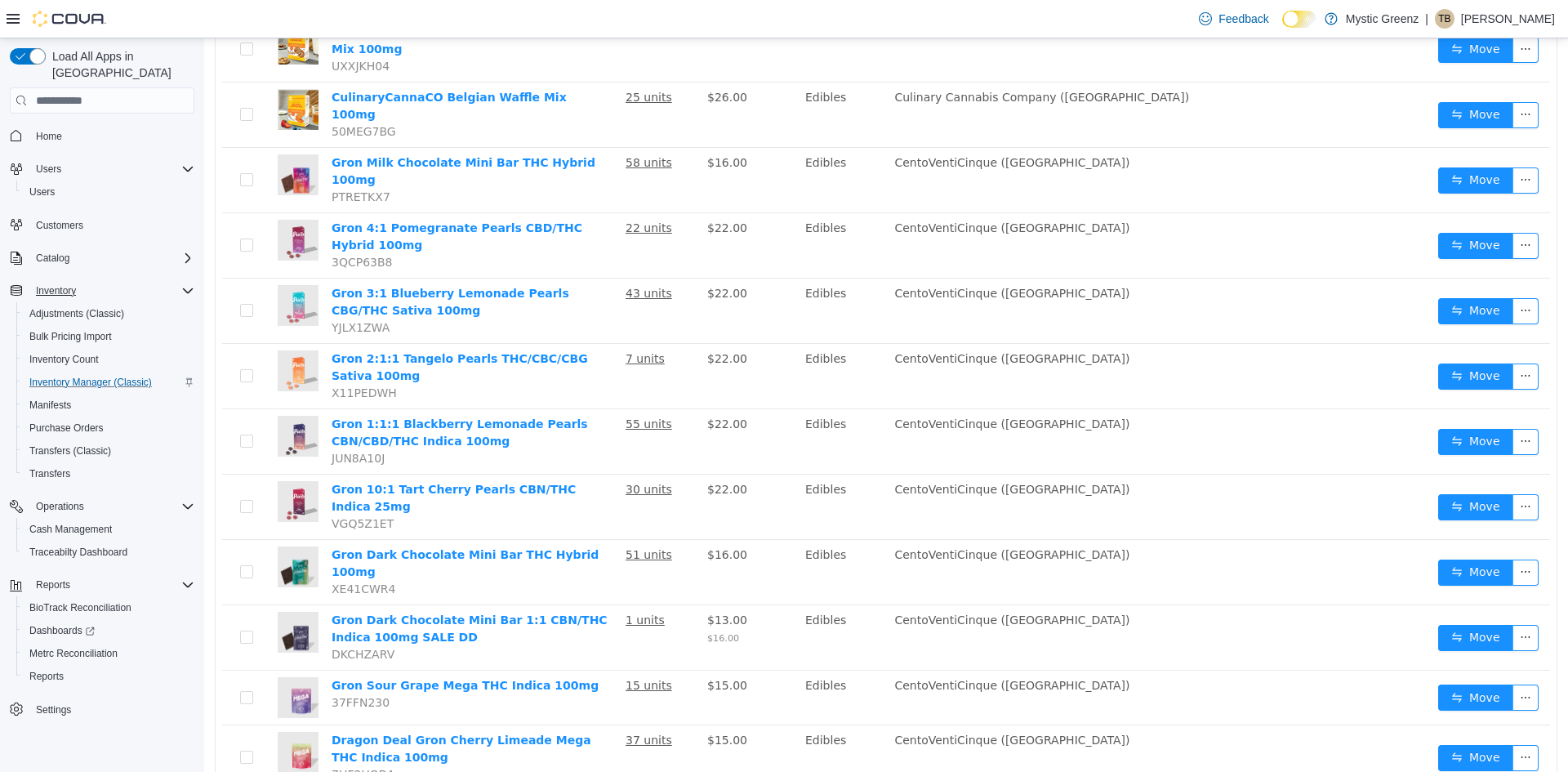
scroll to position [999, 0]
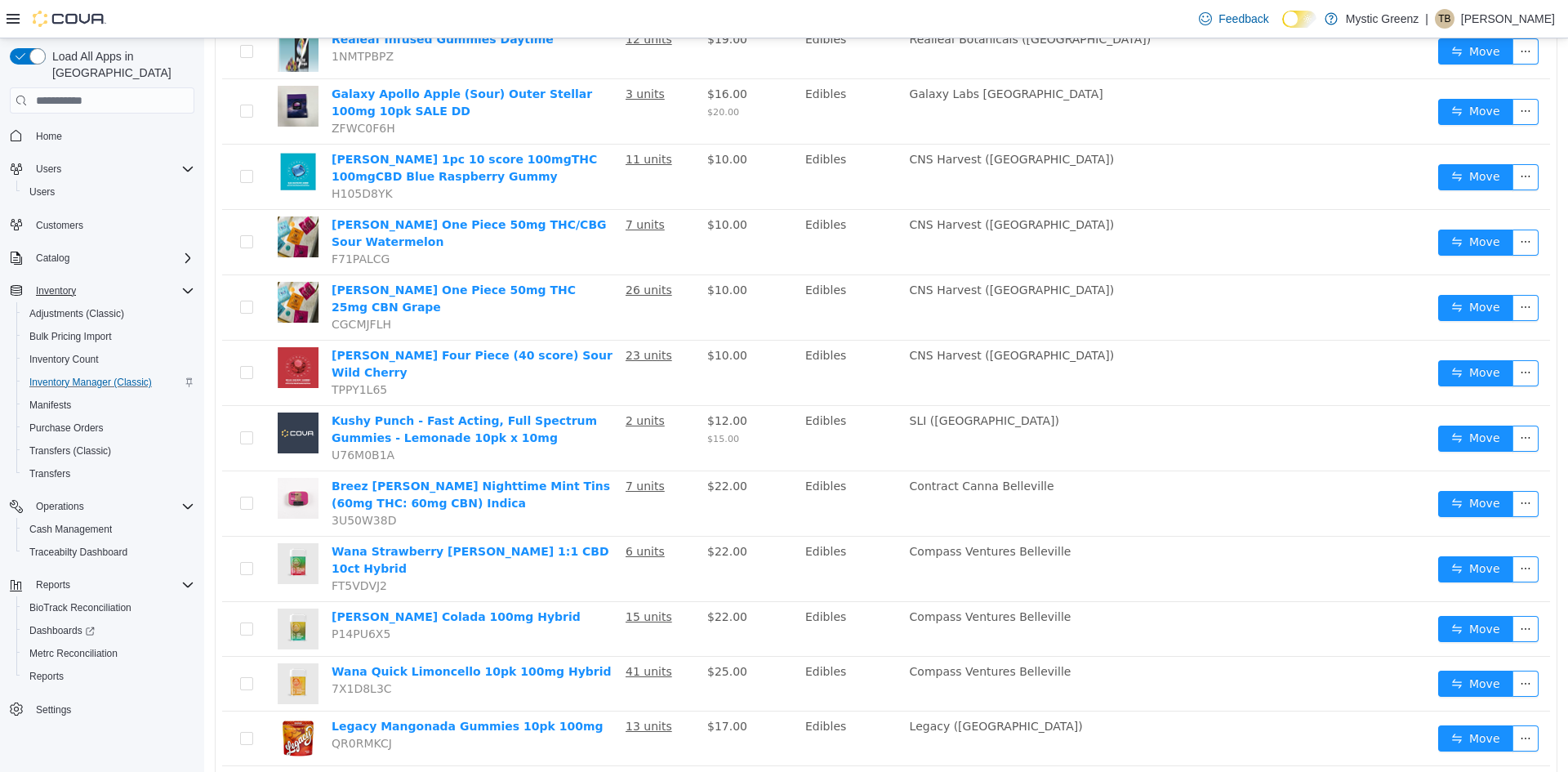
scroll to position [988, 0]
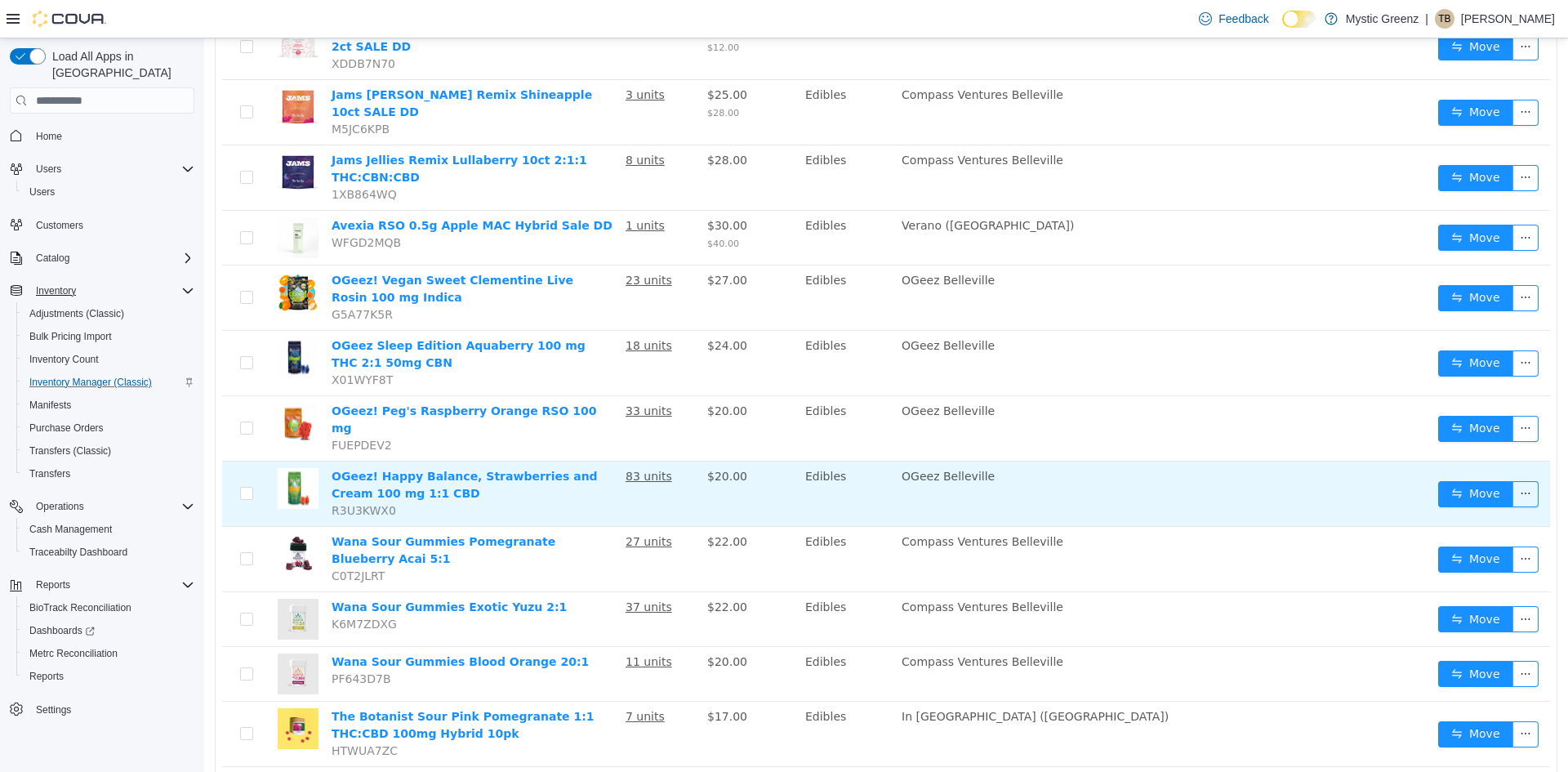
scroll to position [1020, 0]
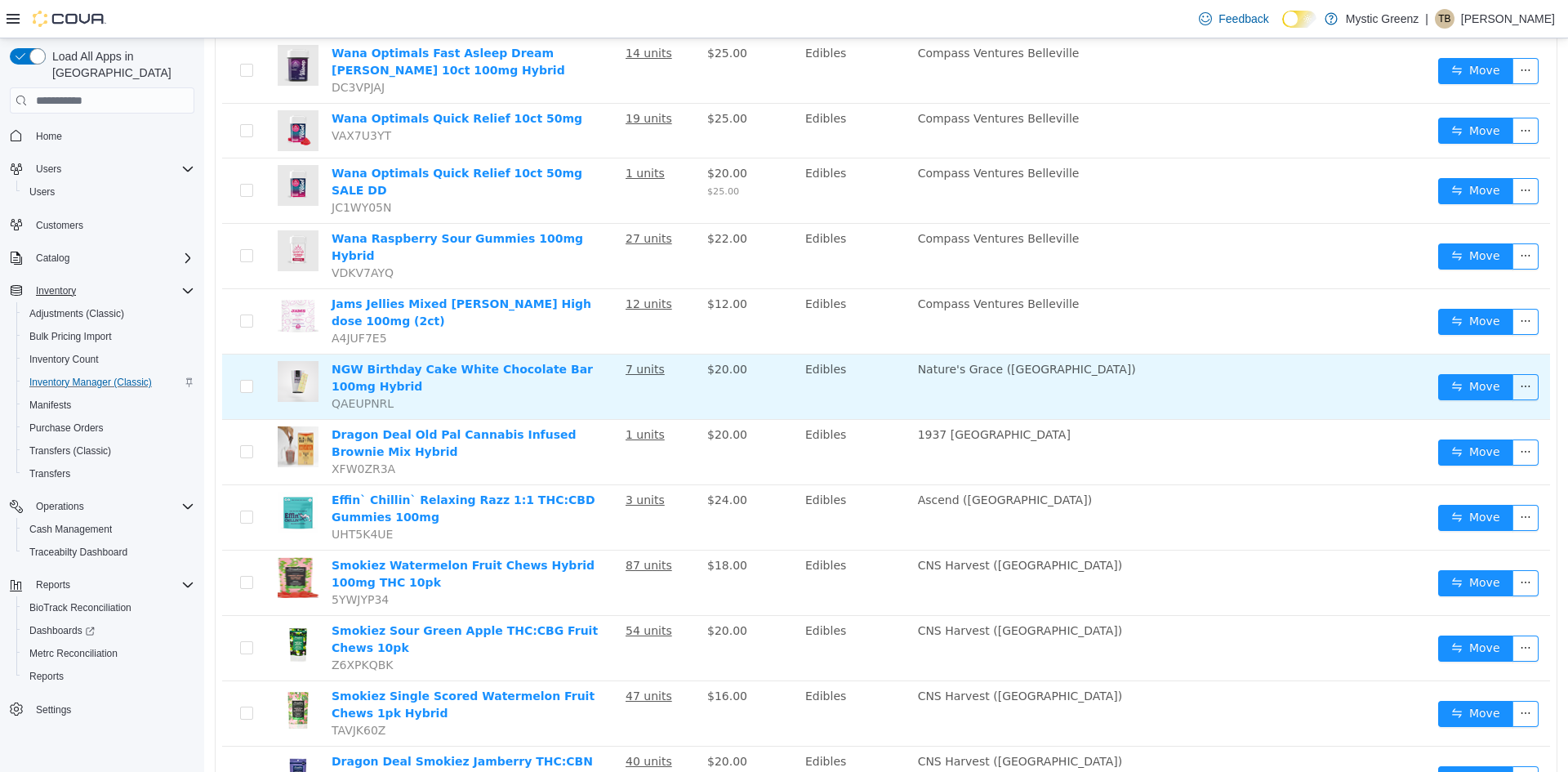
scroll to position [1095, 0]
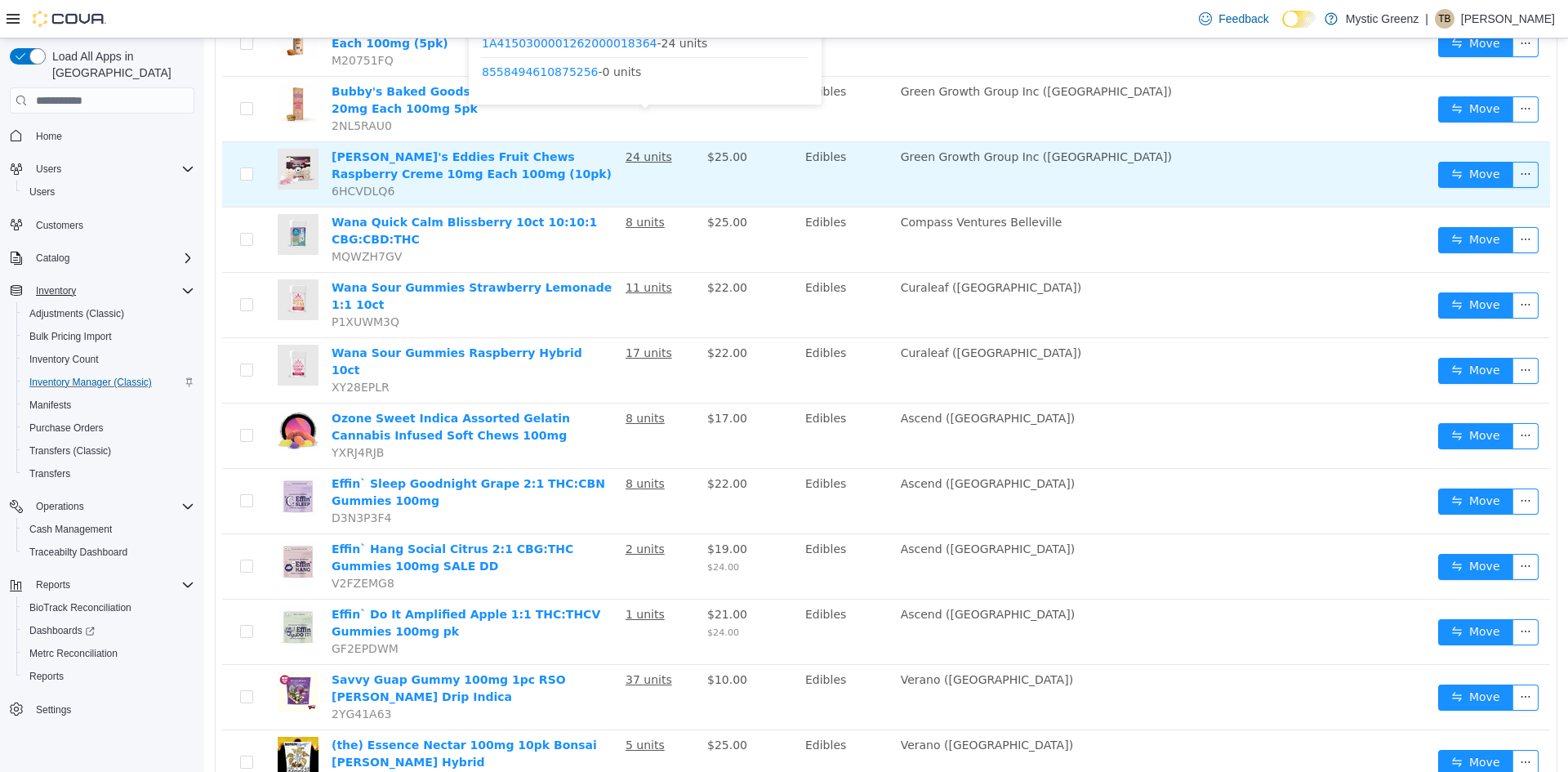
scroll to position [931, 0]
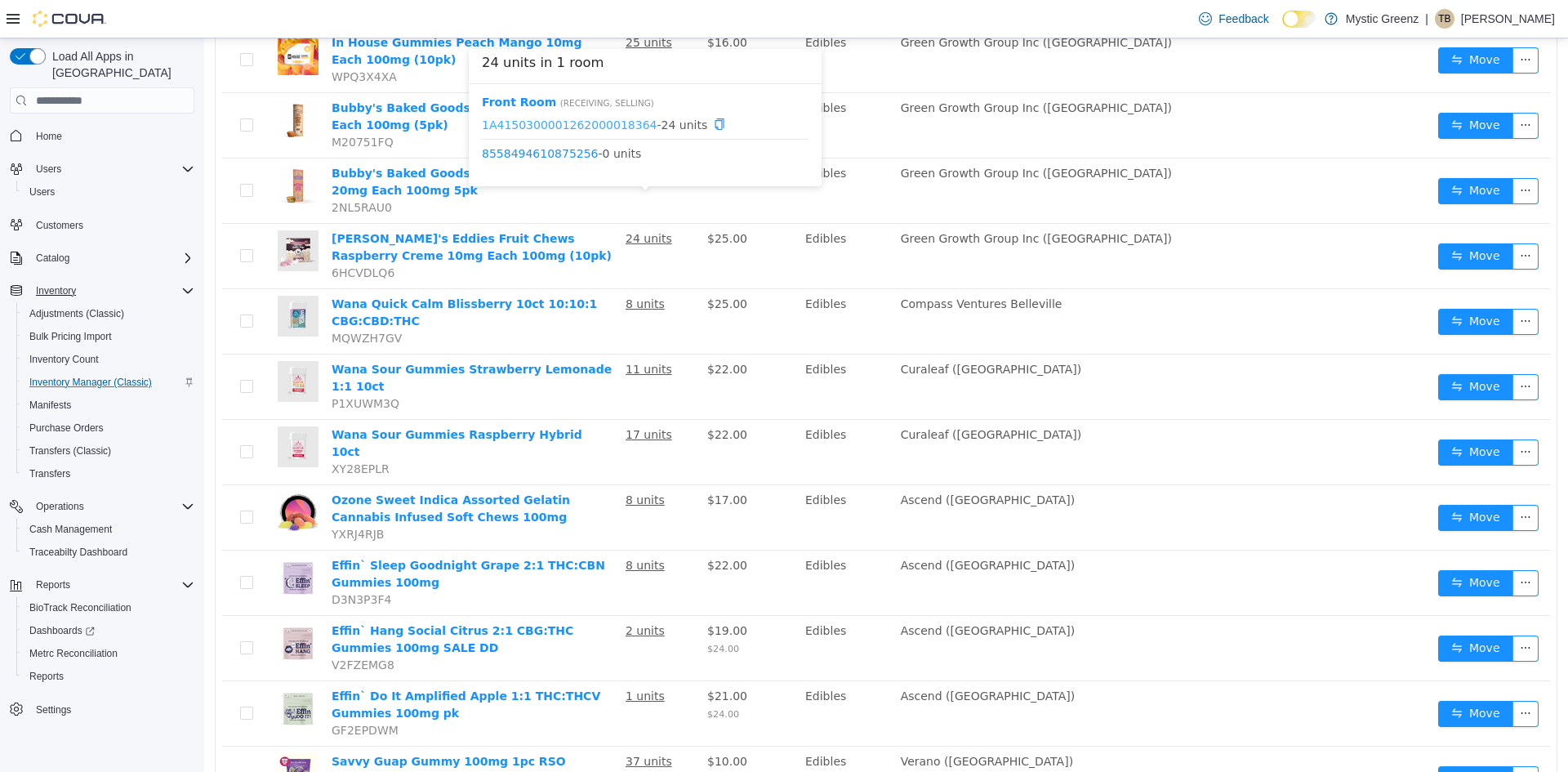
click at [619, 122] on link "1A4150300001262000018364" at bounding box center [569, 124] width 175 height 13
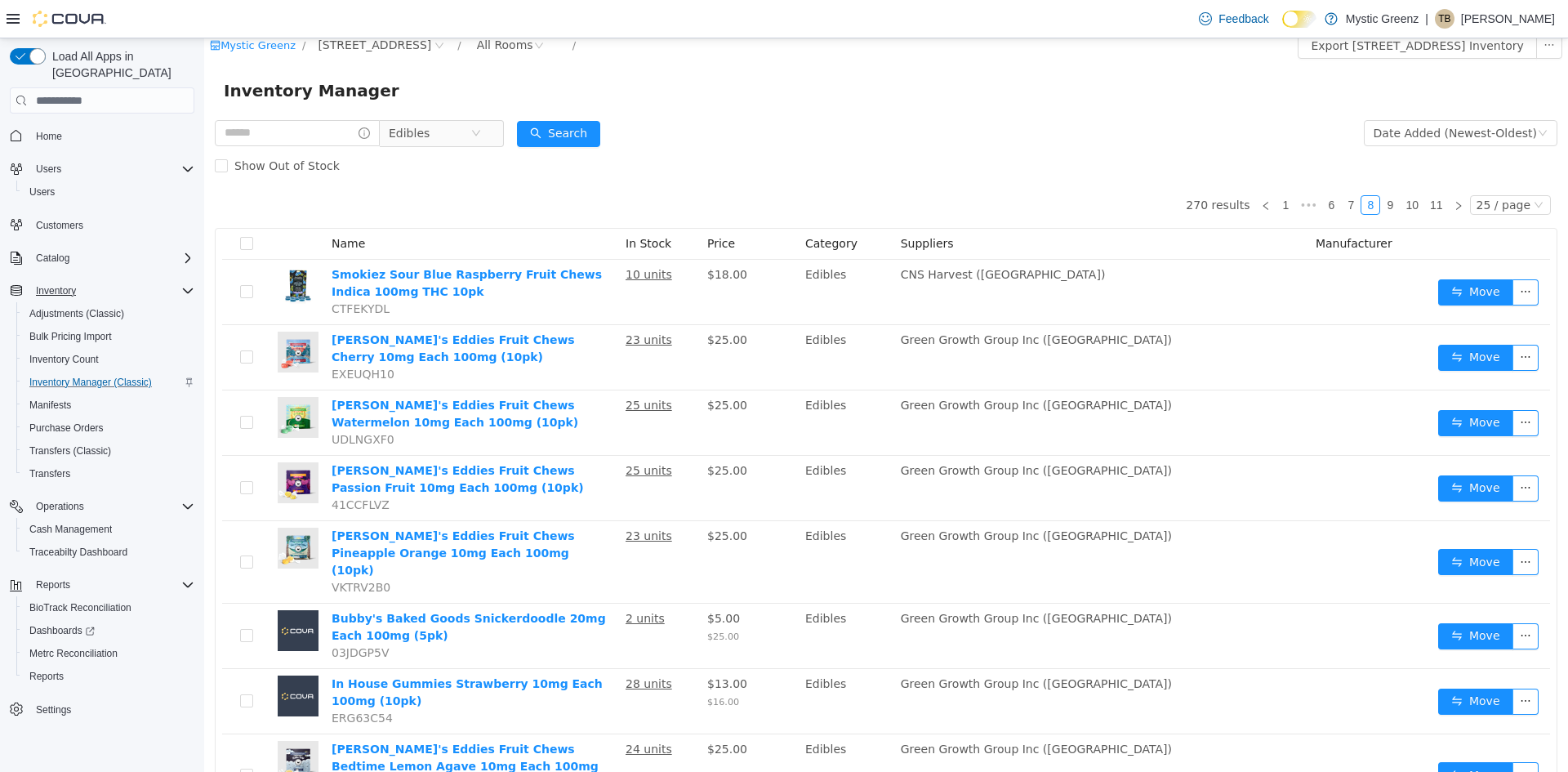
scroll to position [0, 0]
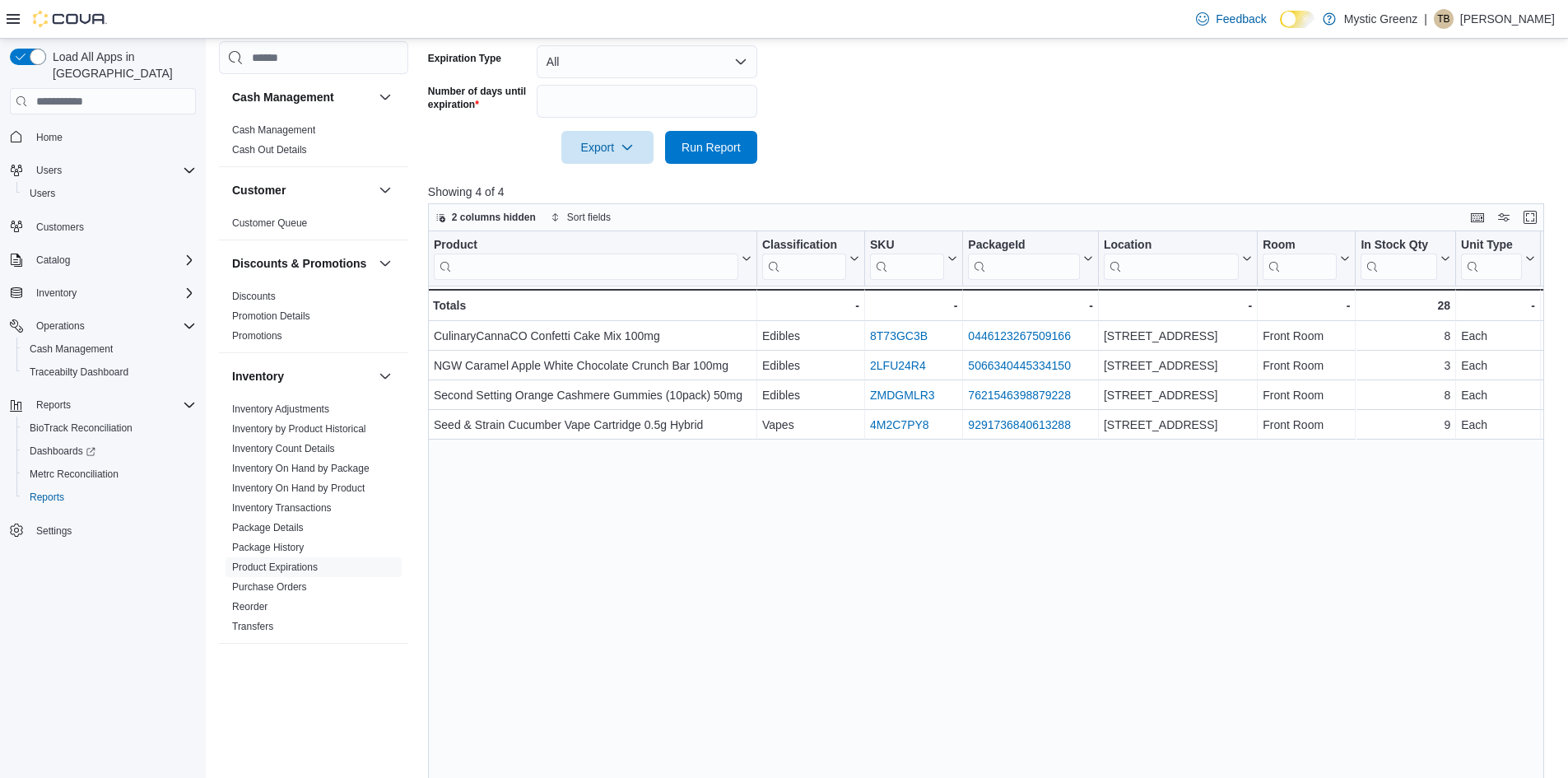
scroll to position [247, 0]
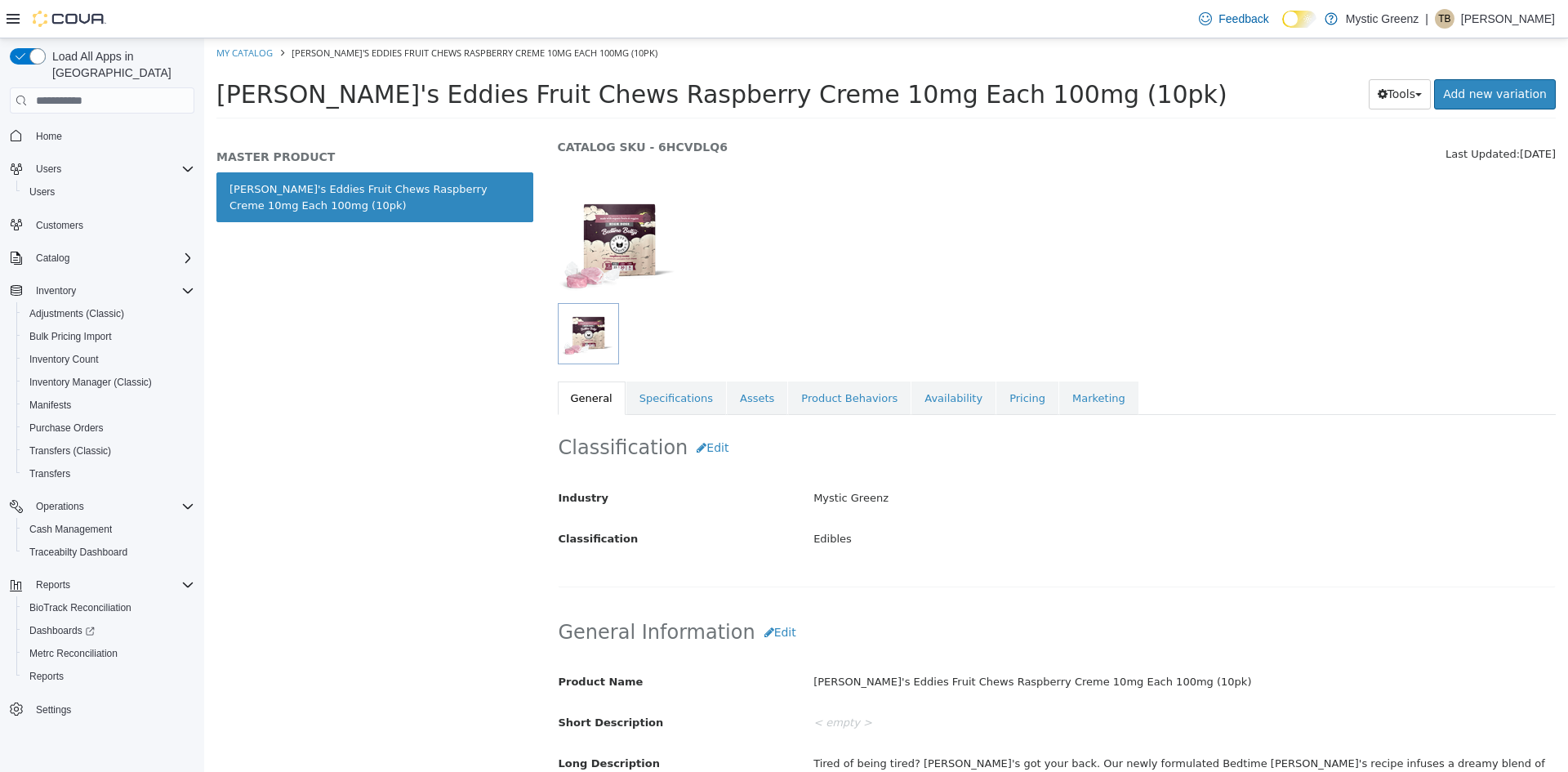
scroll to position [55, 0]
click at [681, 400] on link "Specifications" at bounding box center [675, 399] width 99 height 34
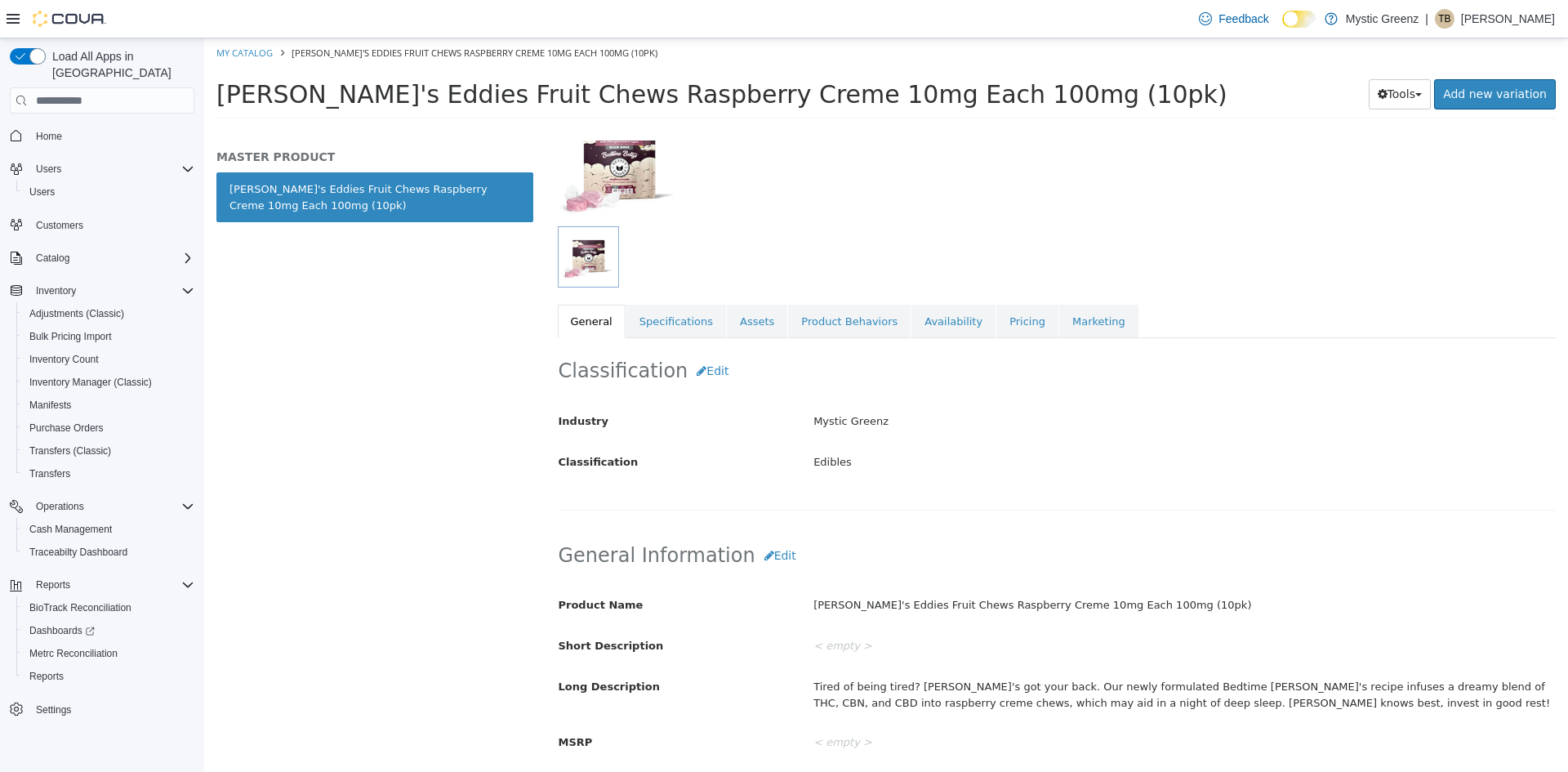
scroll to position [163, 0]
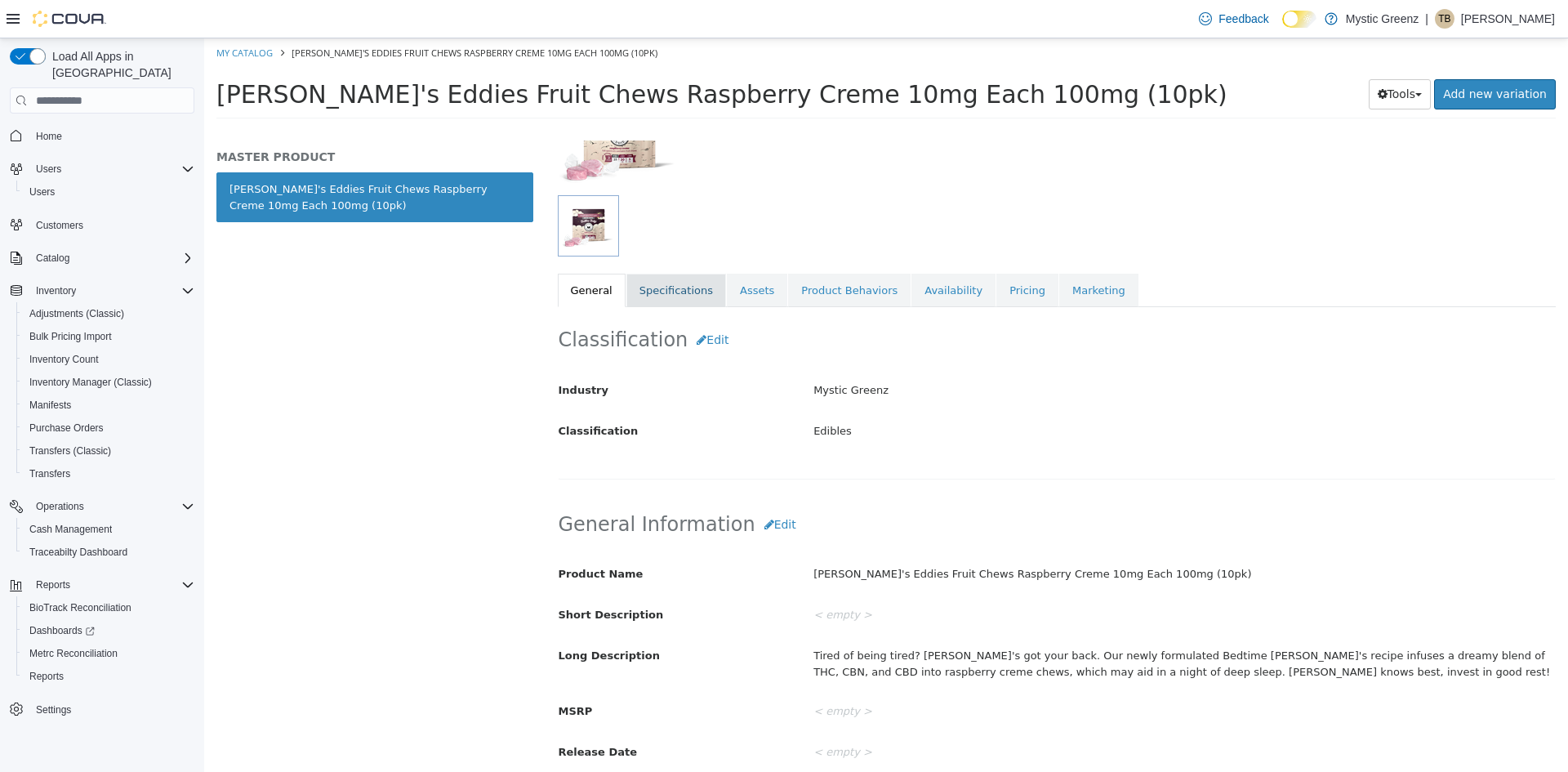
click at [674, 284] on link "Specifications" at bounding box center [675, 290] width 99 height 34
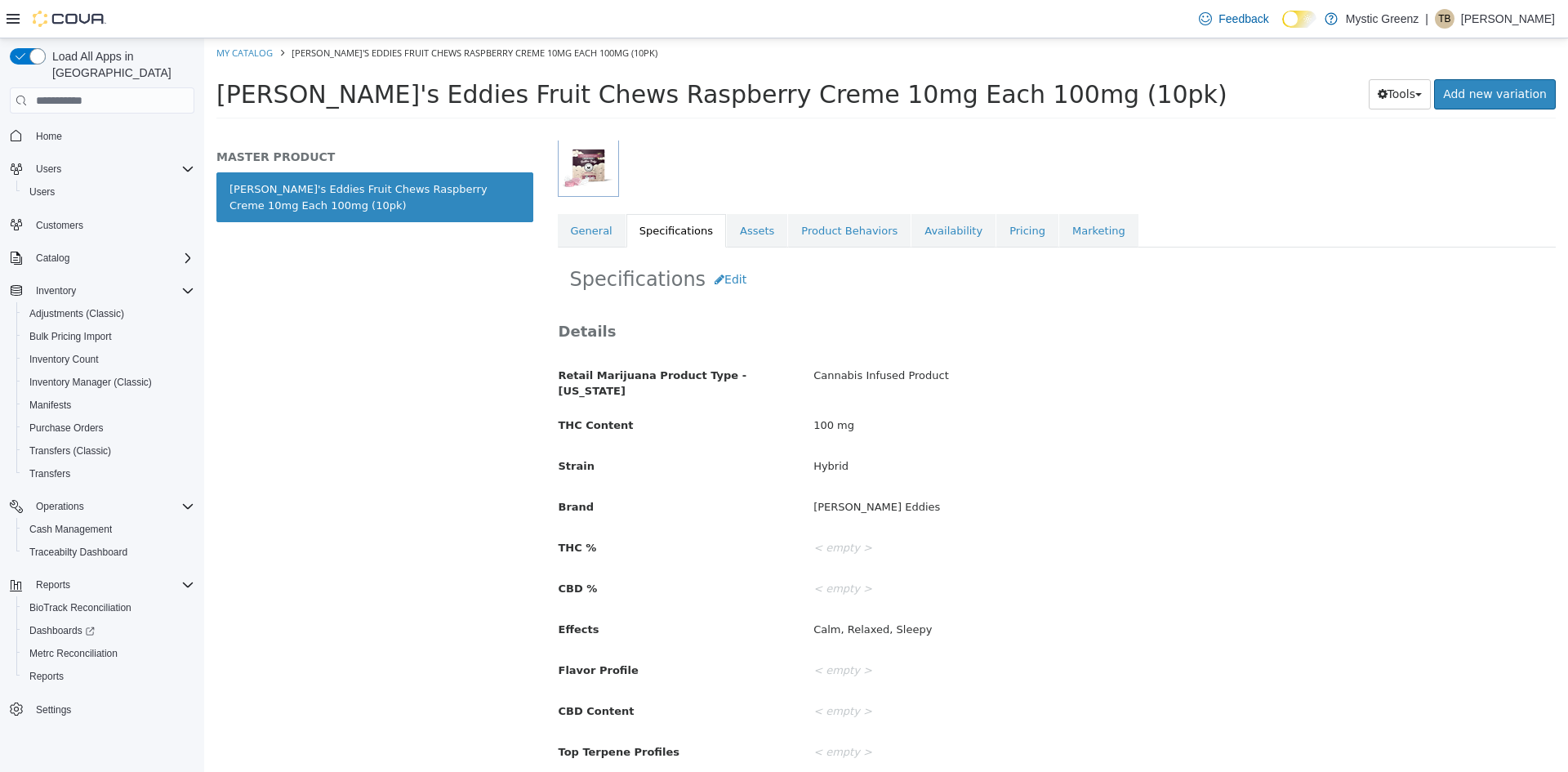
scroll to position [163, 0]
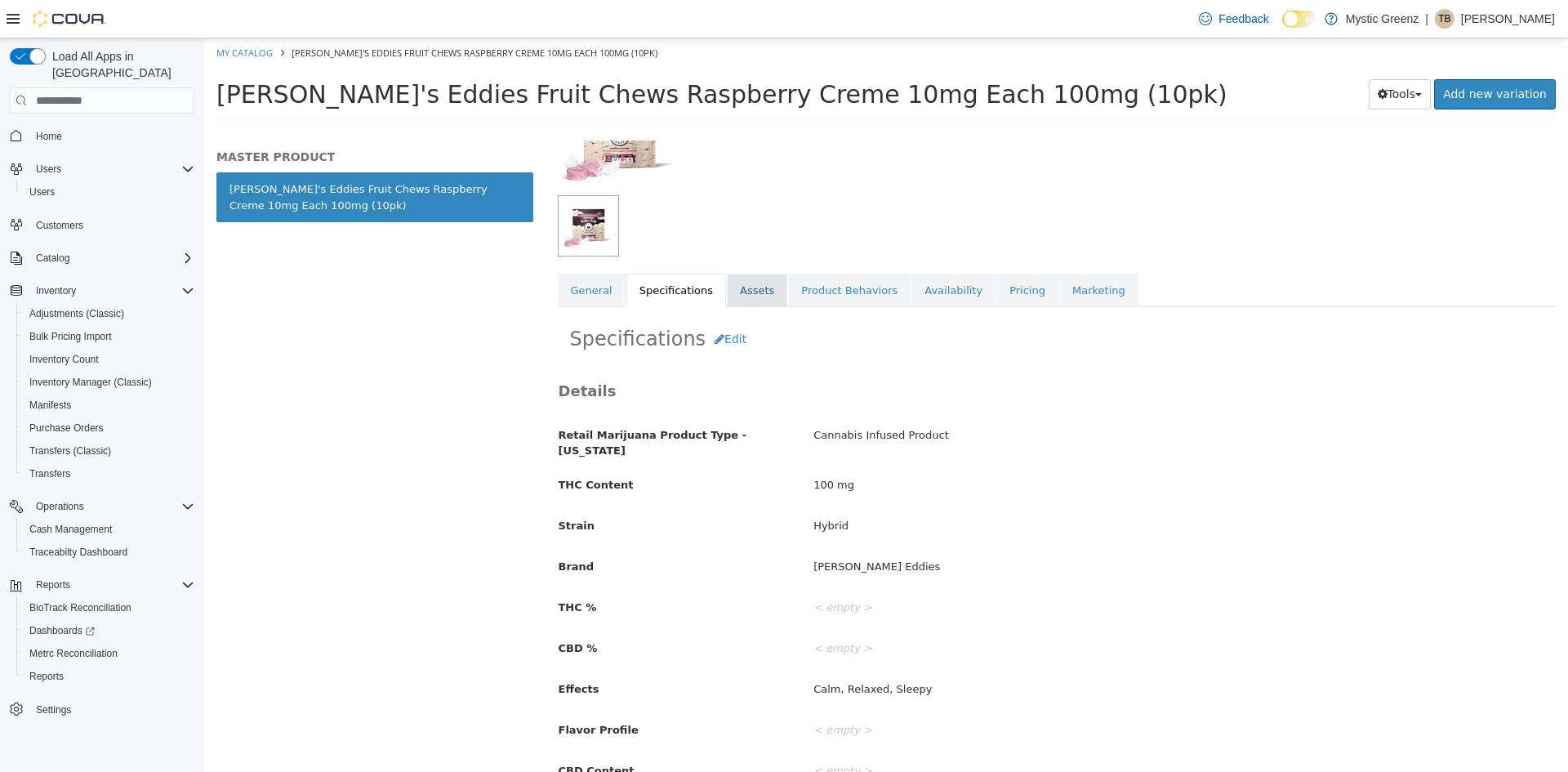
click at [740, 297] on link "Assets" at bounding box center [756, 290] width 60 height 34
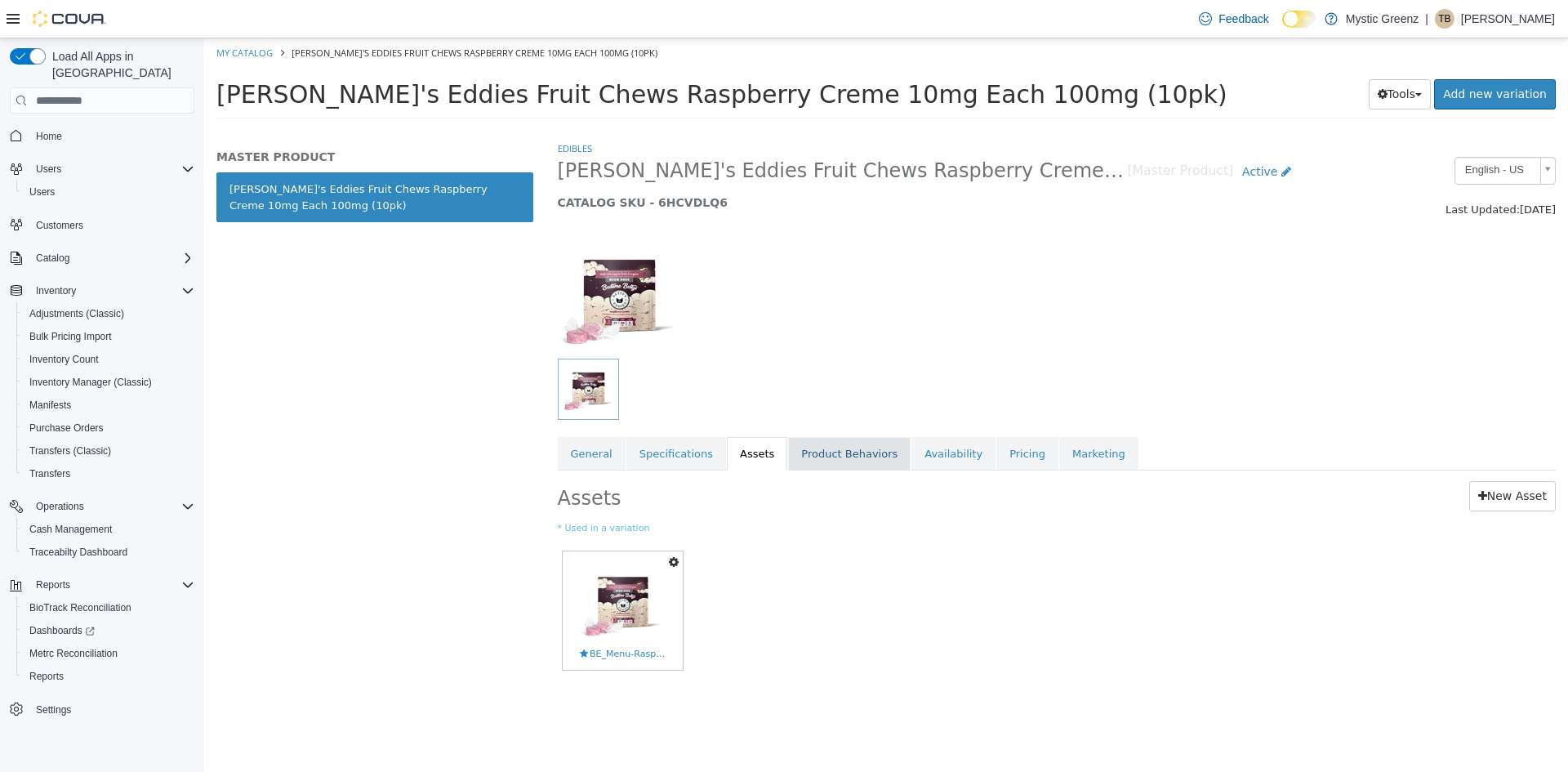
click at [817, 442] on link "Product Behaviors" at bounding box center [849, 453] width 123 height 34
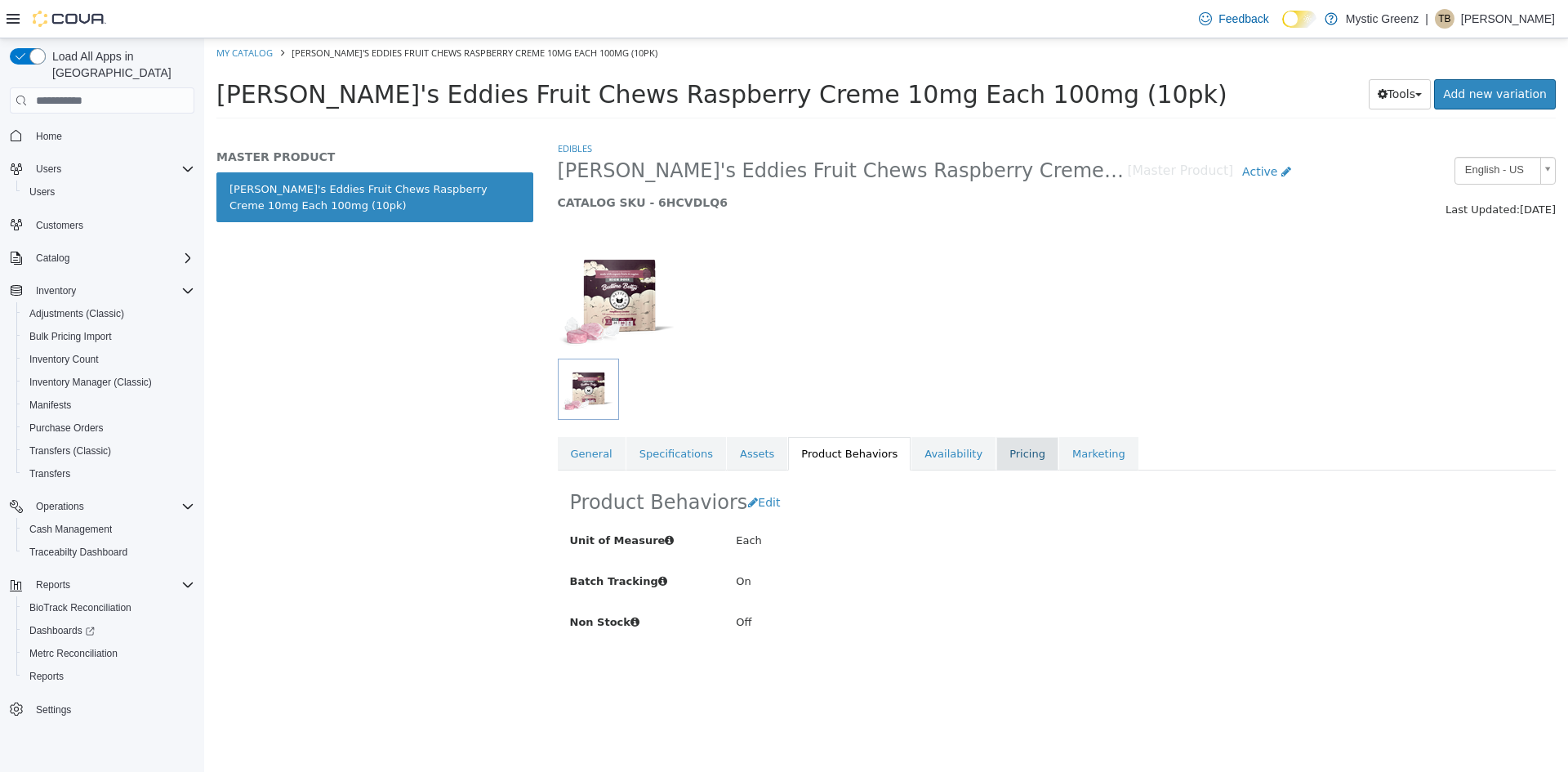
click at [1001, 453] on link "Pricing" at bounding box center [1026, 453] width 62 height 34
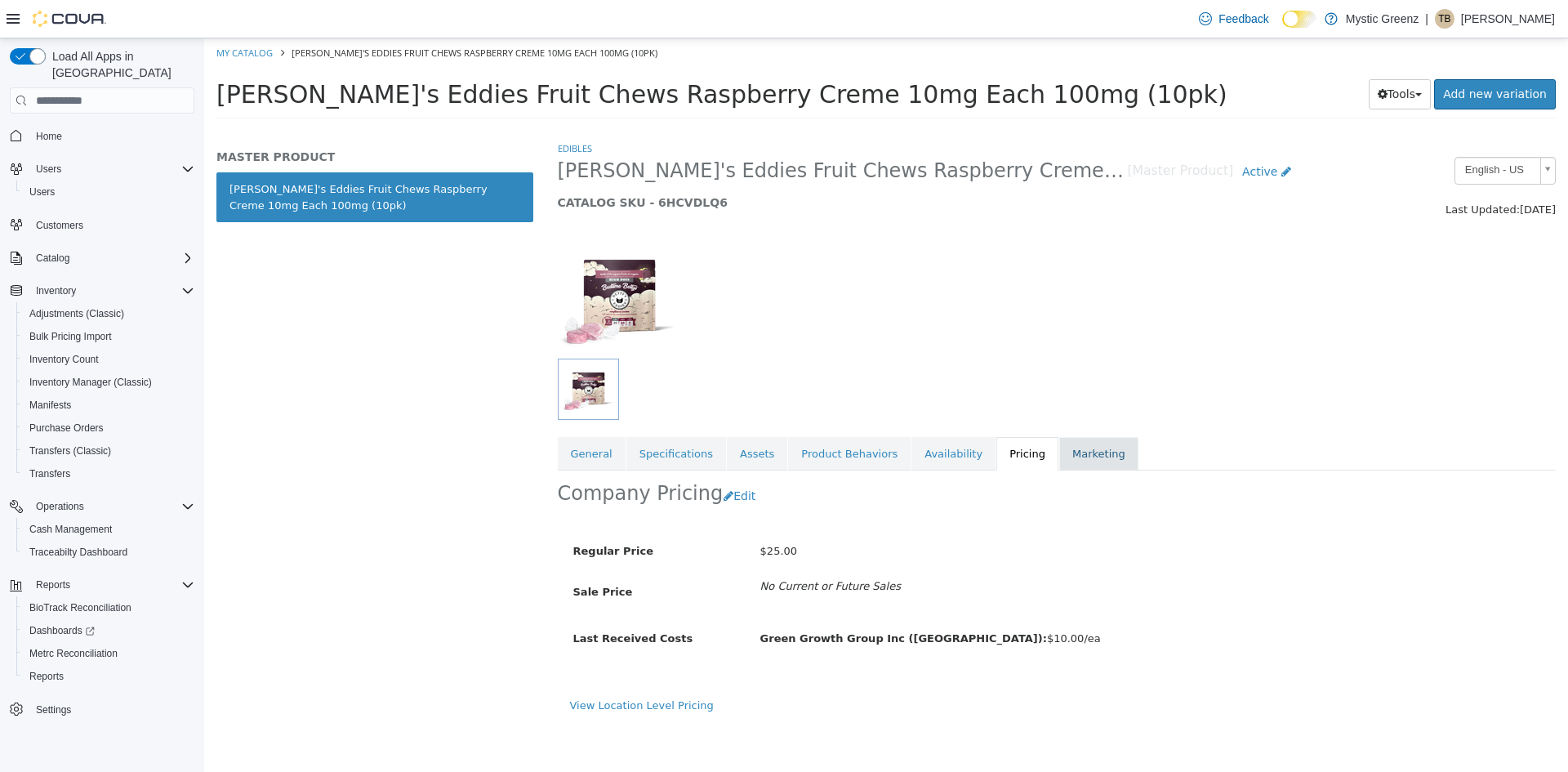
click at [1071, 447] on link "Marketing" at bounding box center [1098, 453] width 80 height 34
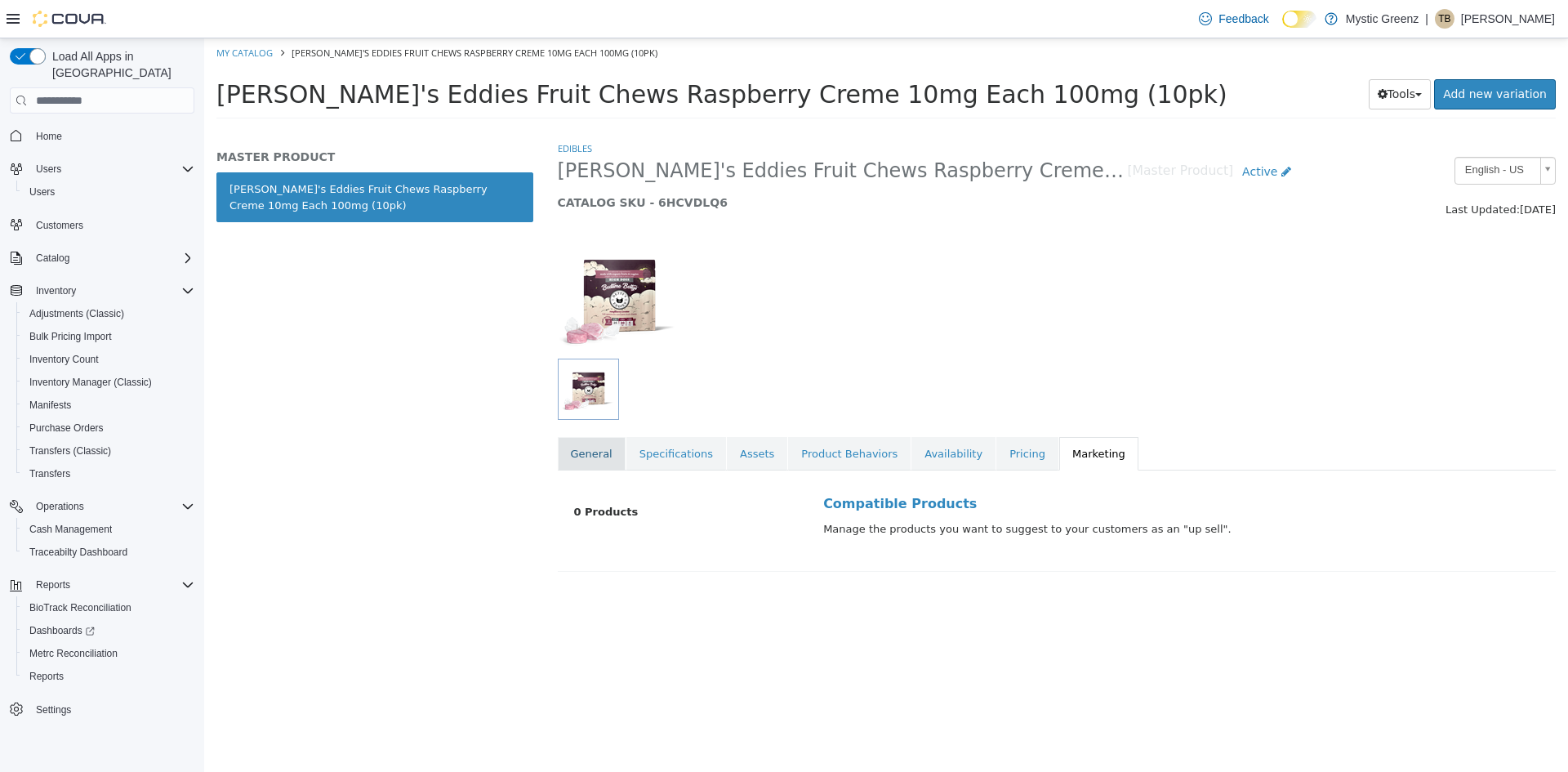
click at [600, 458] on link "General" at bounding box center [591, 453] width 68 height 34
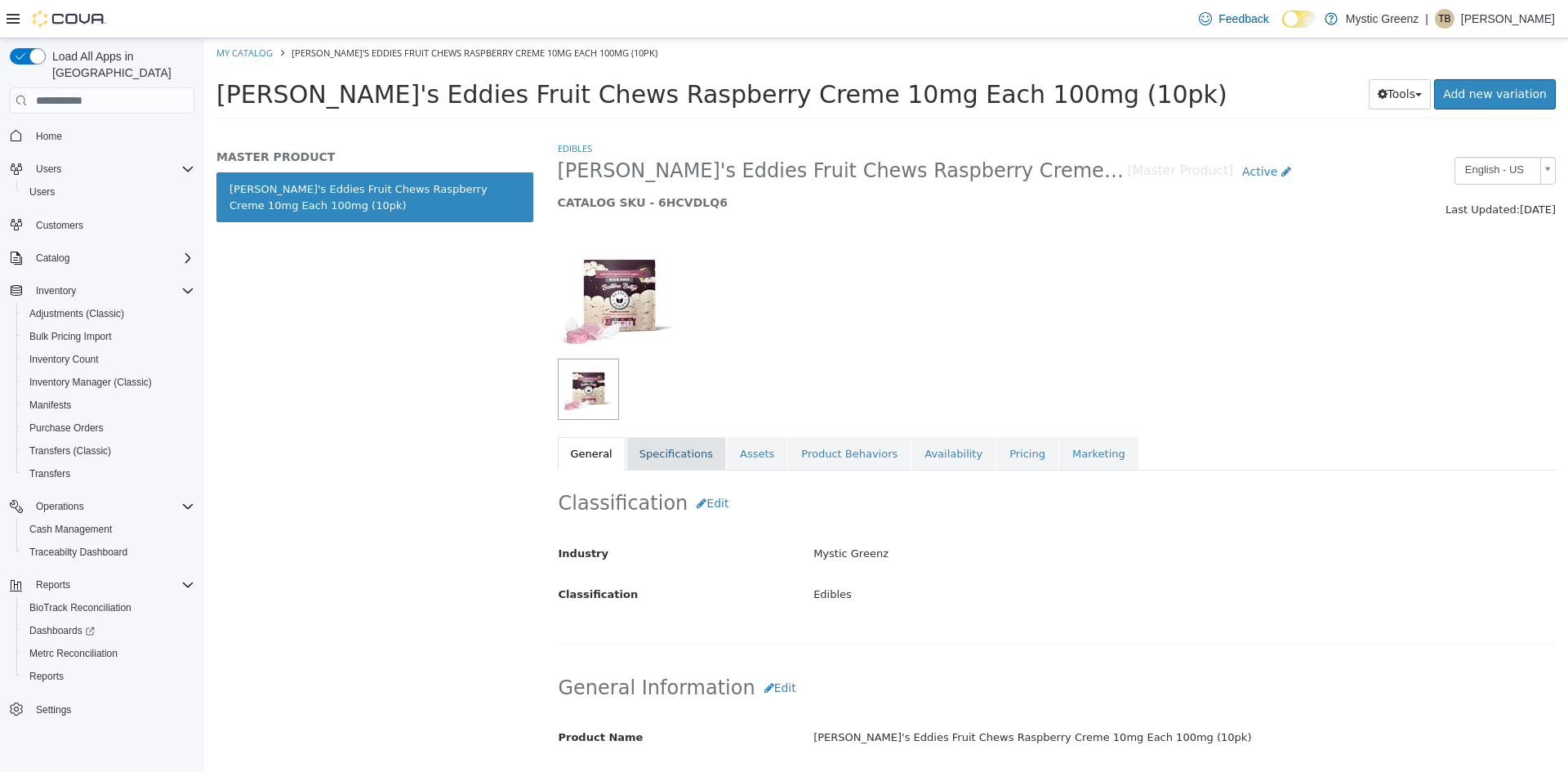
click at [678, 460] on link "Specifications" at bounding box center [675, 453] width 99 height 34
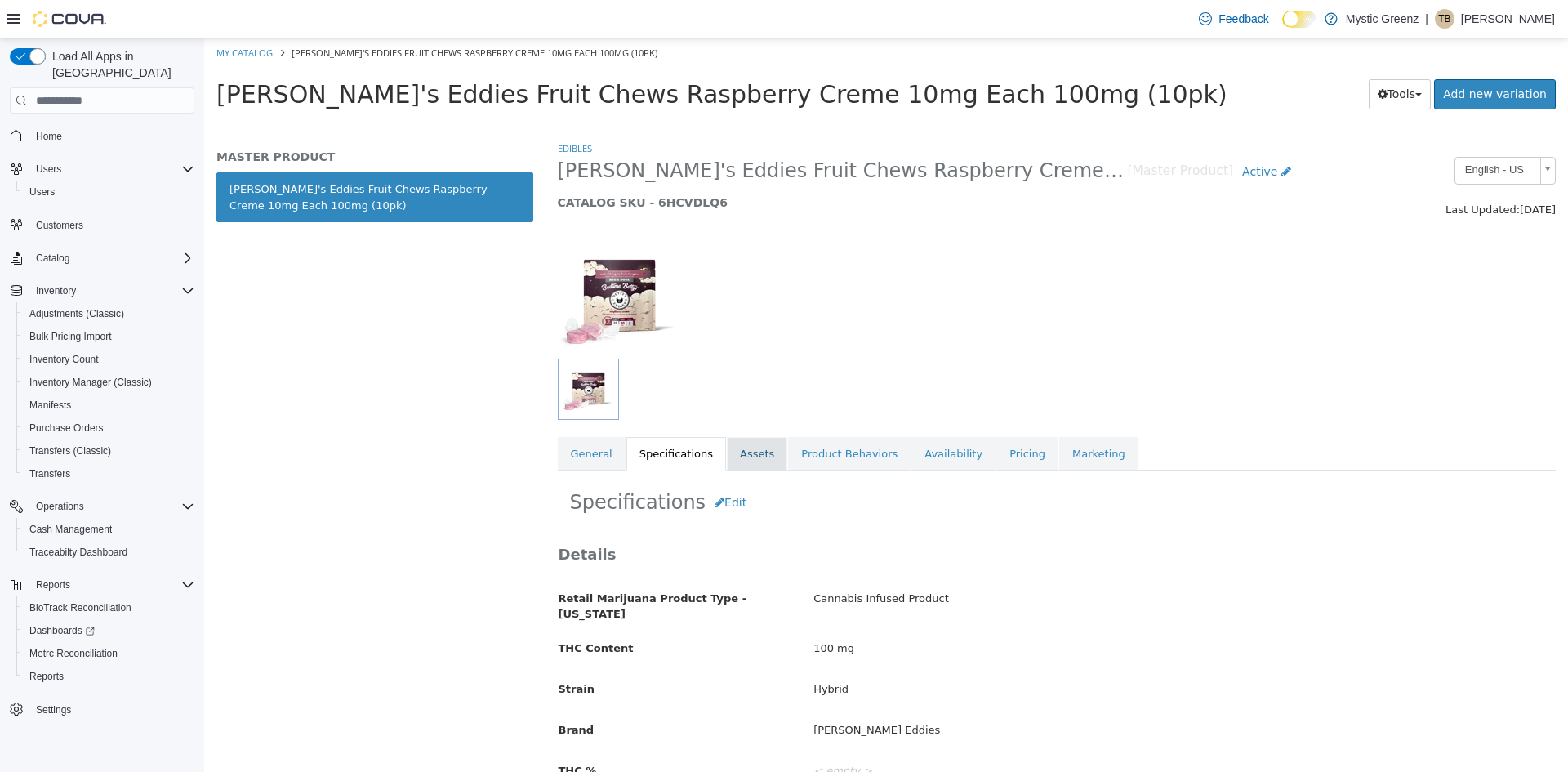
click at [729, 447] on link "Assets" at bounding box center [756, 453] width 60 height 34
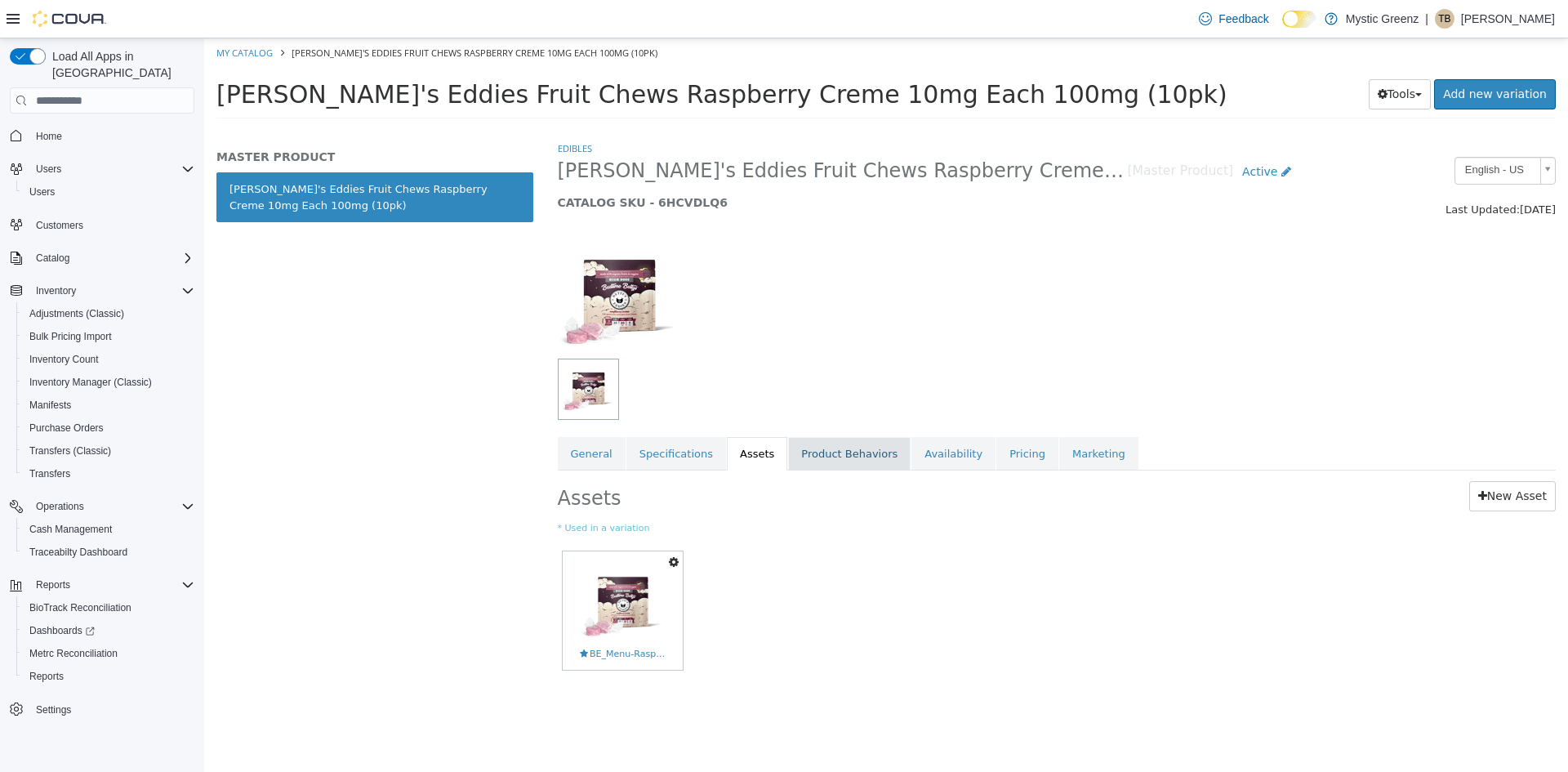
click at [869, 454] on link "Product Behaviors" at bounding box center [849, 453] width 123 height 34
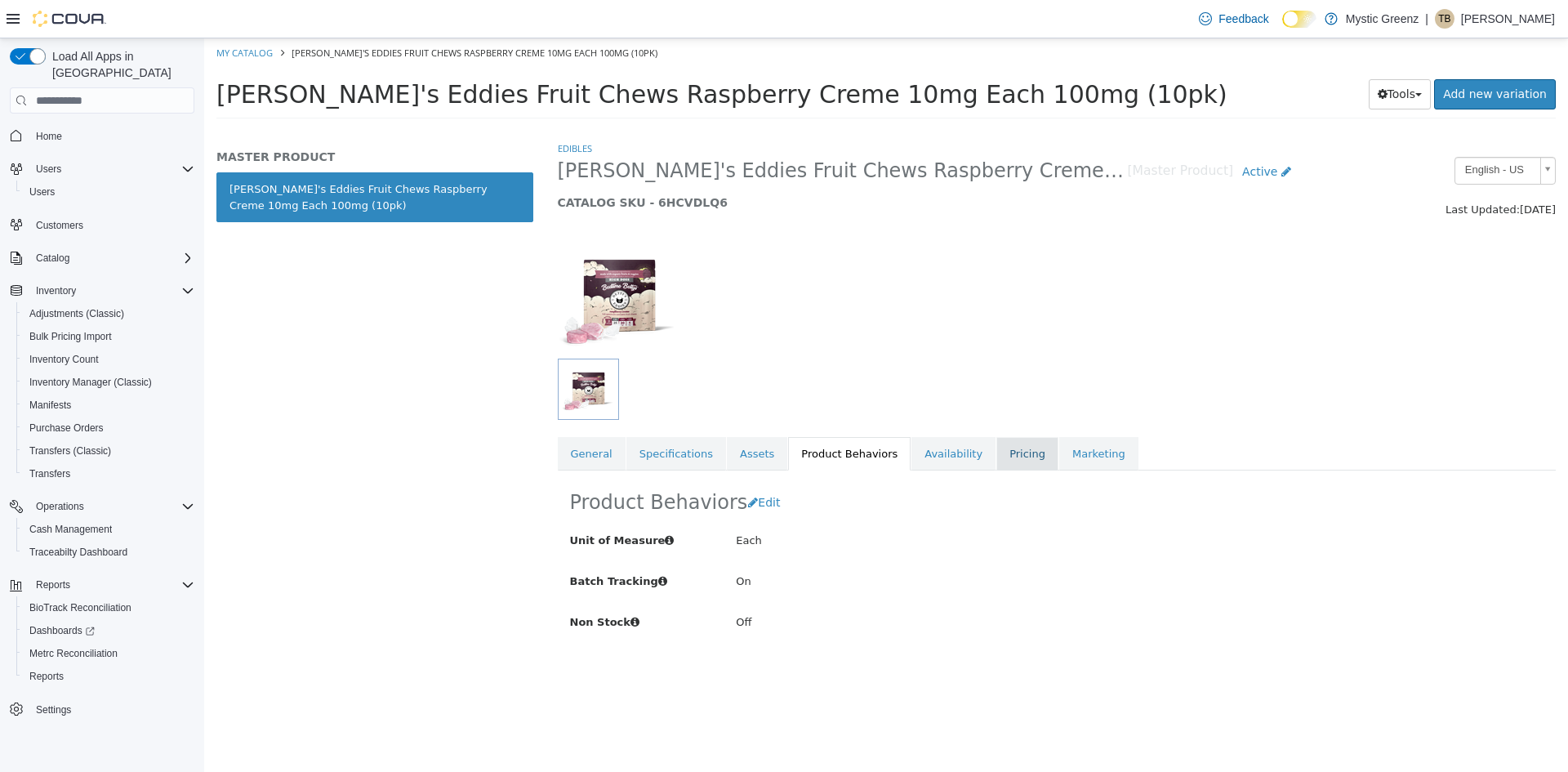
click at [1000, 464] on link "Pricing" at bounding box center [1026, 453] width 62 height 34
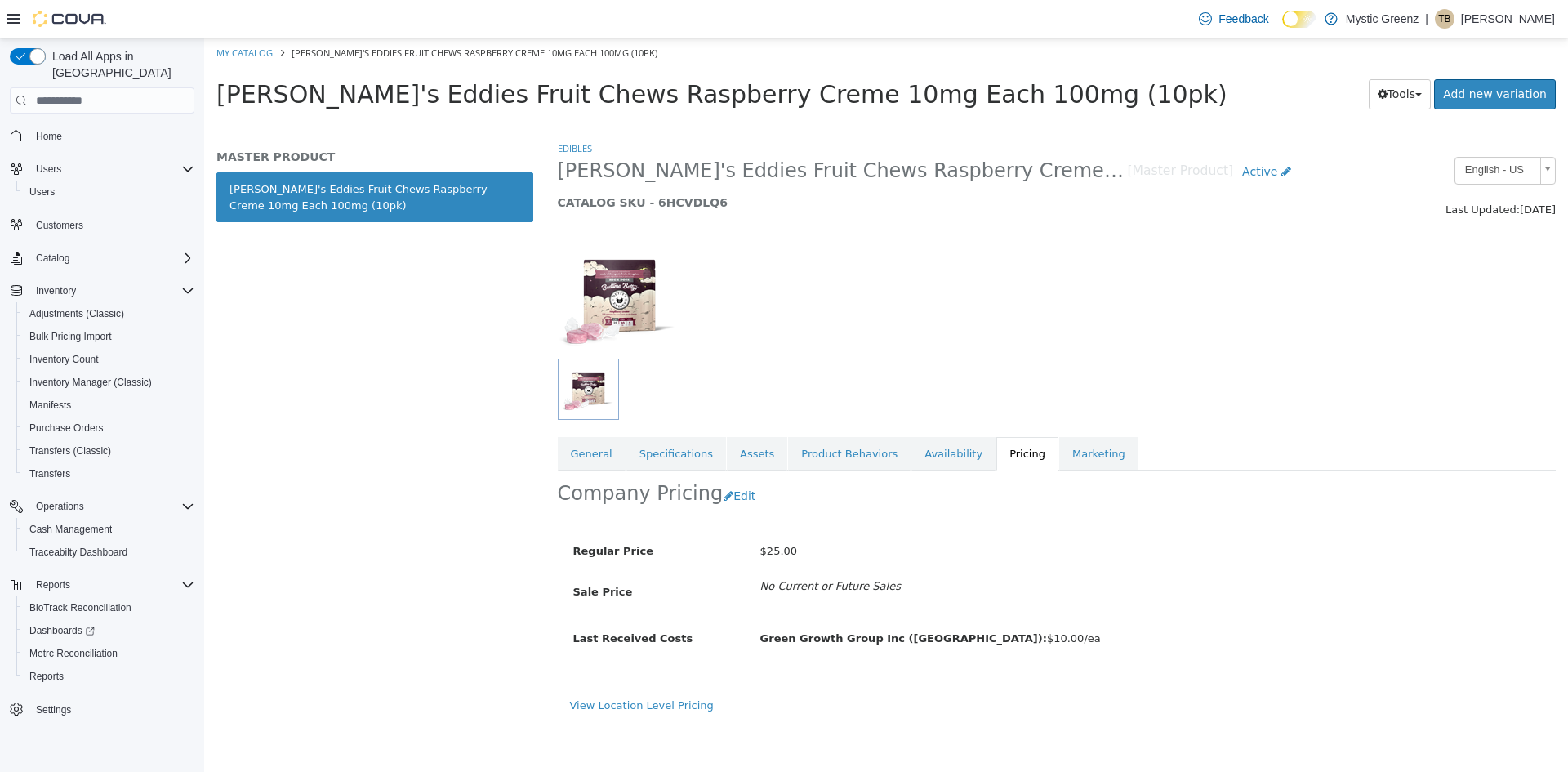
click at [996, 445] on link "Pricing" at bounding box center [1026, 453] width 62 height 34
click at [726, 503] on button "Edit" at bounding box center [743, 496] width 41 height 30
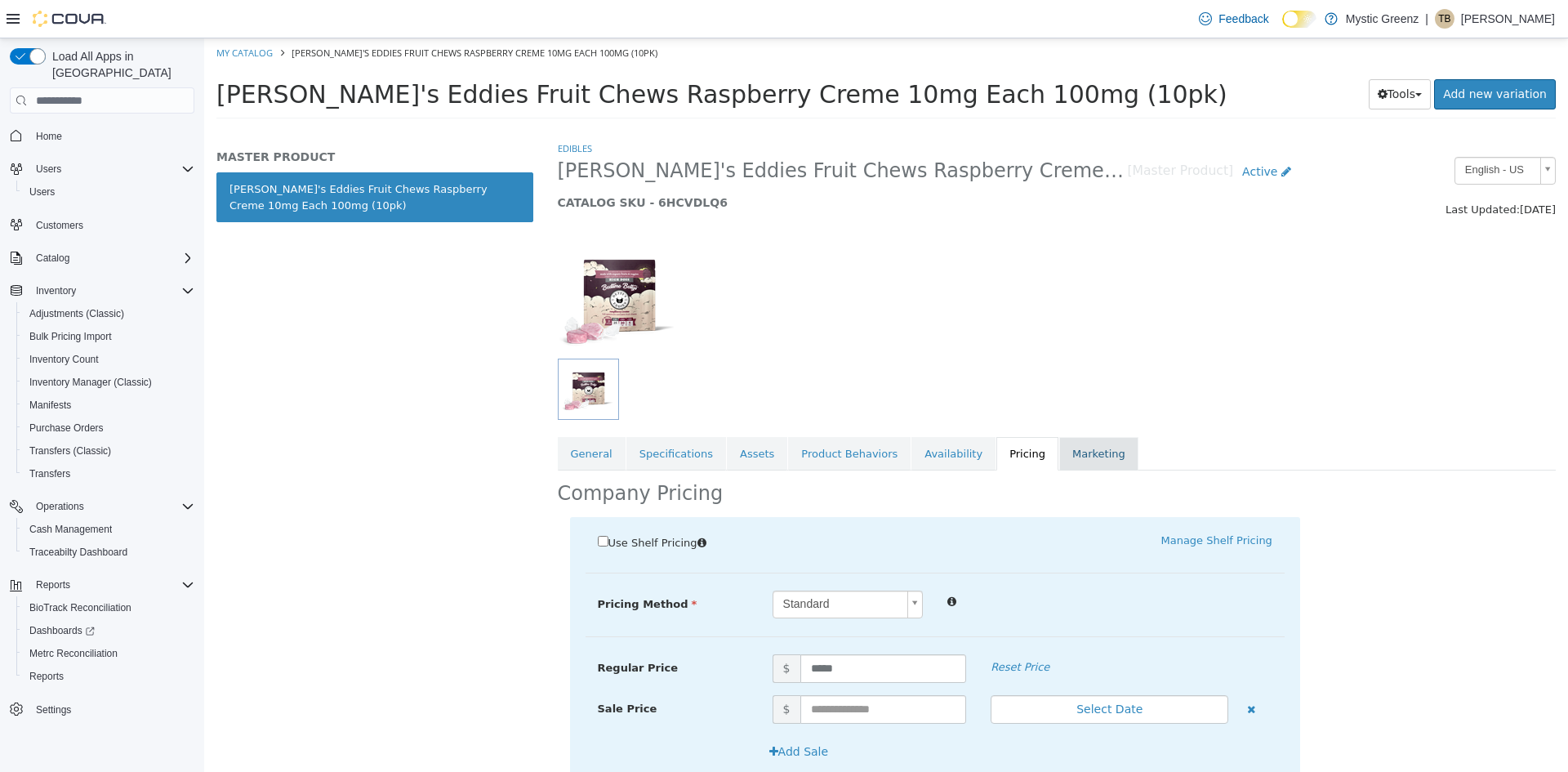
click at [1059, 465] on link "Marketing" at bounding box center [1098, 453] width 80 height 34
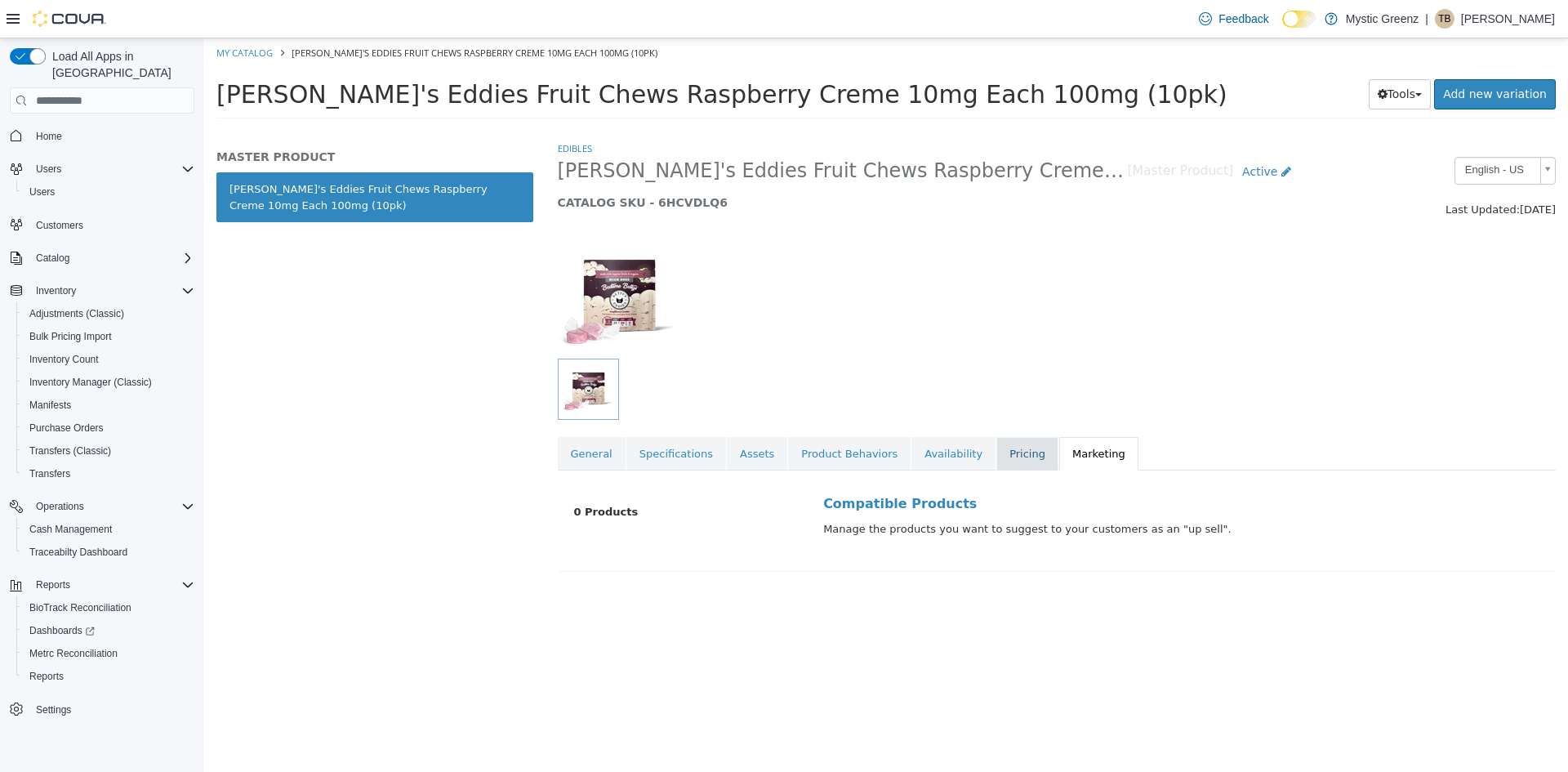
click at [996, 457] on link "Pricing" at bounding box center [1026, 453] width 62 height 34
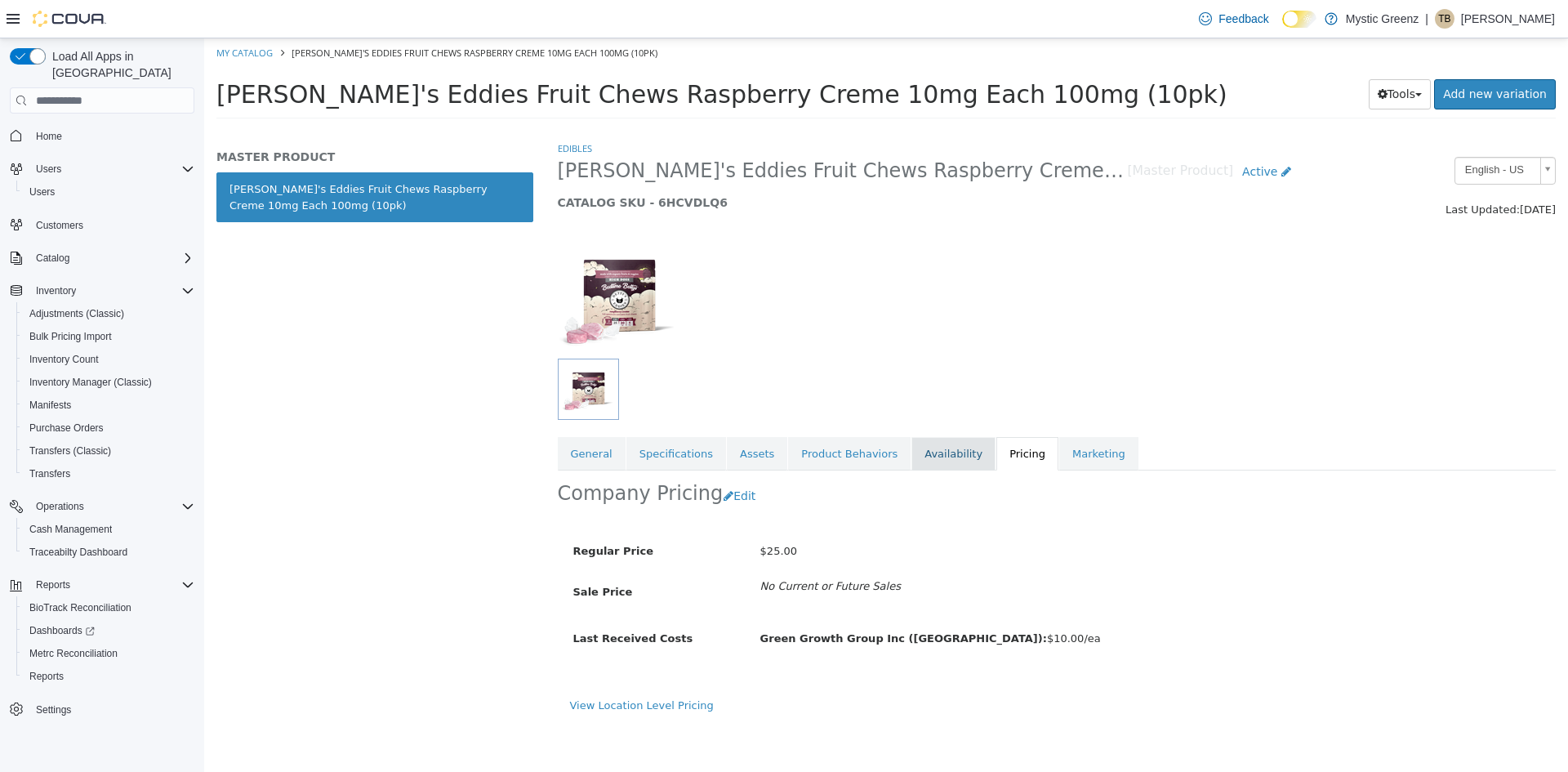
click at [911, 463] on link "Availability" at bounding box center [954, 453] width 85 height 34
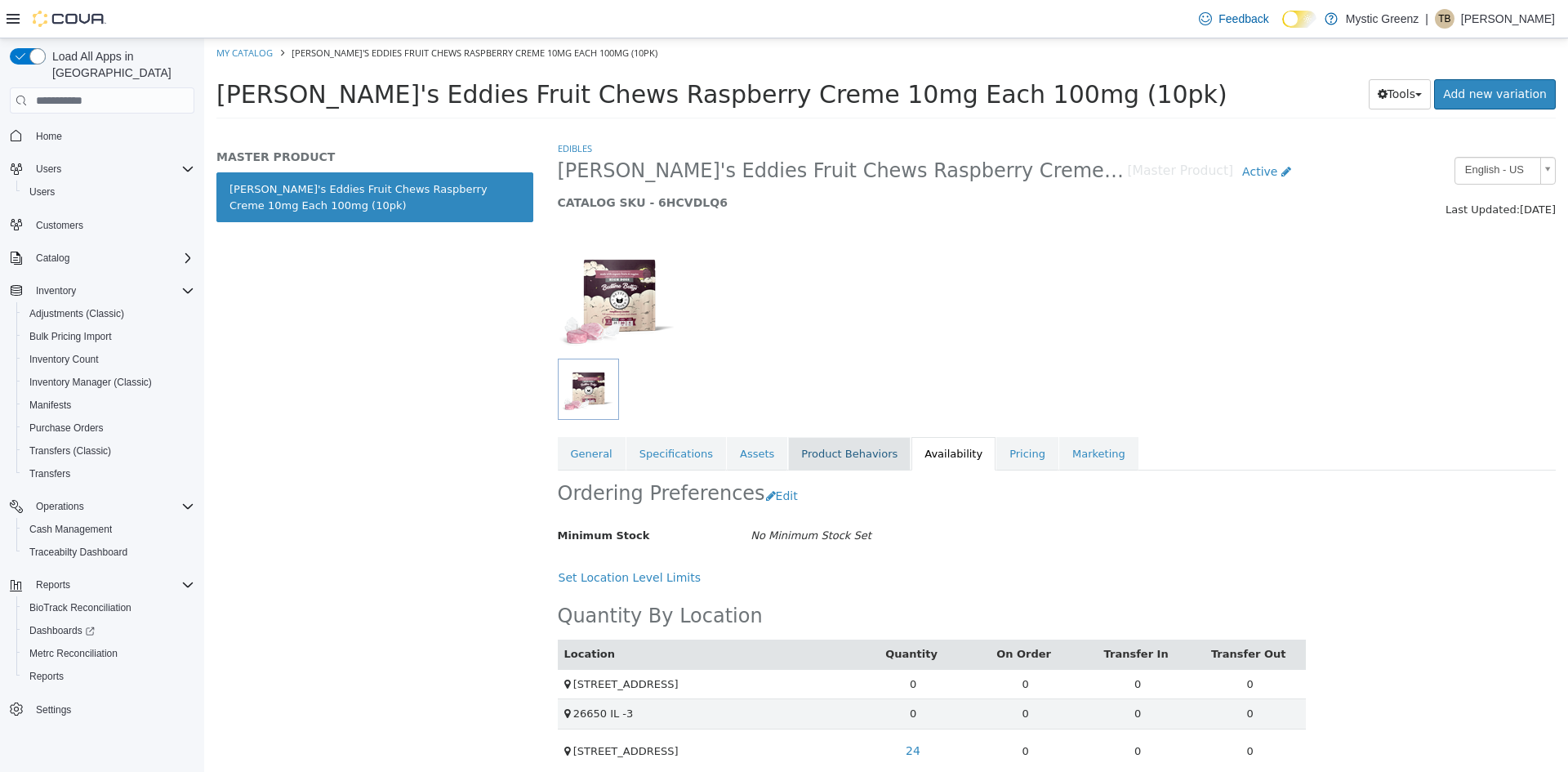
click at [846, 453] on link "Product Behaviors" at bounding box center [849, 453] width 123 height 34
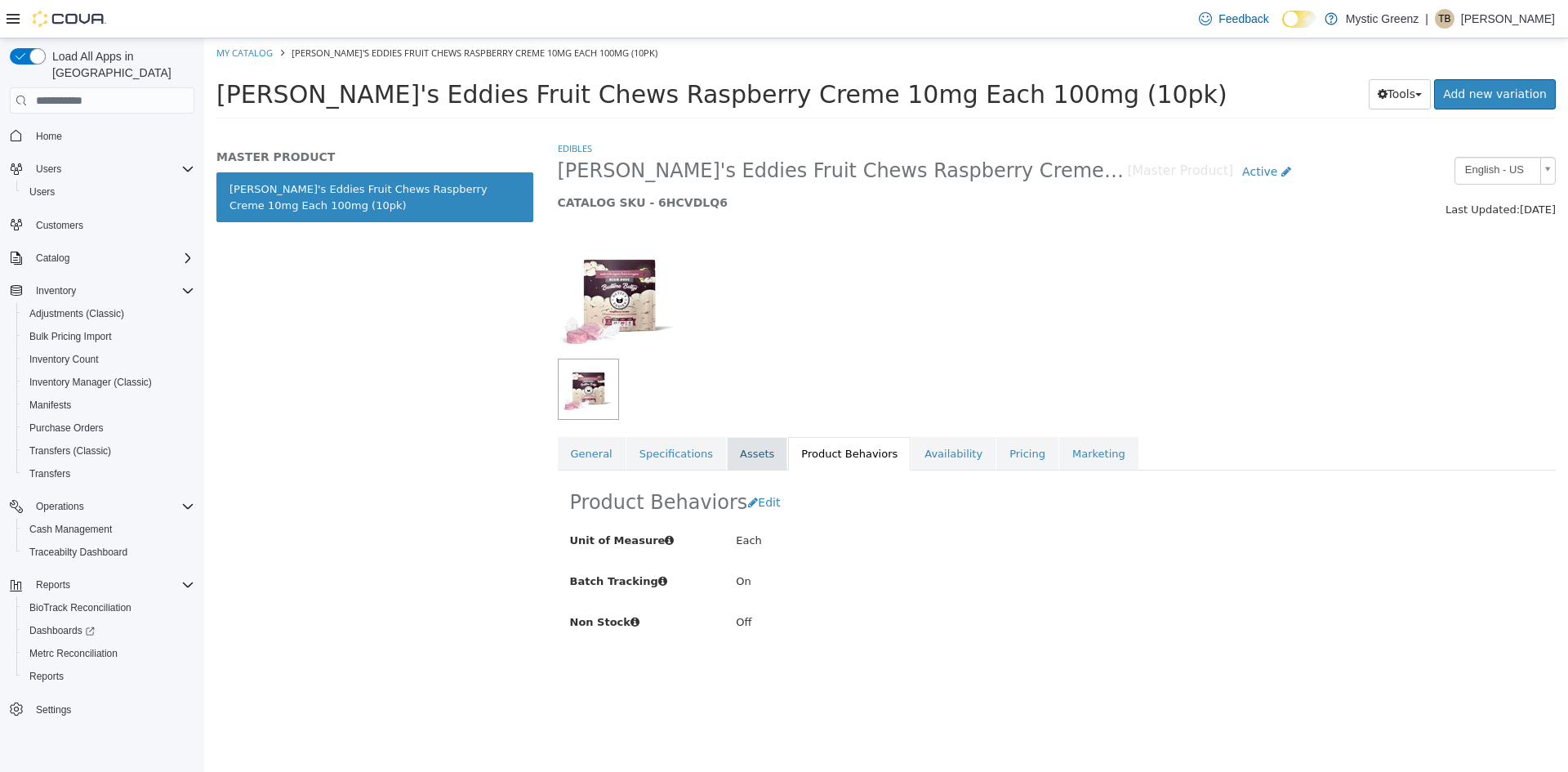
click at [728, 454] on link "Assets" at bounding box center [756, 453] width 60 height 34
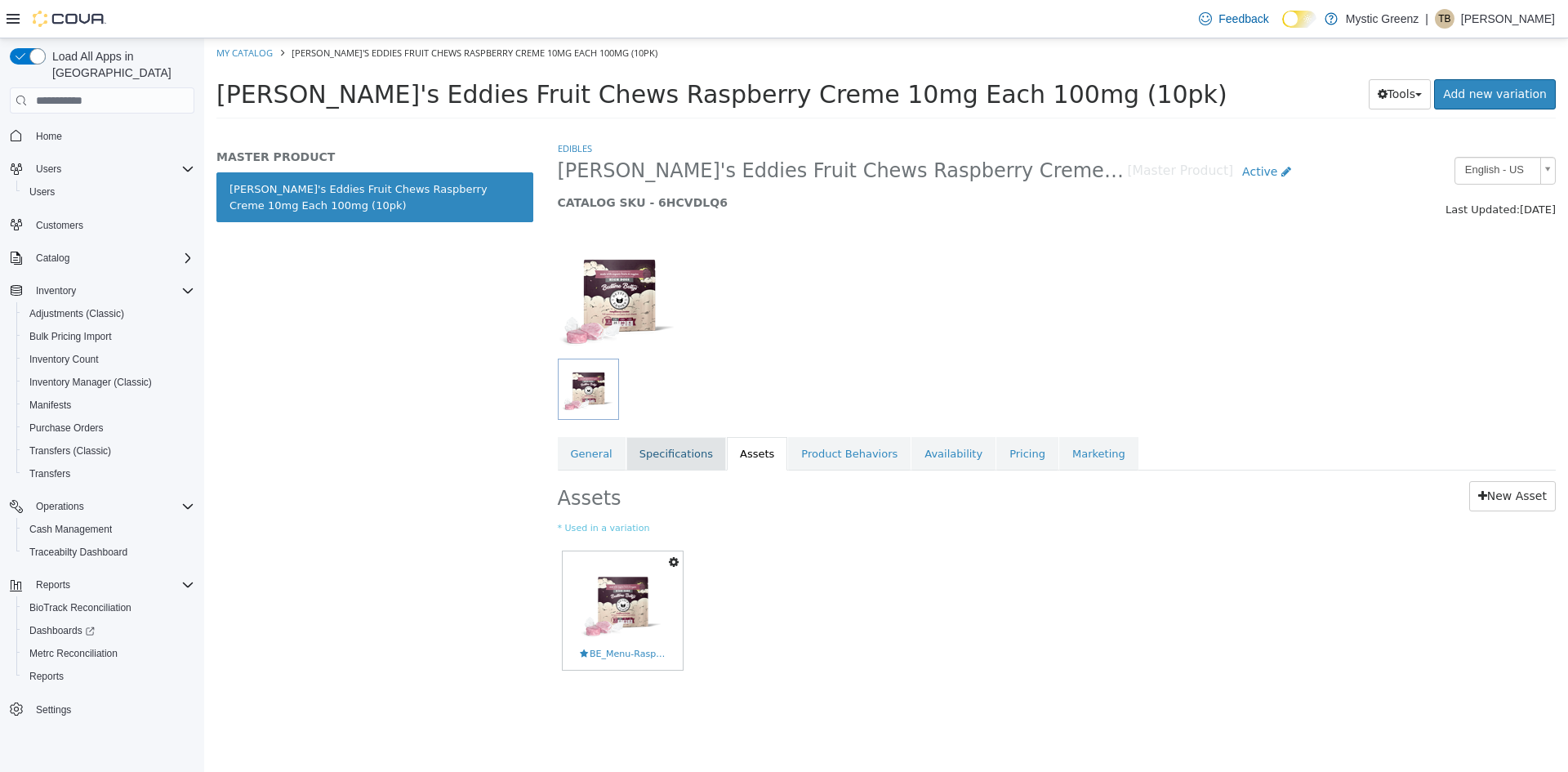
click at [658, 465] on link "Specifications" at bounding box center [675, 453] width 99 height 34
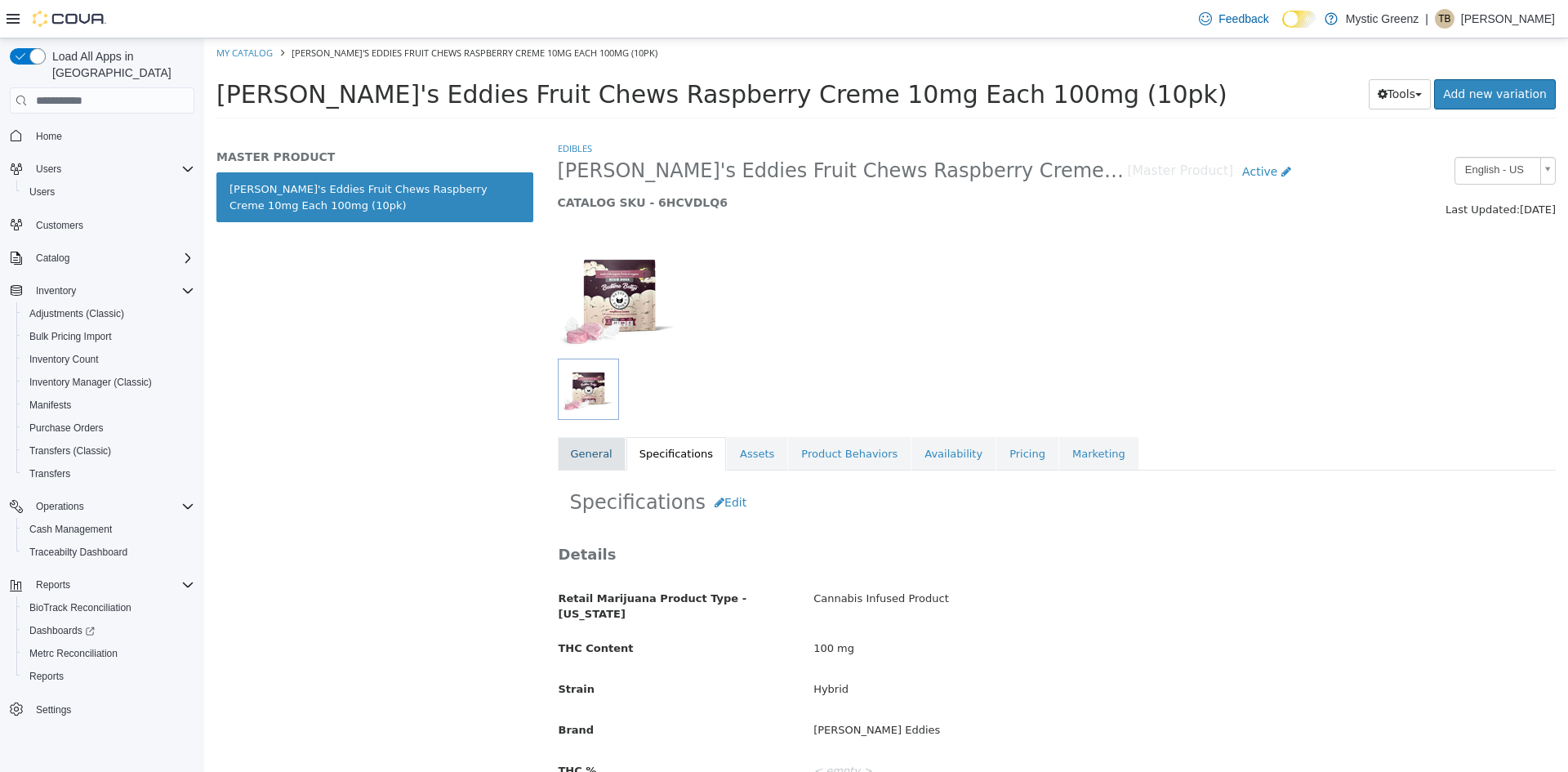
click at [585, 459] on link "General" at bounding box center [591, 453] width 68 height 34
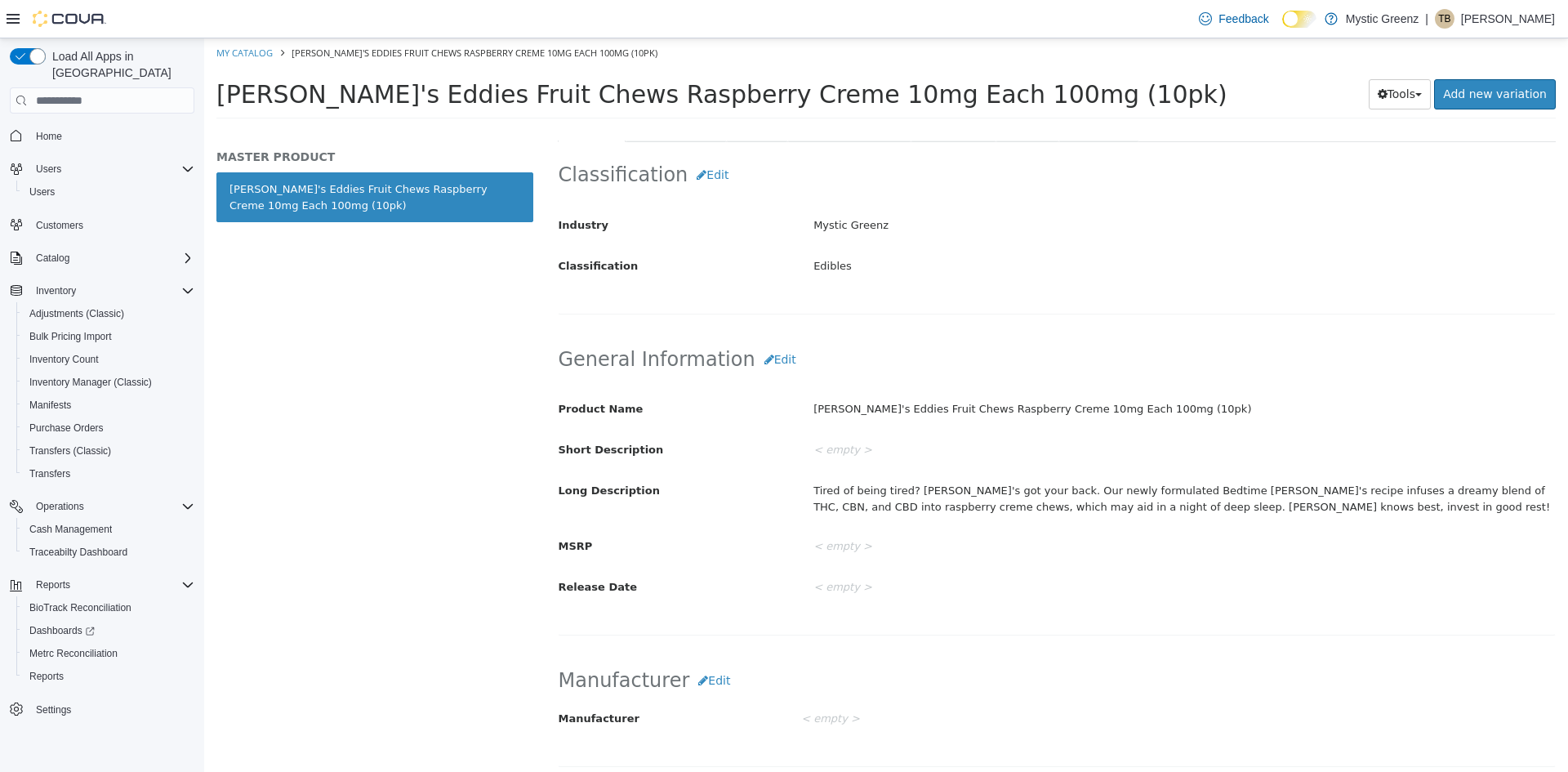
scroll to position [327, 0]
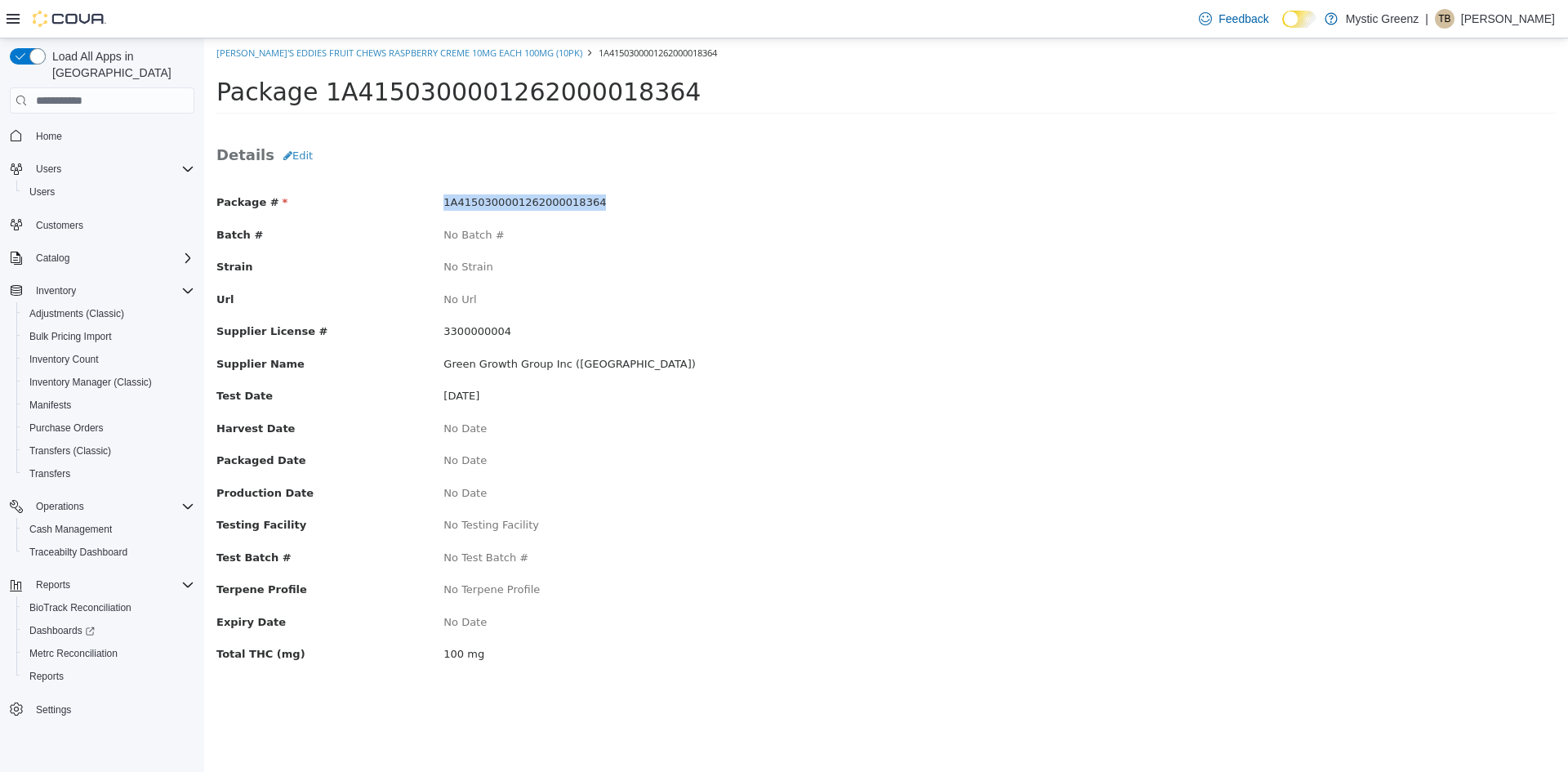
drag, startPoint x: 588, startPoint y: 200, endPoint x: 432, endPoint y: 196, distance: 156.1
click at [432, 196] on div "1A4150300001262000018364" at bounding box center [659, 203] width 455 height 17
copy span "1A4150300001262000018364"
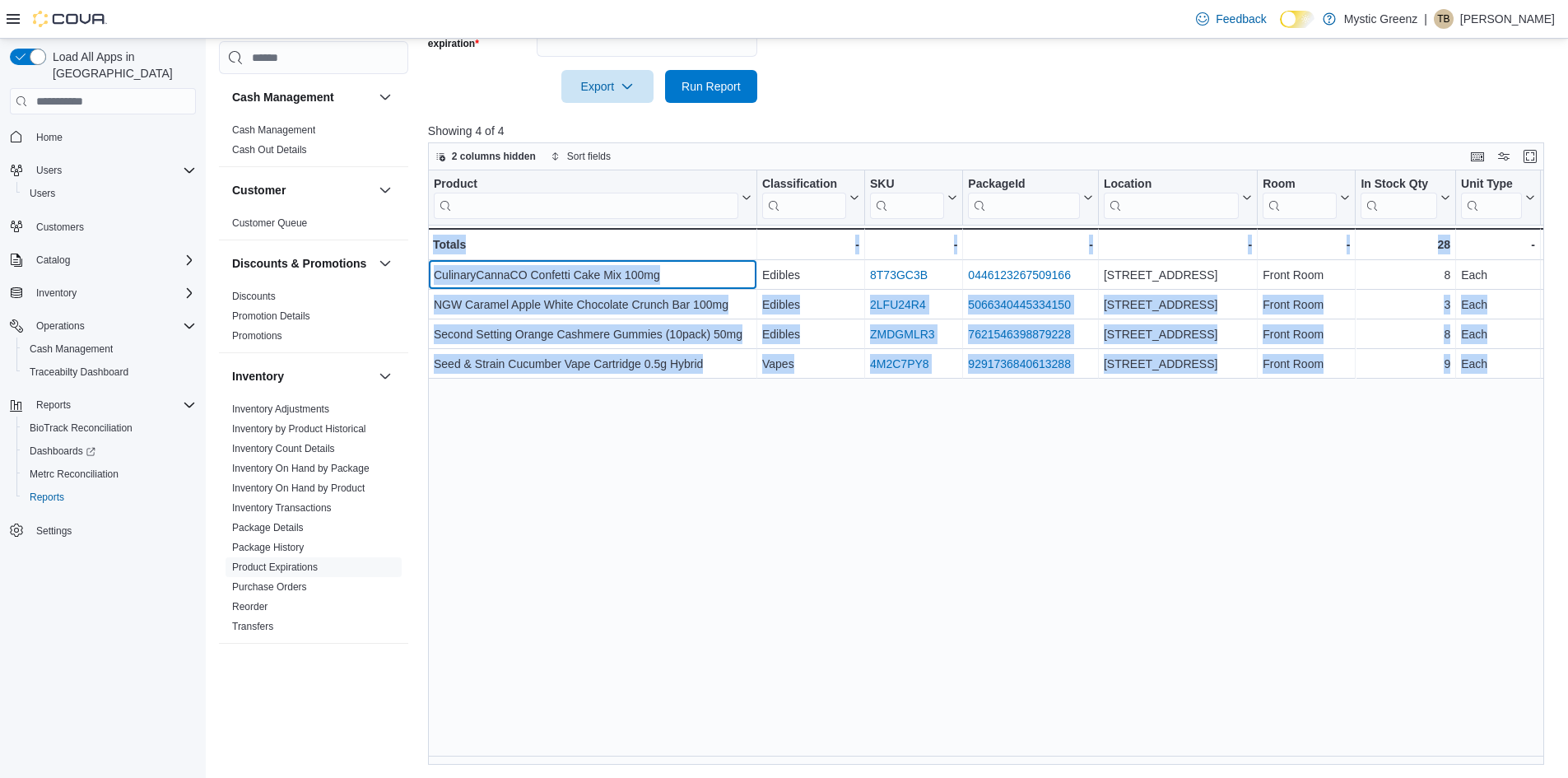
drag, startPoint x: 430, startPoint y: 278, endPoint x: 1480, endPoint y: 391, distance: 1056.1
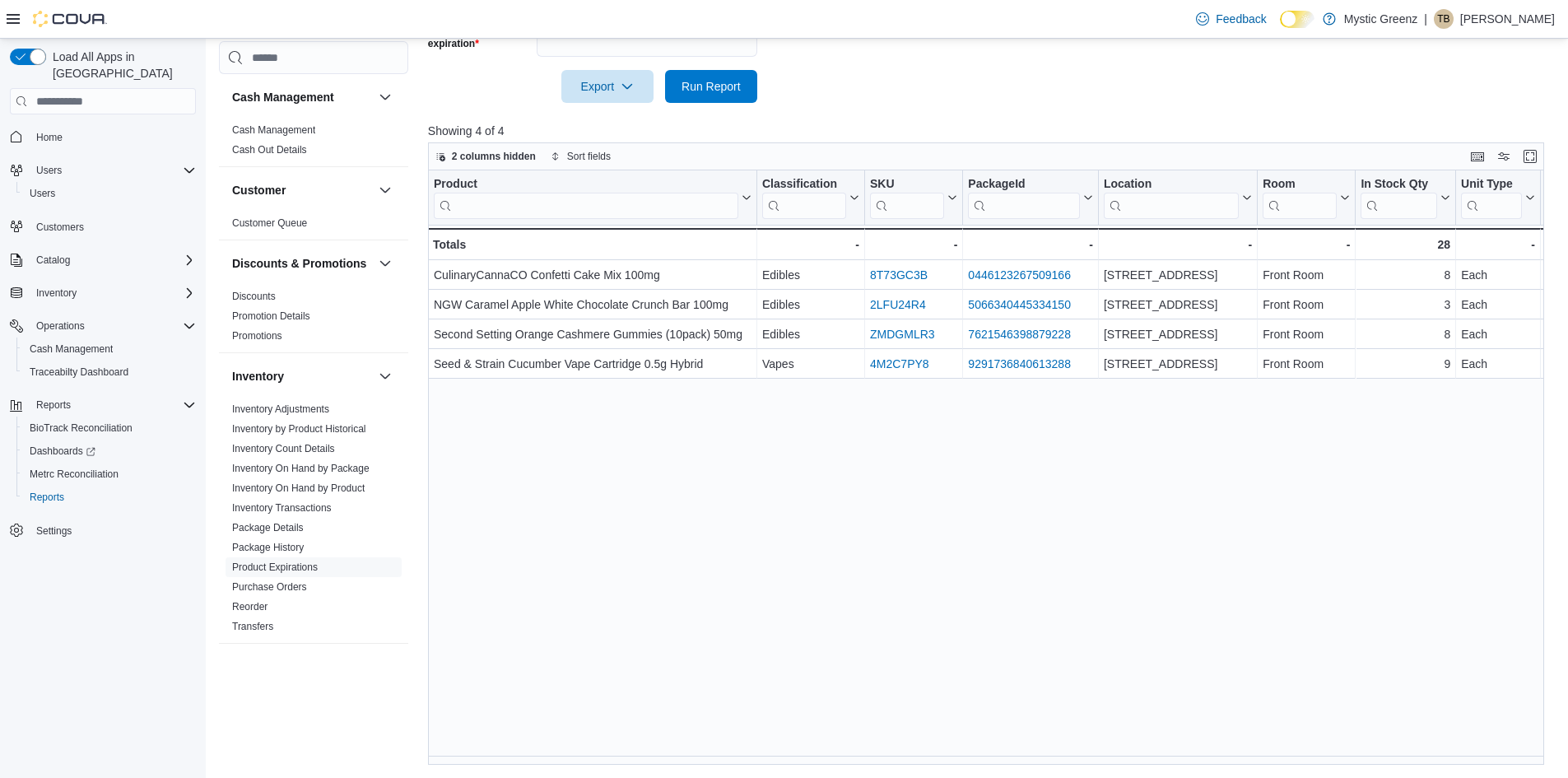
drag, startPoint x: 1256, startPoint y: 589, endPoint x: 951, endPoint y: 531, distance: 310.5
click at [1256, 590] on div "Product Click to view column header actions Classification Click to view column…" at bounding box center [992, 468] width 1128 height 595
drag, startPoint x: 419, startPoint y: 274, endPoint x: 877, endPoint y: 446, distance: 489.2
click at [867, 403] on div "Cash Management Cash Management Cash Out Details Customer Customer Queue Discou…" at bounding box center [887, 188] width 1337 height 1154
click at [888, 536] on div "Product Click to view column header actions Classification Click to view column…" at bounding box center [992, 468] width 1128 height 595
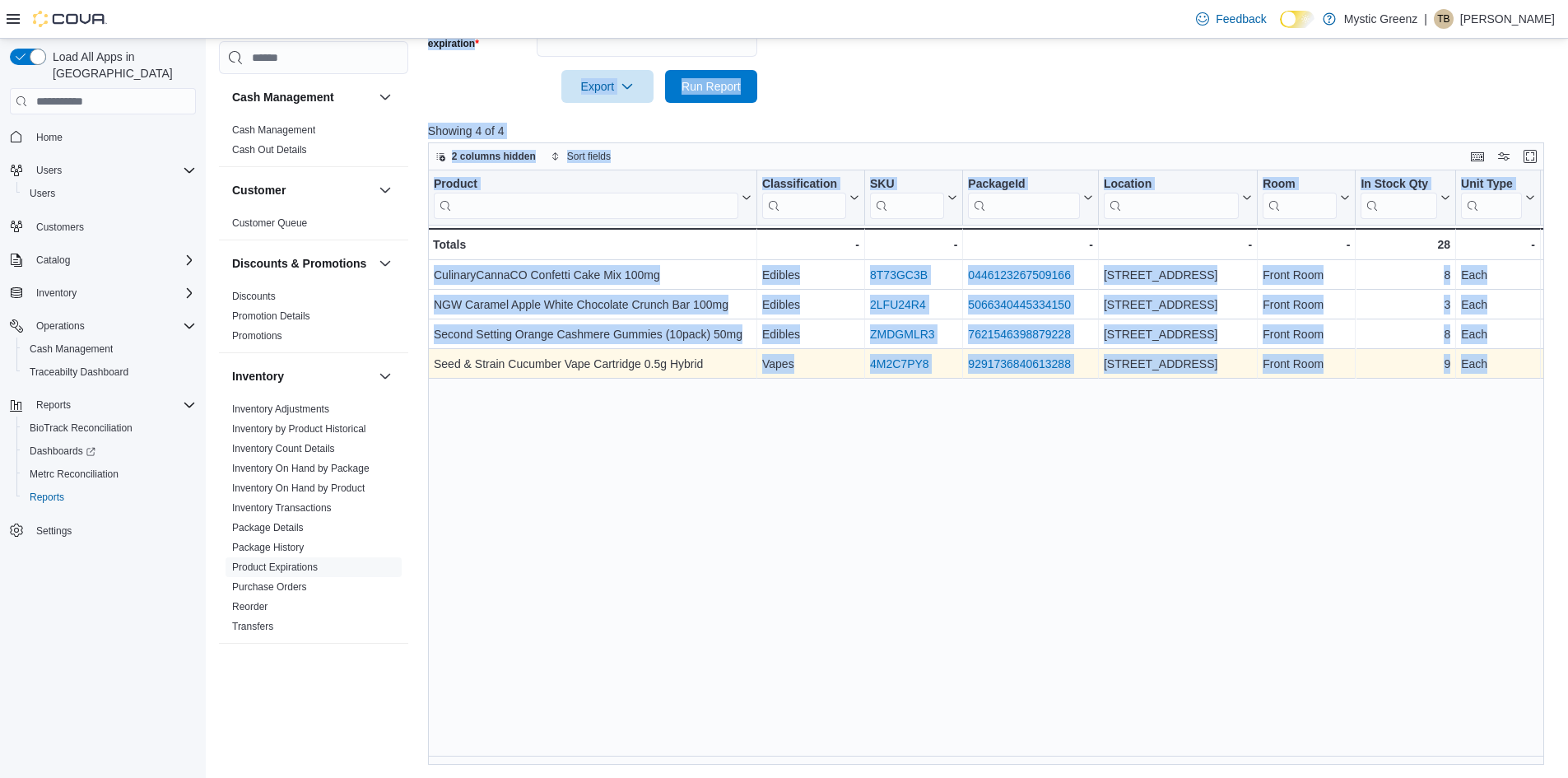
drag, startPoint x: 415, startPoint y: 274, endPoint x: 812, endPoint y: 377, distance: 410.1
click at [812, 377] on div "Cash Management Cash Management Cash Out Details Customer Customer Queue Discou…" at bounding box center [887, 188] width 1337 height 1154
click at [812, 377] on div "Vapes - Classification, column 2, row 4" at bounding box center [811, 364] width 108 height 30
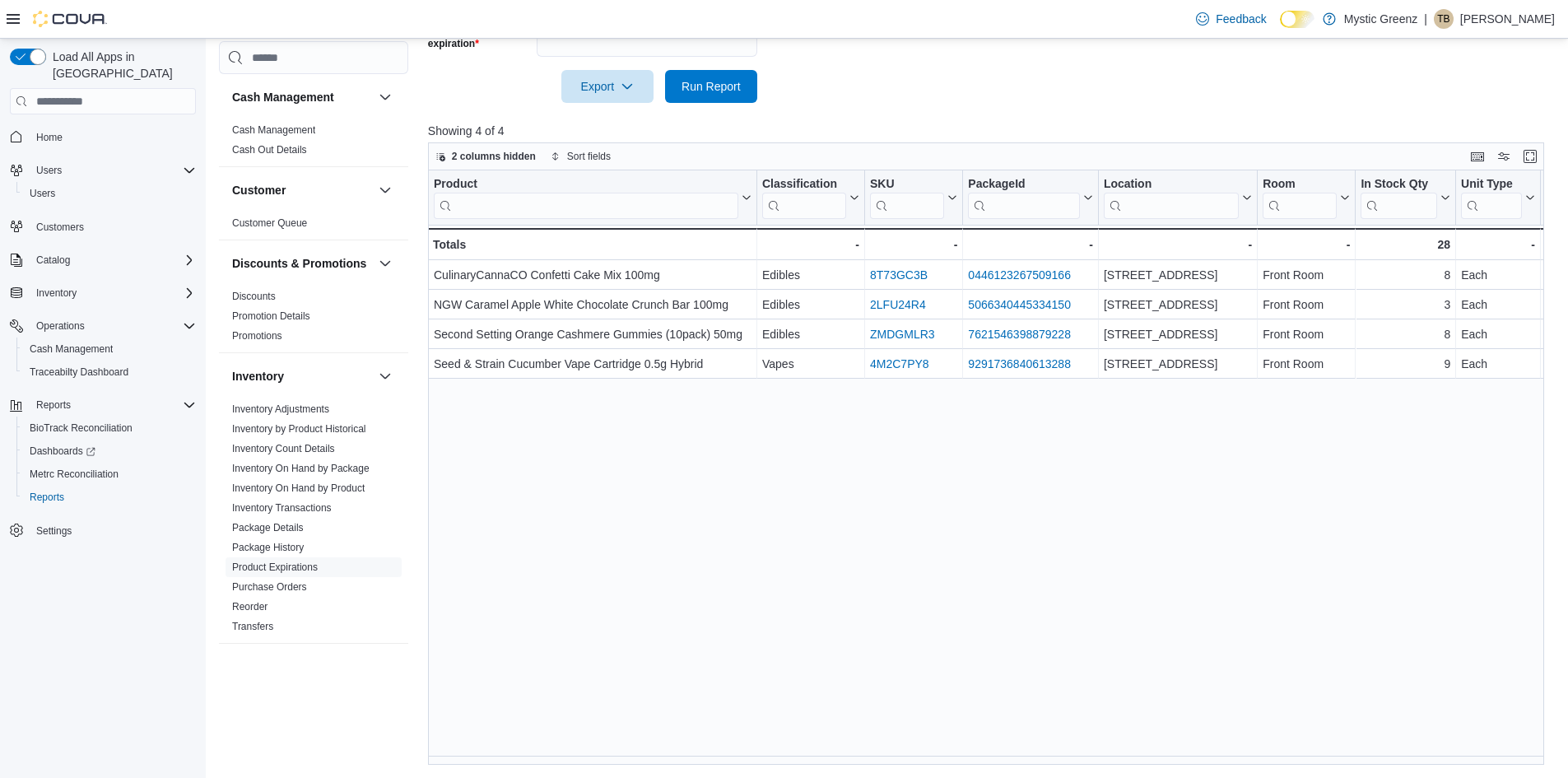
click at [865, 590] on div "Product Click to view column header actions Classification Click to view column…" at bounding box center [992, 468] width 1128 height 595
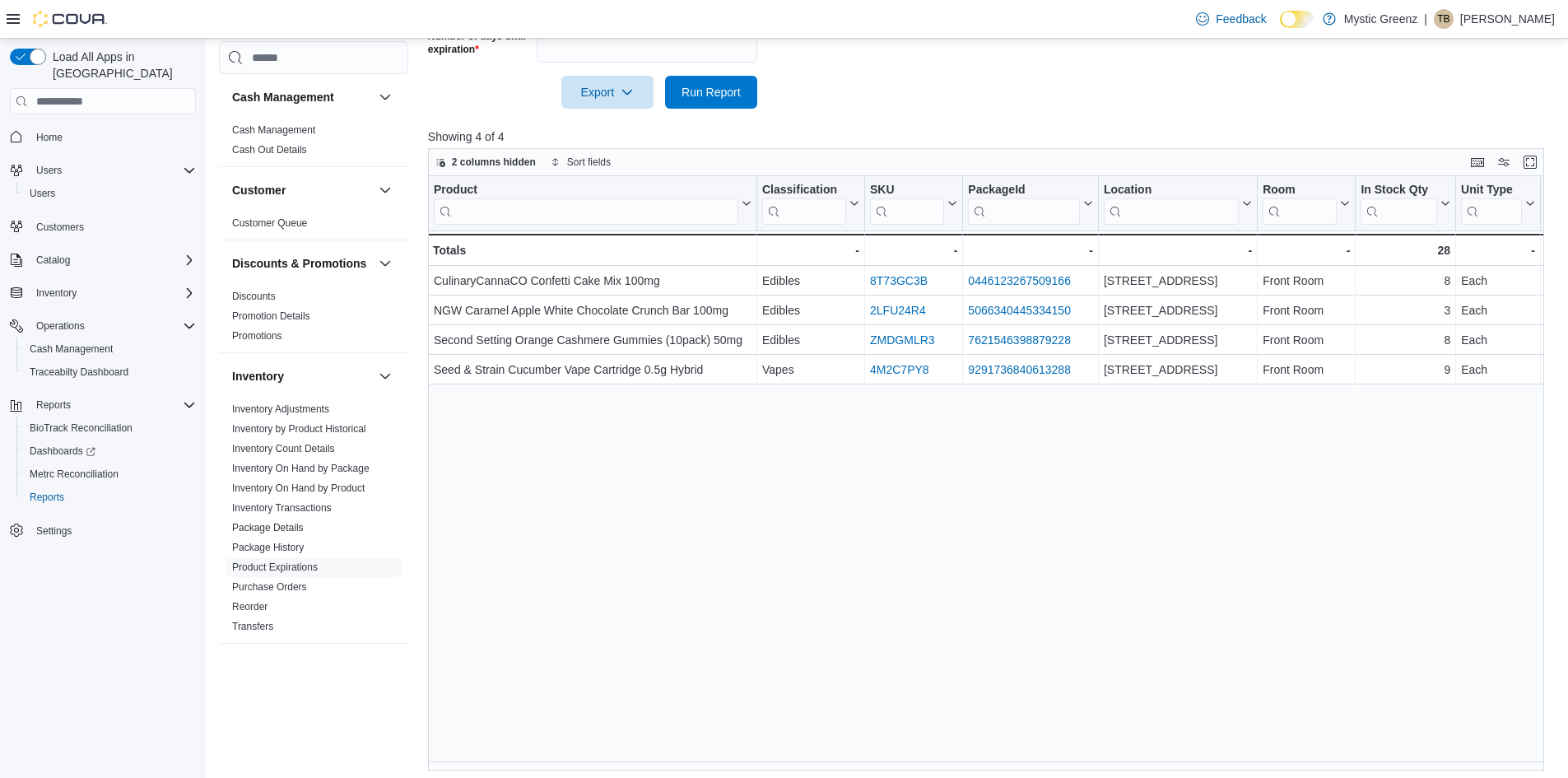
scroll to position [507, 0]
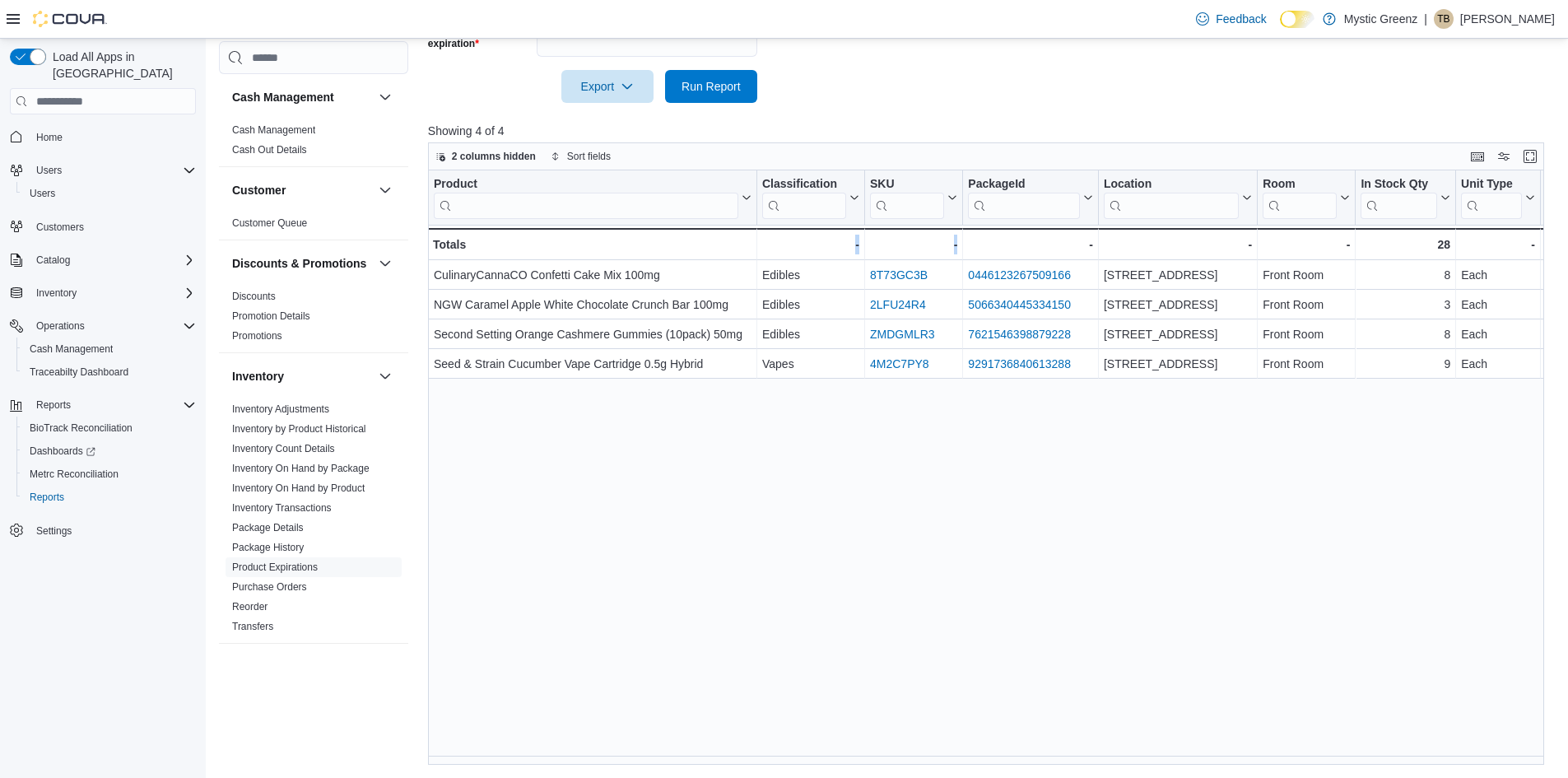
drag, startPoint x: 795, startPoint y: 755, endPoint x: 989, endPoint y: 783, distance: 196.0
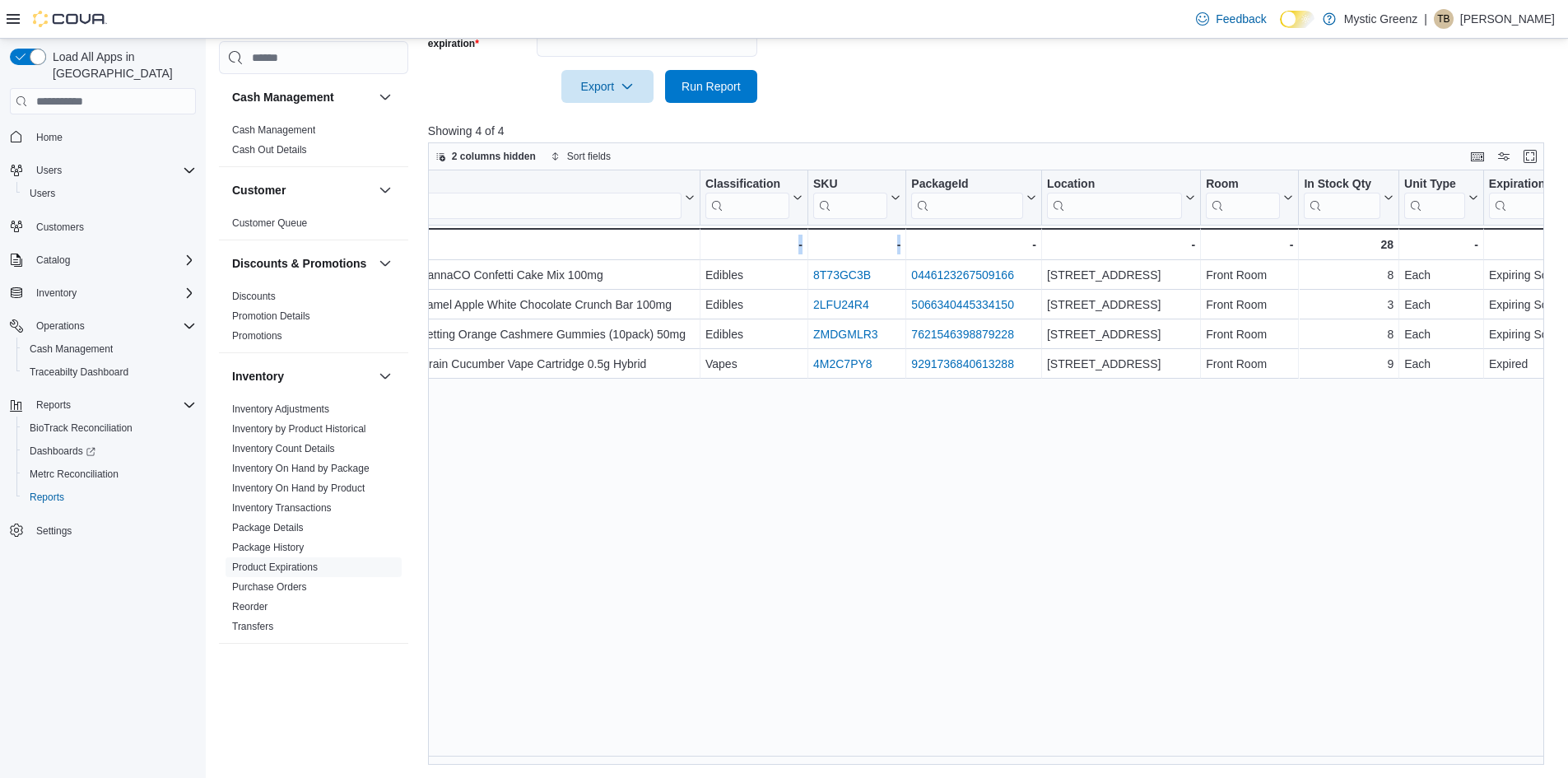
scroll to position [0, 0]
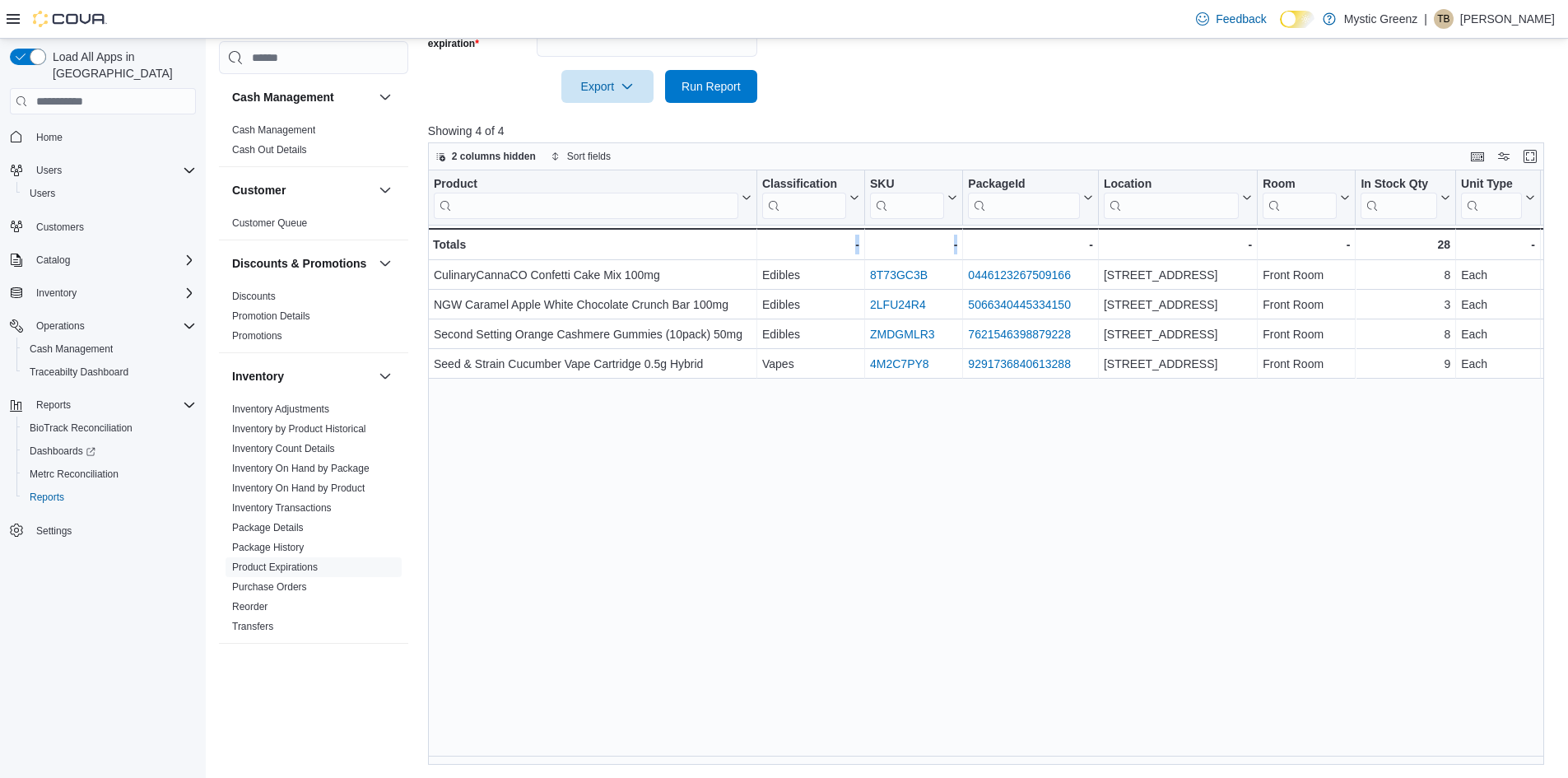
click at [804, 556] on div "Product Click to view column header actions Classification Click to view column…" at bounding box center [992, 468] width 1128 height 595
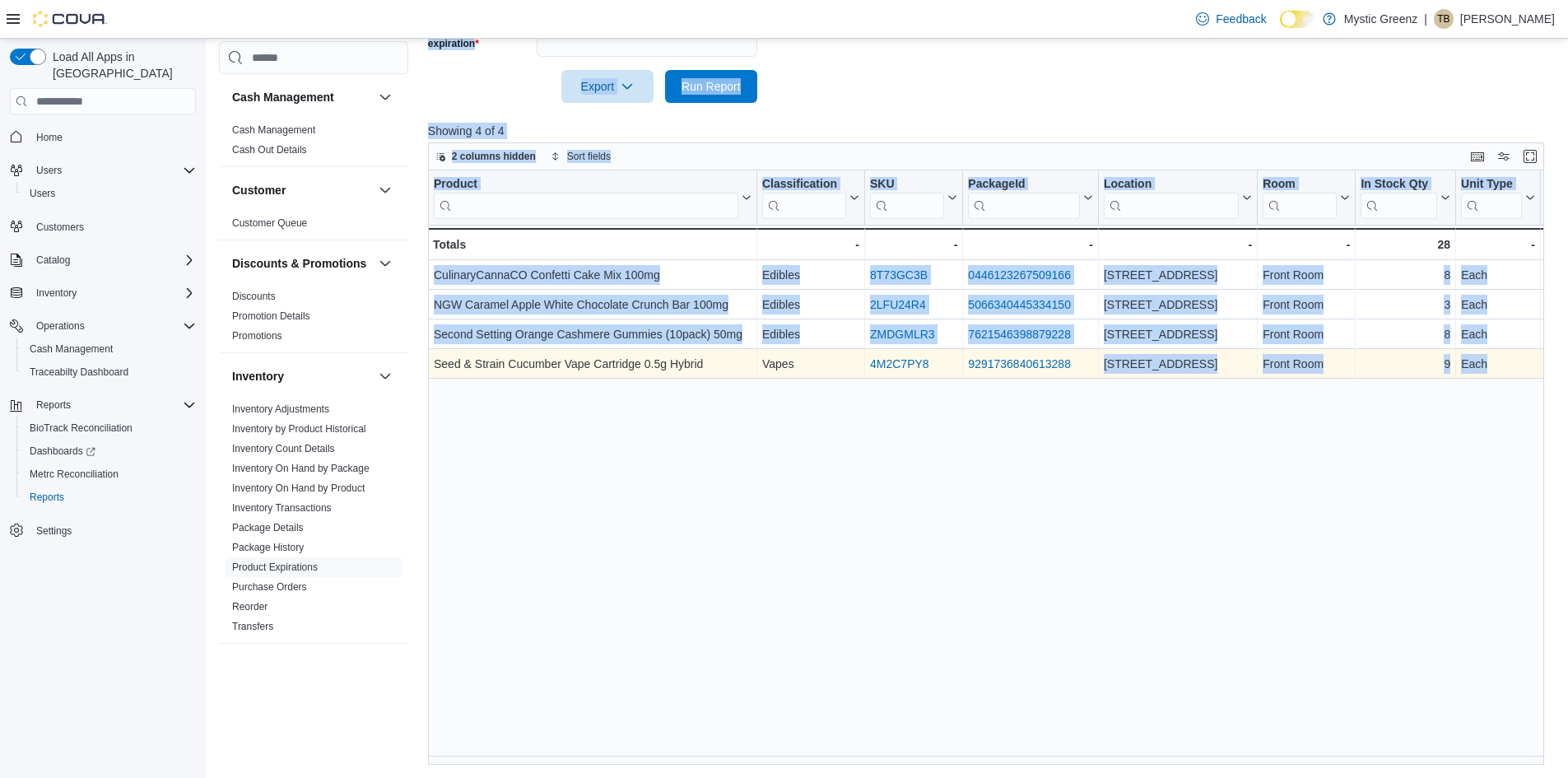
drag, startPoint x: 415, startPoint y: 266, endPoint x: 1538, endPoint y: 358, distance: 1126.8
click at [1538, 358] on div "Cash Management Cash Management Cash Out Details Customer Customer Queue Discou…" at bounding box center [887, 188] width 1337 height 1154
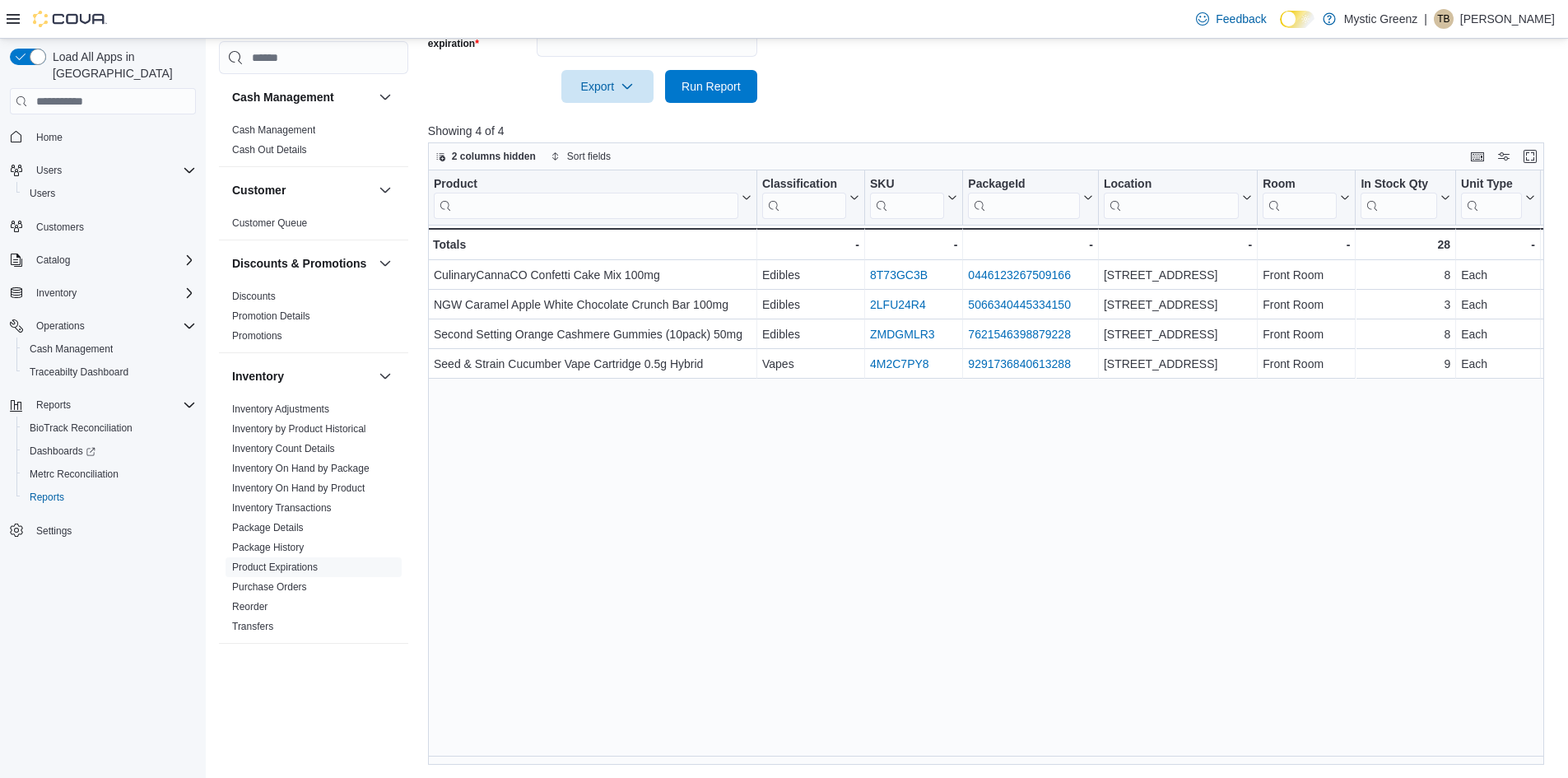
click at [717, 673] on div "Product Click to view column header actions Classification Click to view column…" at bounding box center [992, 468] width 1128 height 595
click at [594, 82] on span "Export" at bounding box center [607, 85] width 72 height 33
click at [640, 122] on span "Export to Excel" at bounding box center [610, 119] width 74 height 13
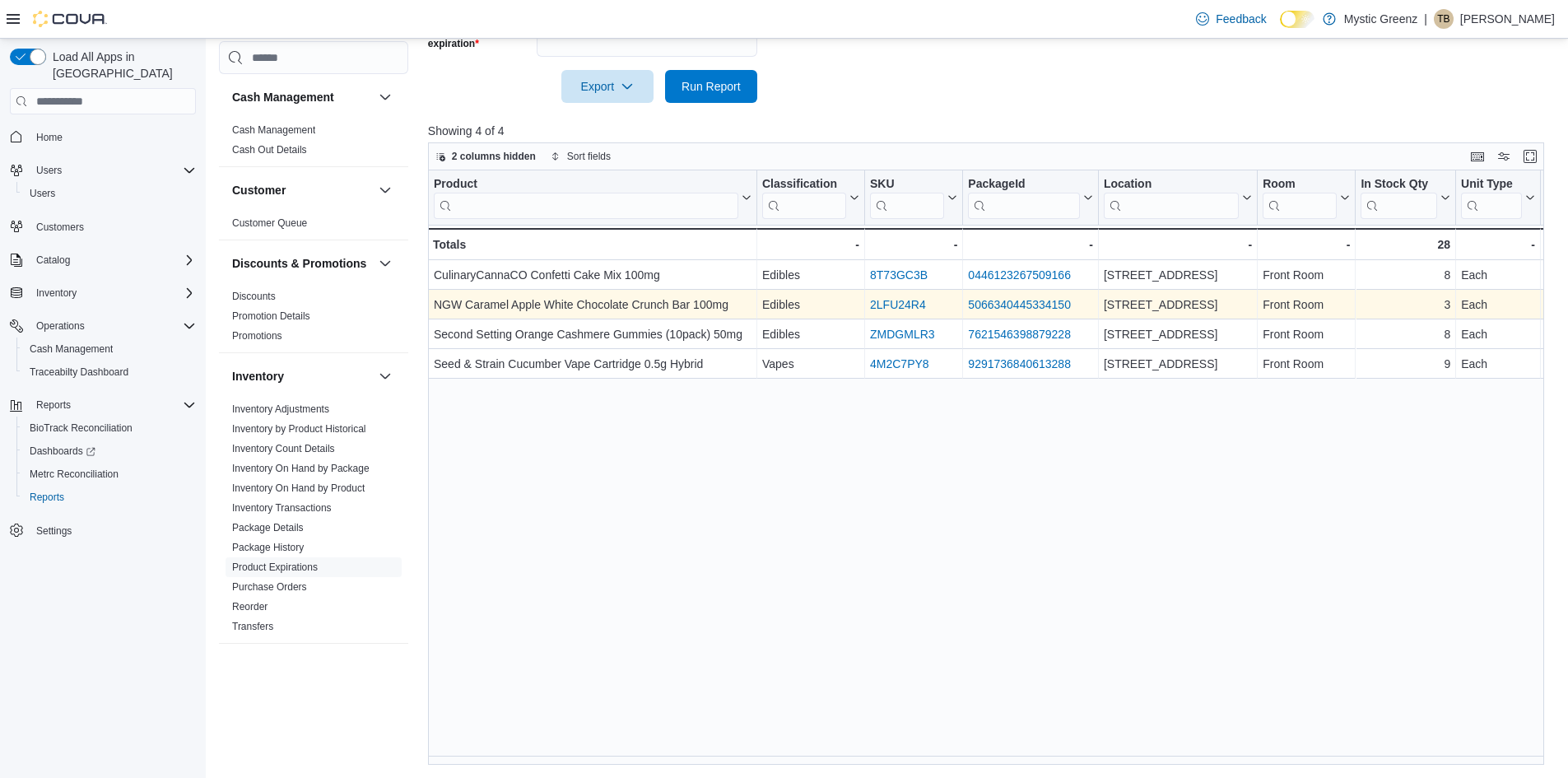
click at [978, 299] on link "5066340445334150" at bounding box center [1020, 304] width 103 height 13
click at [645, 307] on div "NGW Caramel Apple White Chocolate Crunch Bar 100mg" at bounding box center [593, 304] width 318 height 20
click at [1053, 308] on link "5066340445334150" at bounding box center [1020, 304] width 103 height 13
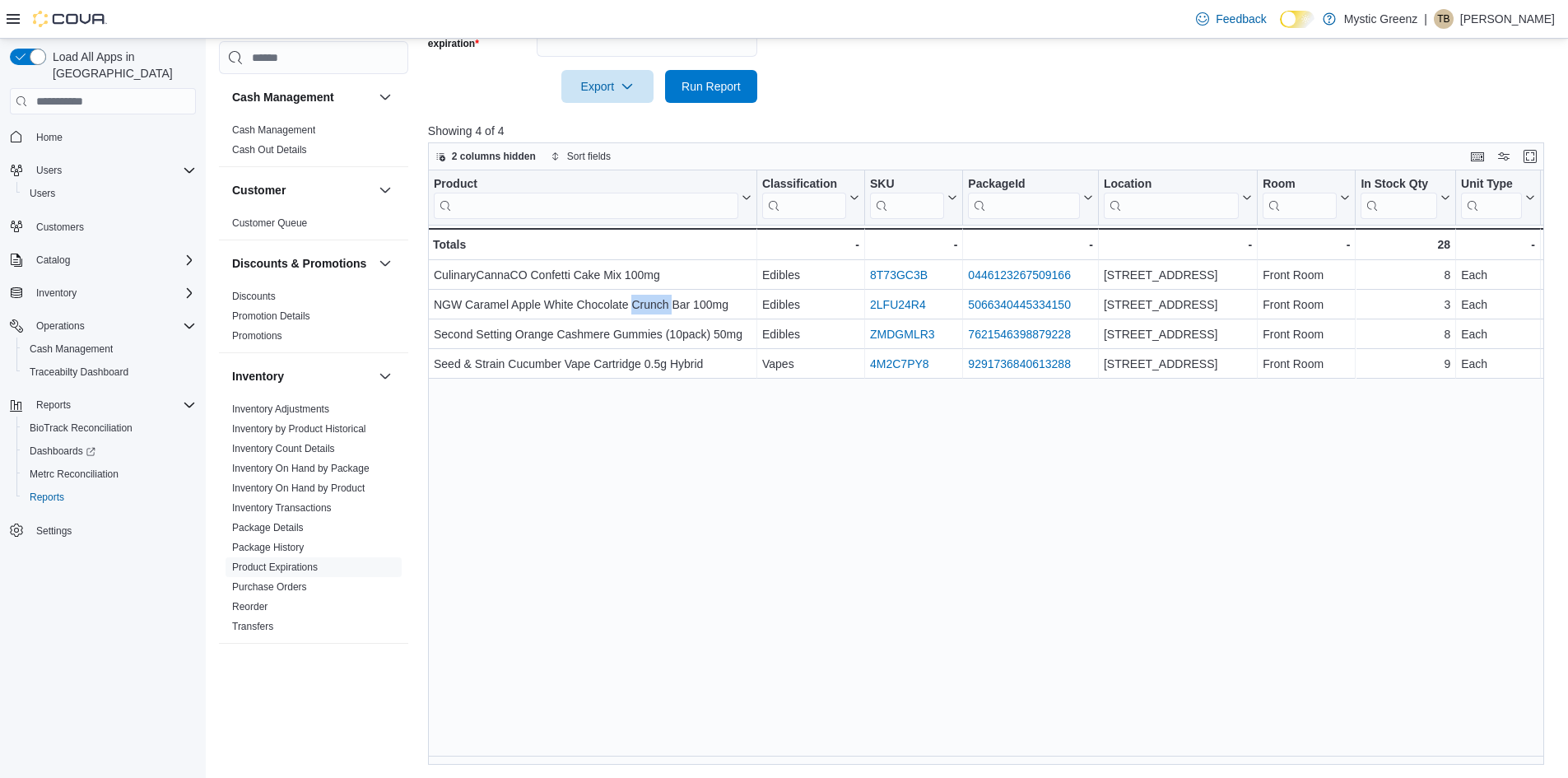
click at [72, 221] on button "Customers" at bounding box center [102, 227] width 199 height 24
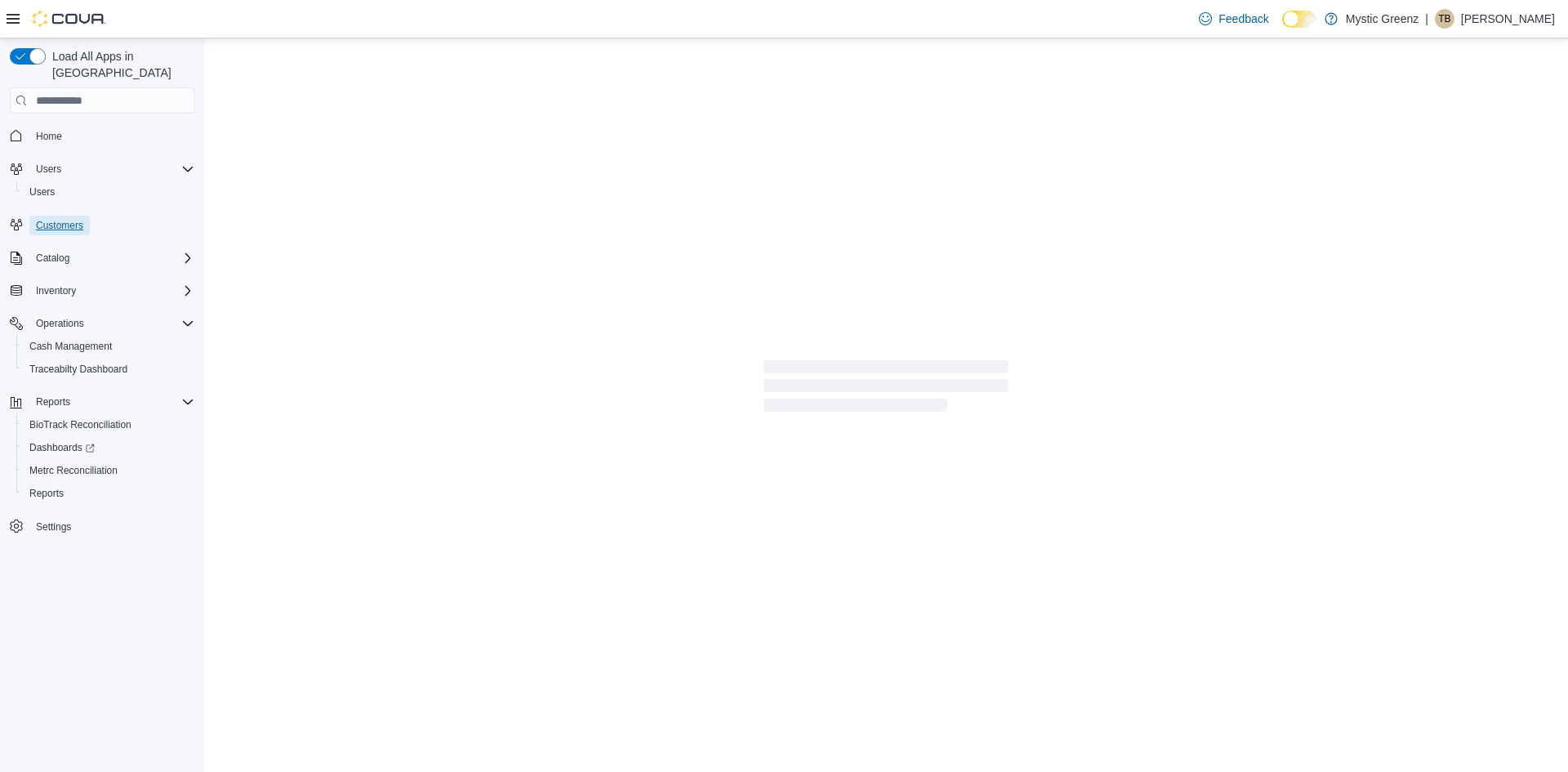
click at [72, 219] on span "Customers" at bounding box center [60, 225] width 47 height 13
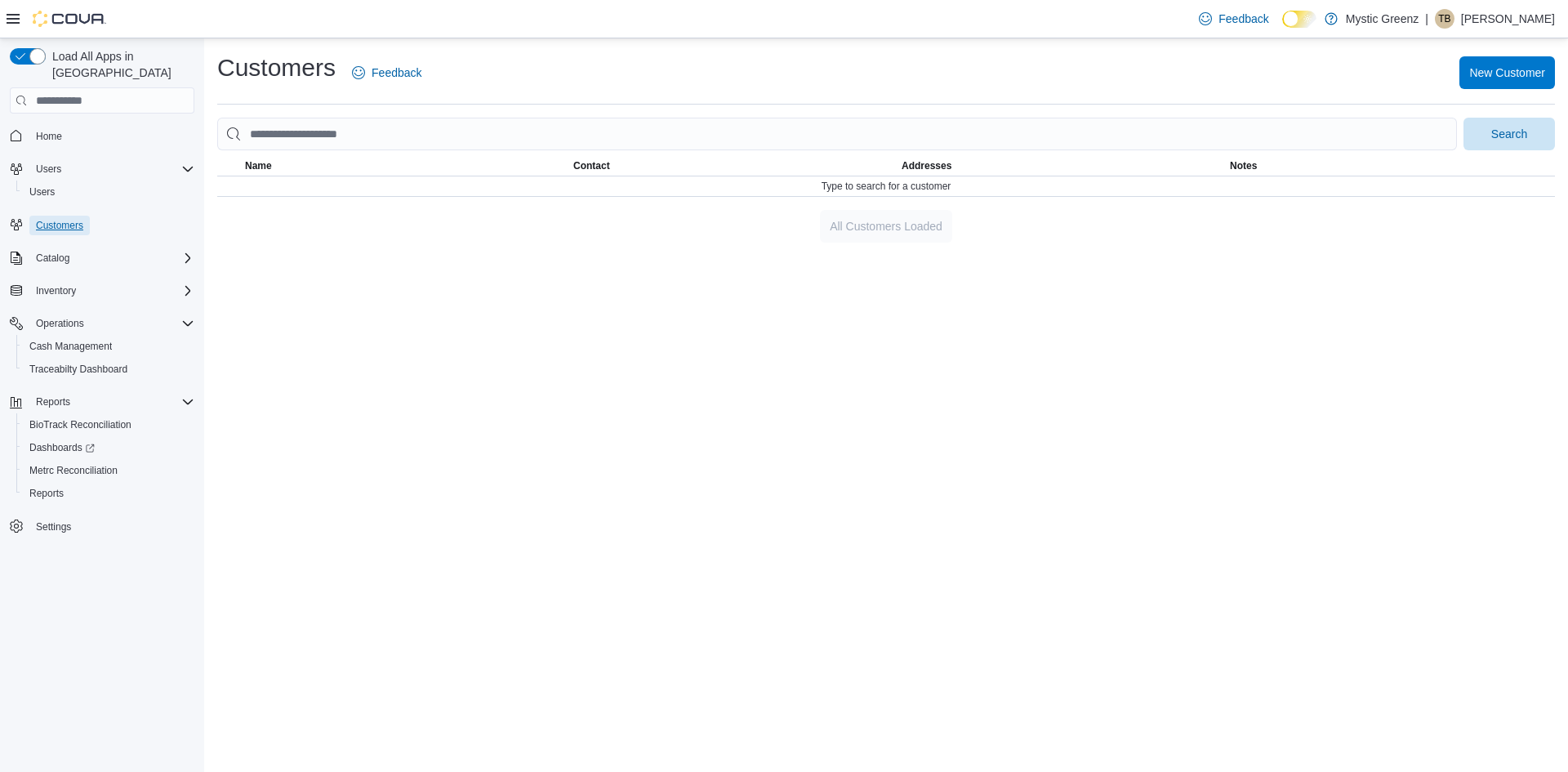
click at [66, 219] on span "Customers" at bounding box center [60, 225] width 47 height 13
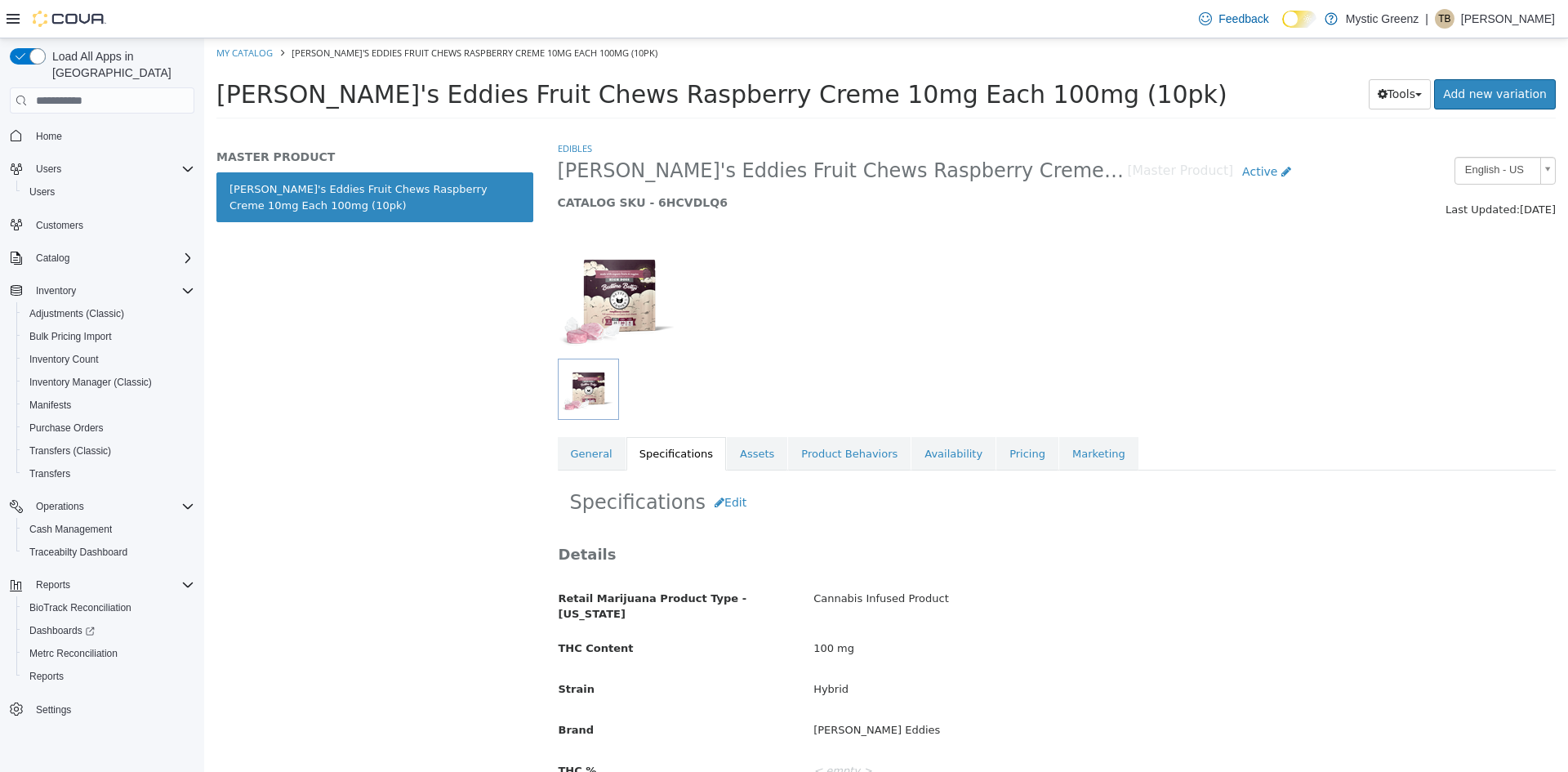
scroll to position [55, 0]
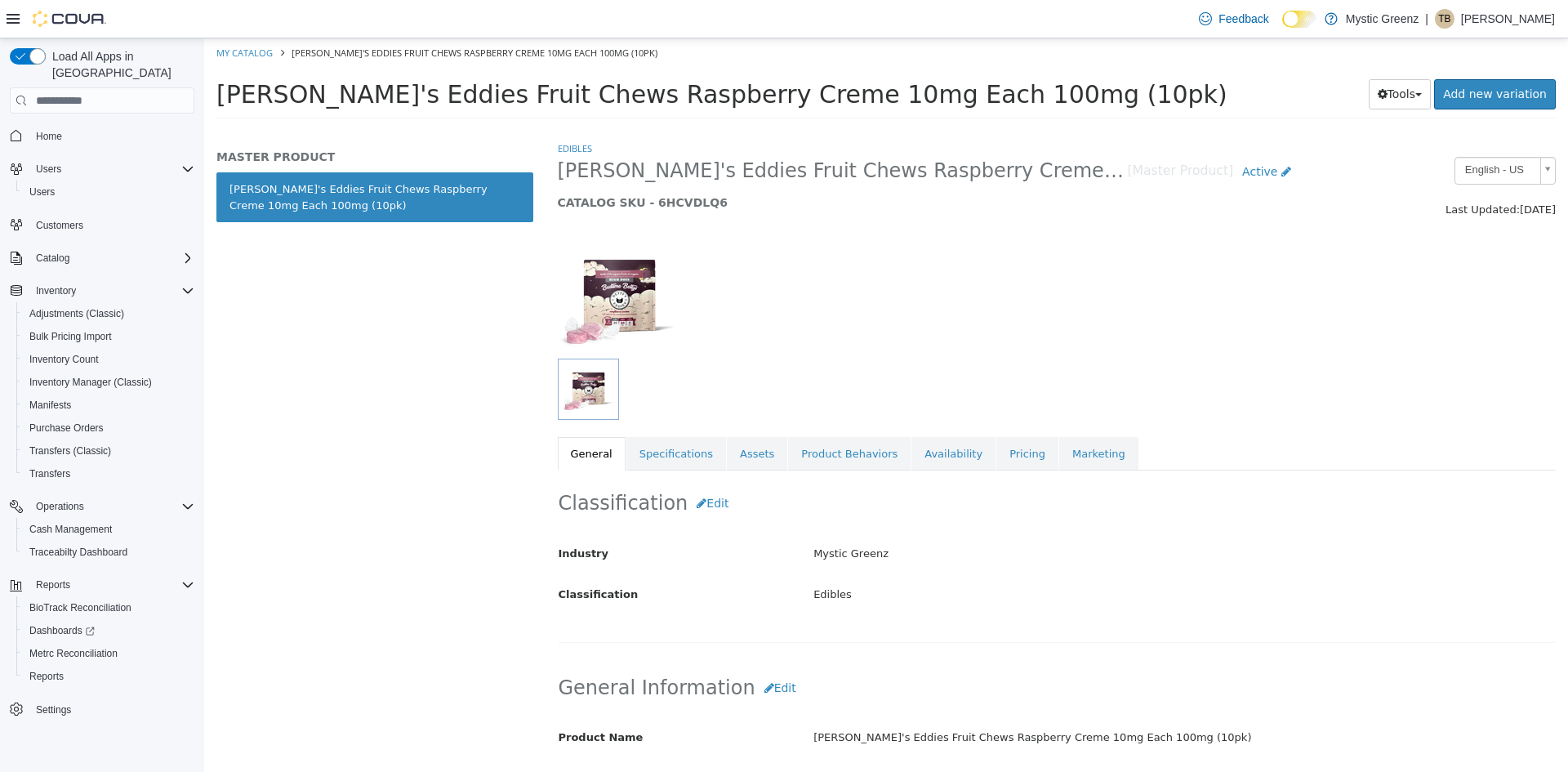
scroll to position [327, 0]
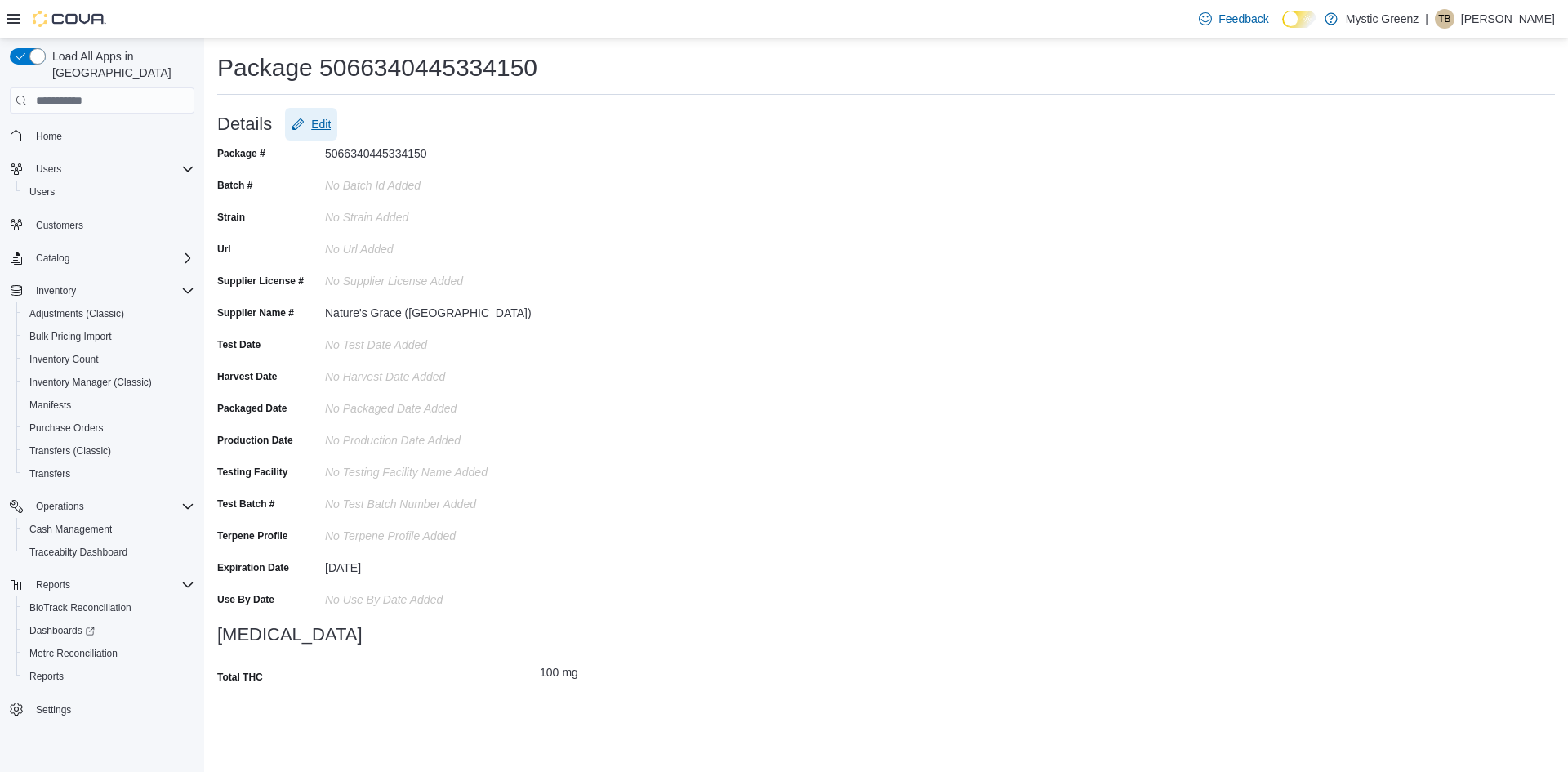
click at [322, 123] on span "Edit" at bounding box center [320, 124] width 20 height 17
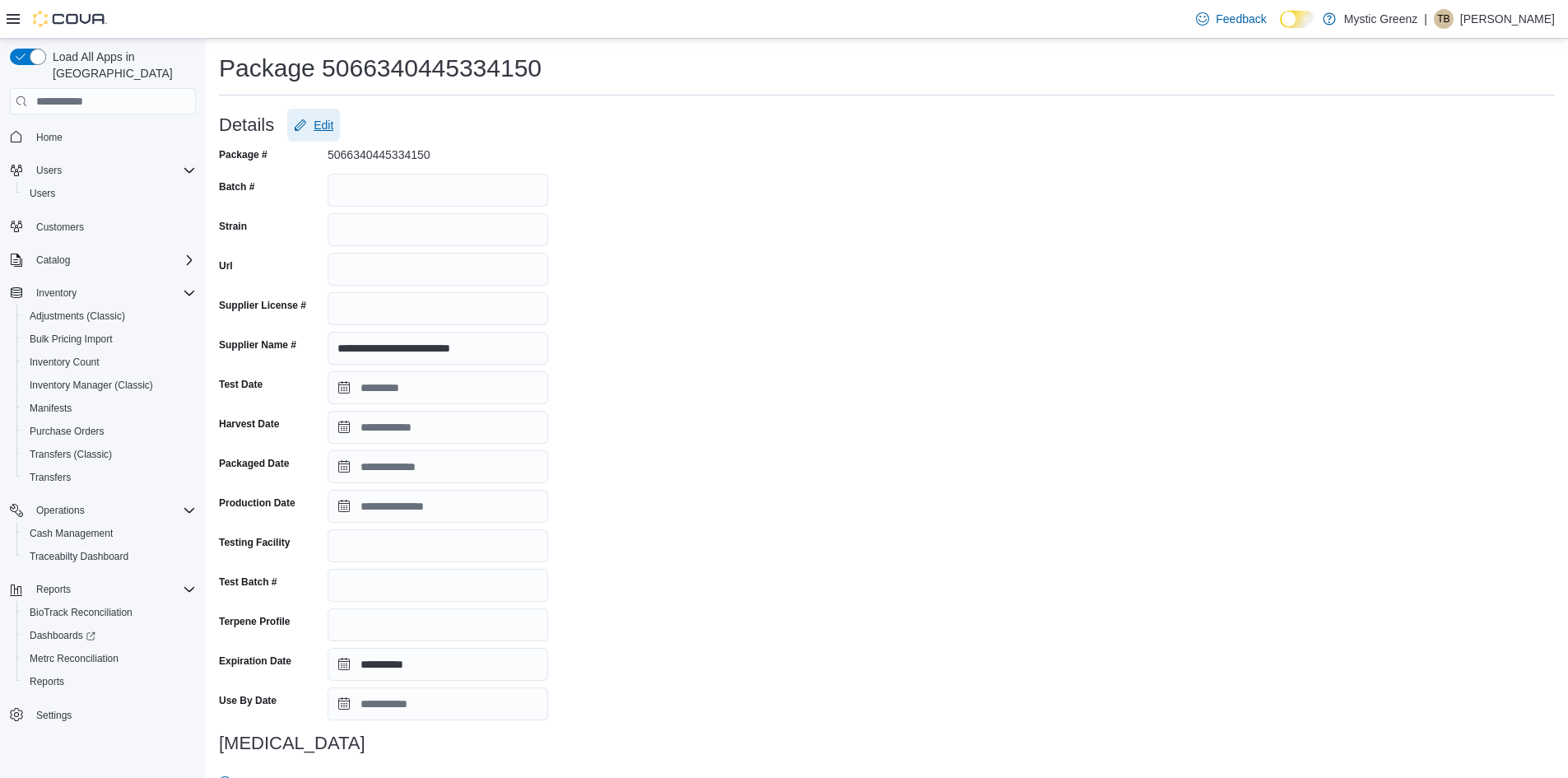
click at [335, 126] on button "Edit" at bounding box center [313, 125] width 53 height 33
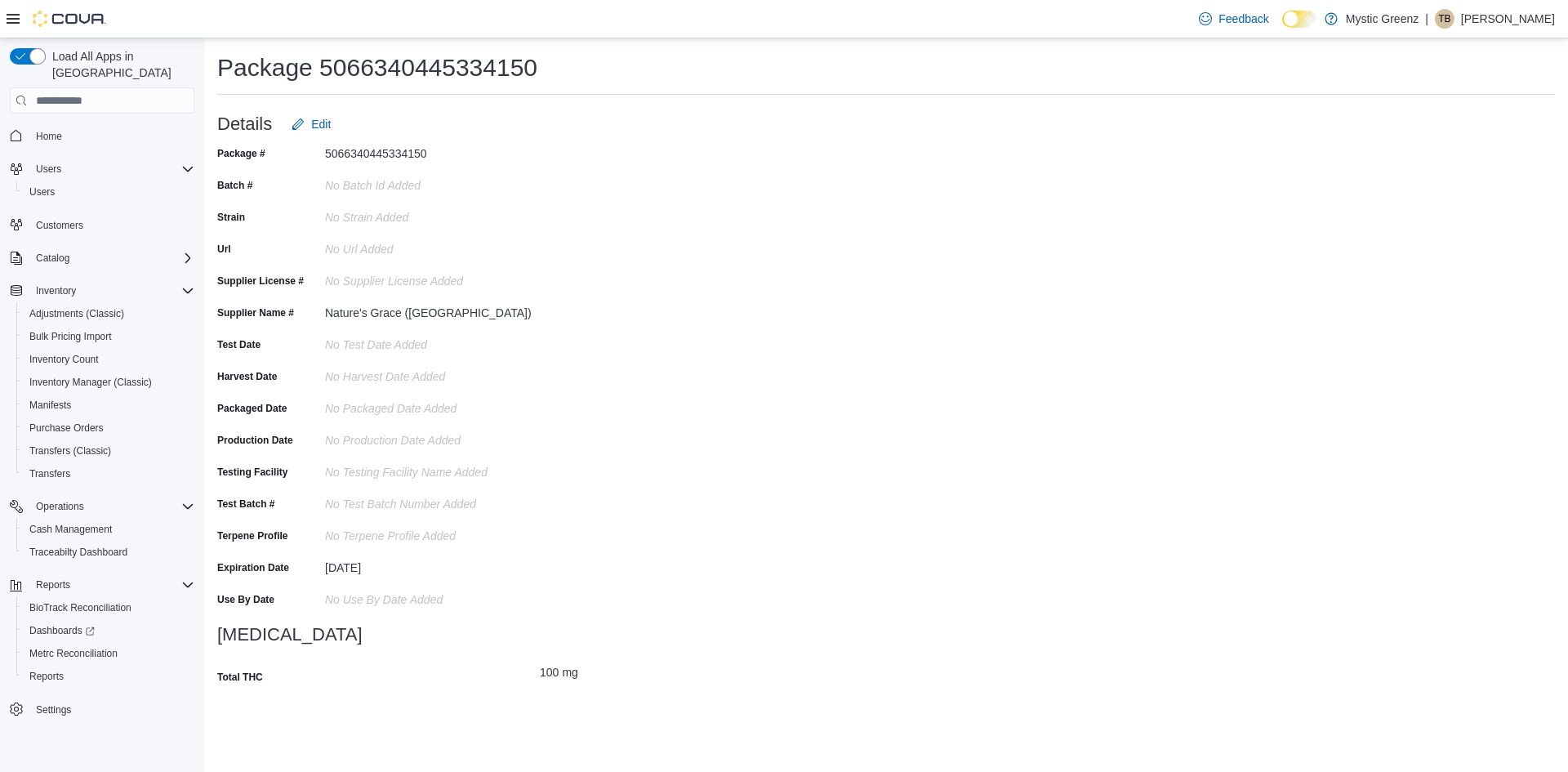
click at [89, 214] on span "Customers" at bounding box center [112, 224] width 165 height 21
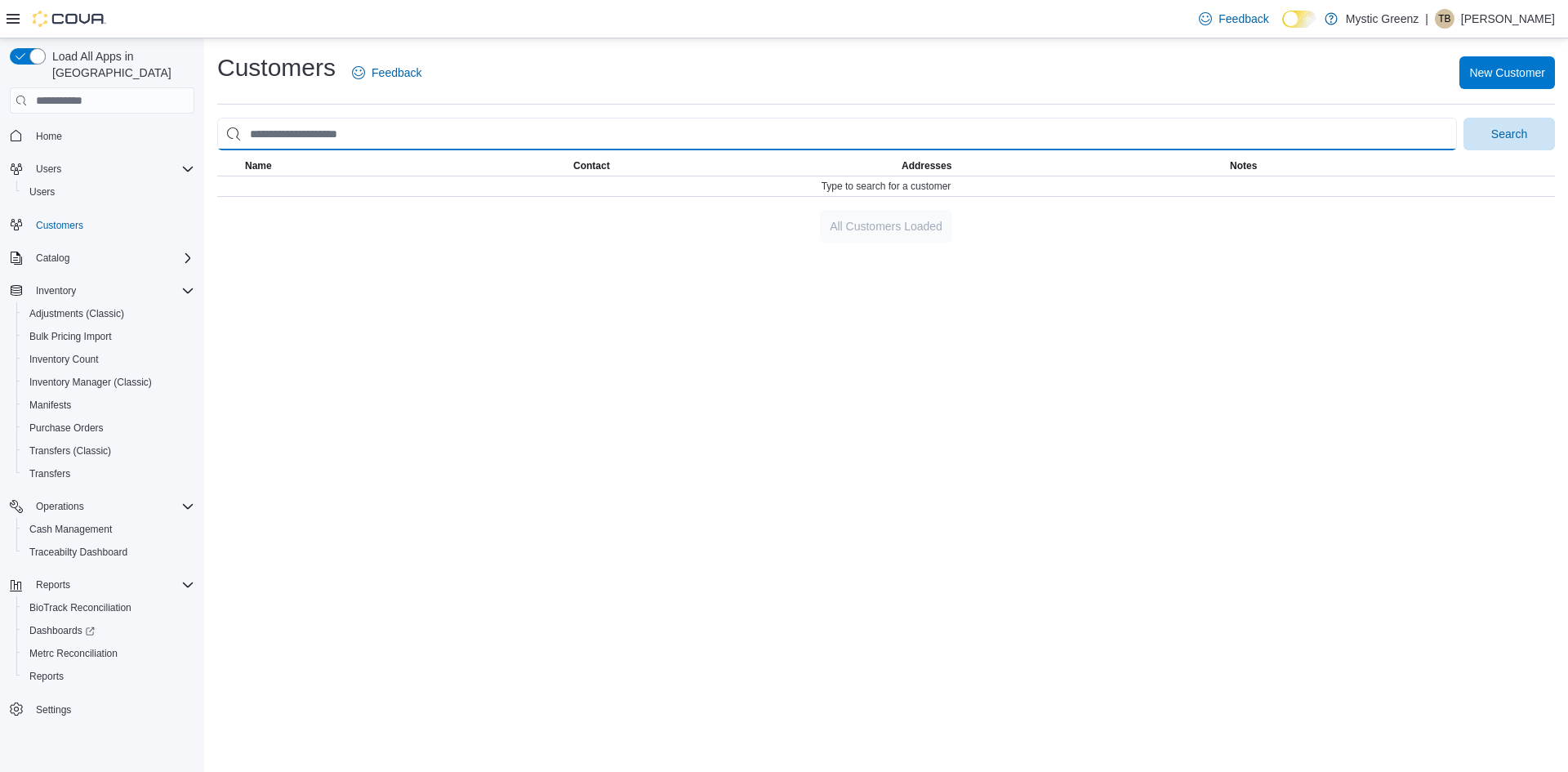
click at [277, 138] on input "search" at bounding box center [837, 134] width 1240 height 32
type input "**********"
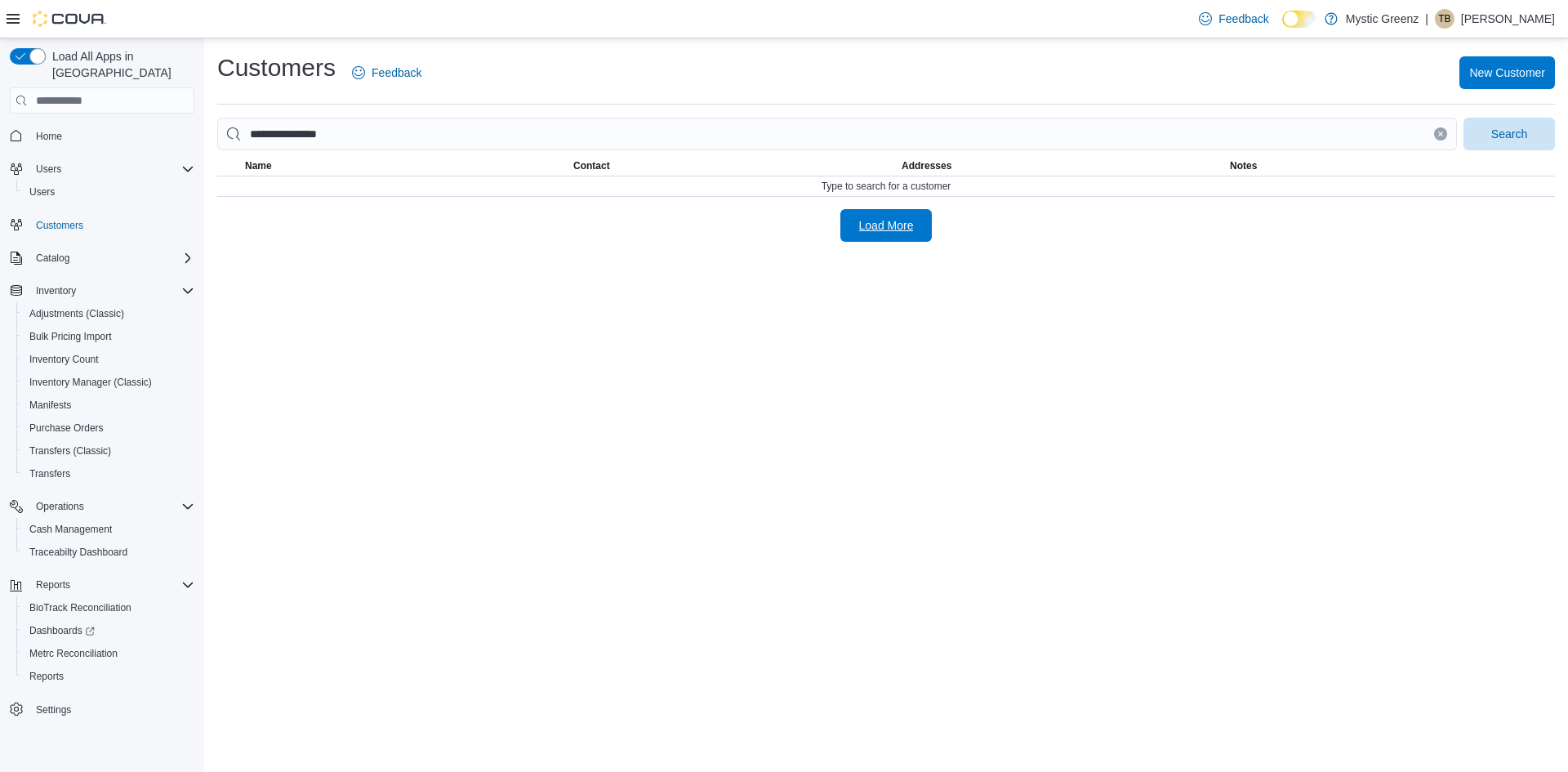
click at [911, 229] on span "Load More" at bounding box center [887, 225] width 55 height 17
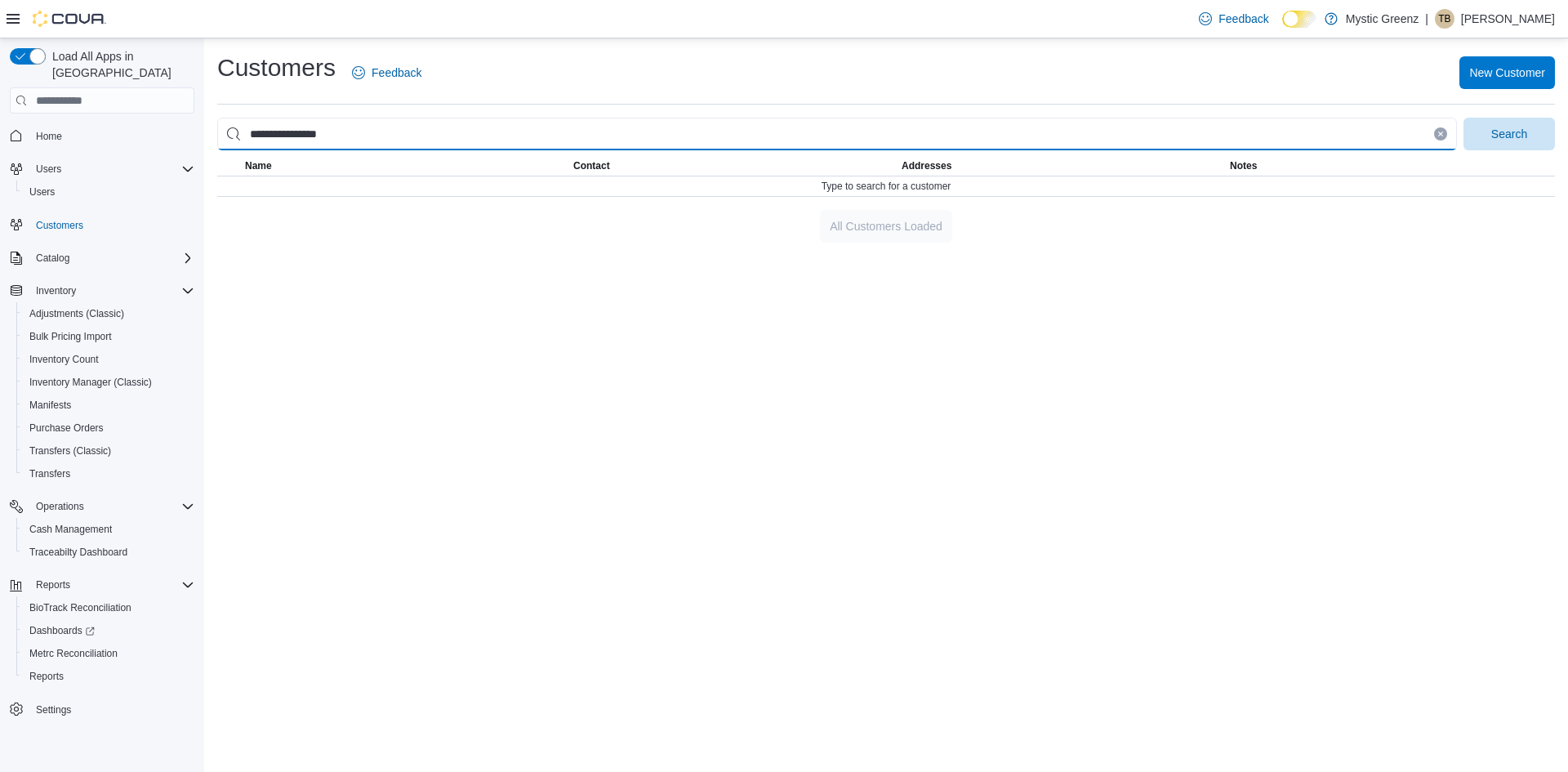
click at [436, 139] on input "**********" at bounding box center [837, 134] width 1240 height 32
click at [1463, 118] on button "Search" at bounding box center [1508, 134] width 91 height 32
